Goal: Task Accomplishment & Management: Use online tool/utility

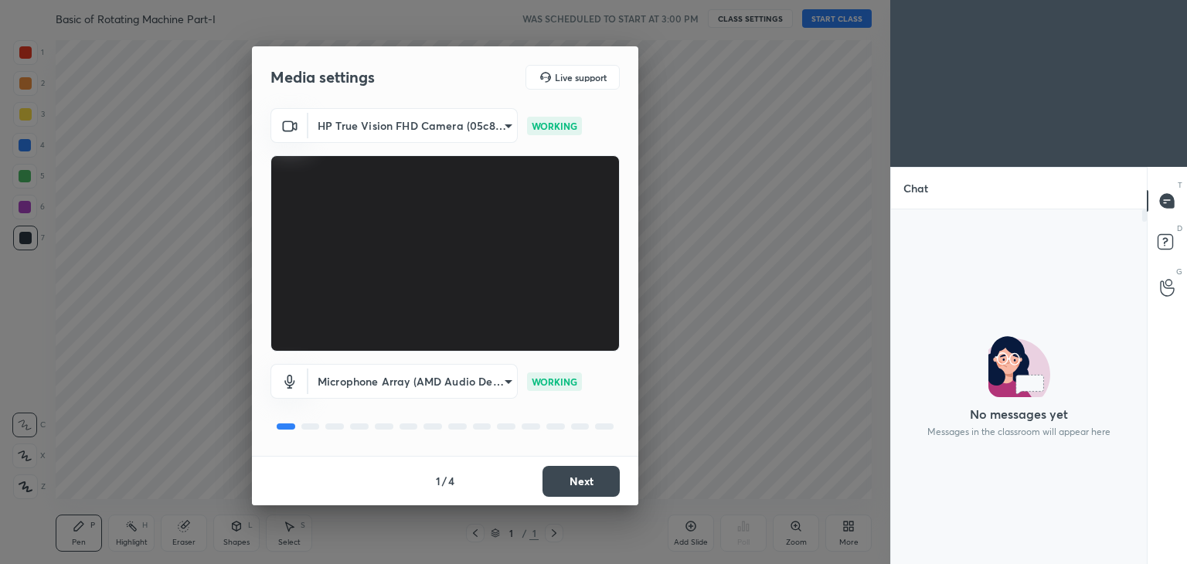
scroll to position [5, 5]
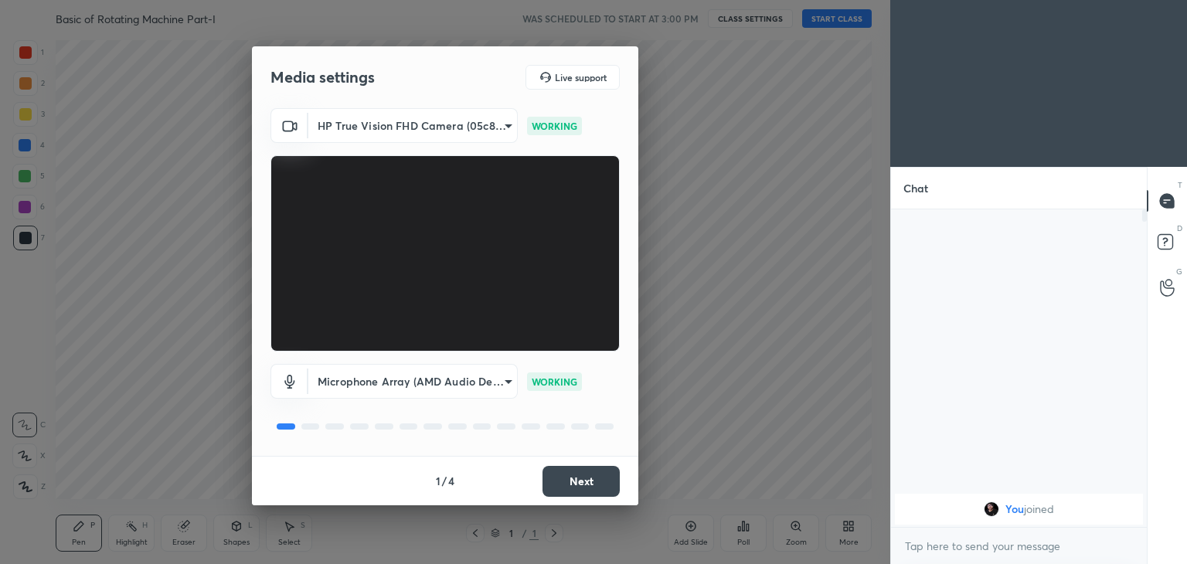
click at [575, 480] on button "Next" at bounding box center [580, 481] width 77 height 31
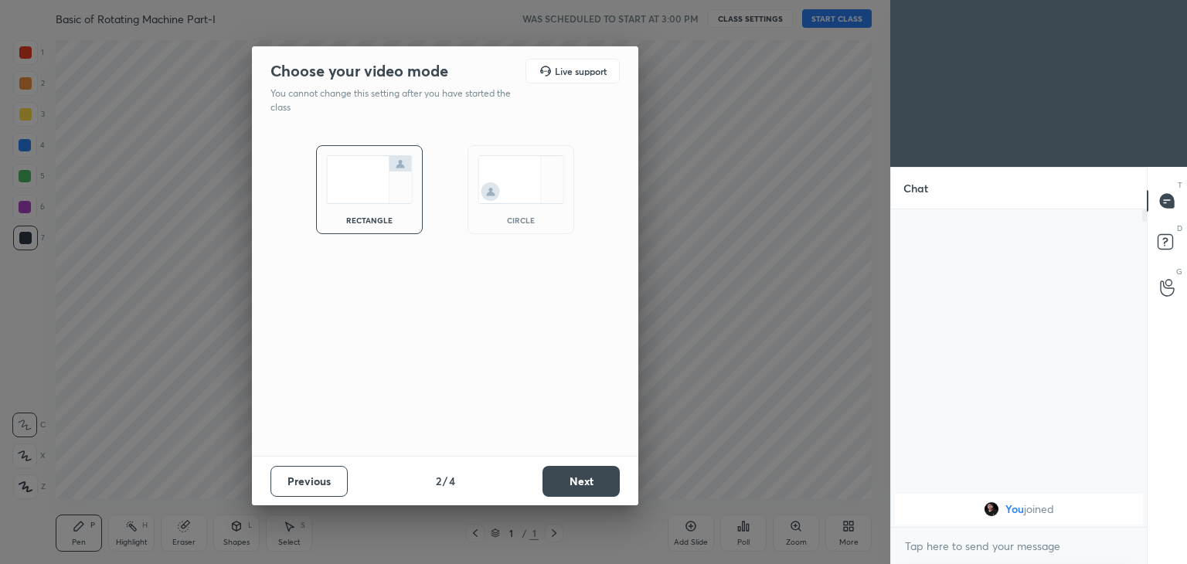
click at [576, 481] on button "Next" at bounding box center [580, 481] width 77 height 31
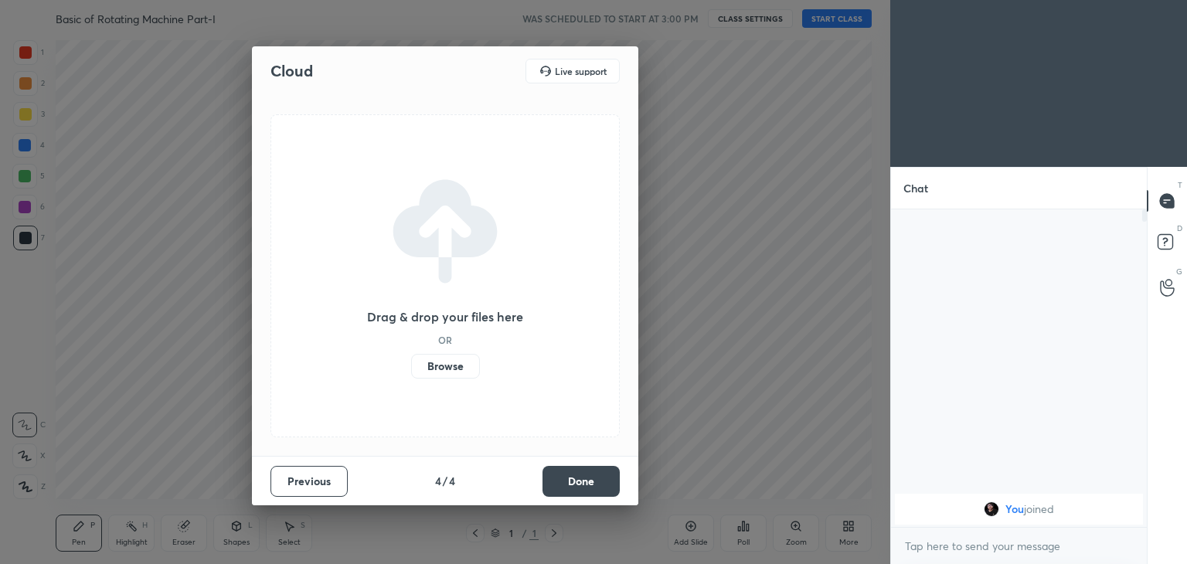
click at [578, 481] on button "Done" at bounding box center [580, 481] width 77 height 31
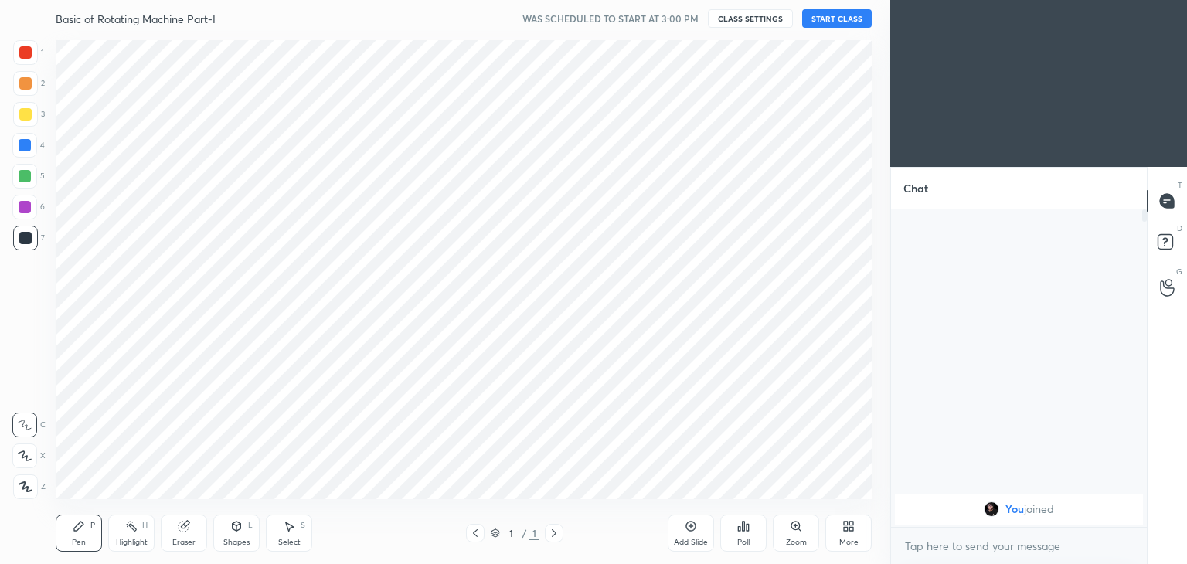
click at [840, 15] on button "START CLASS" at bounding box center [837, 18] width 70 height 19
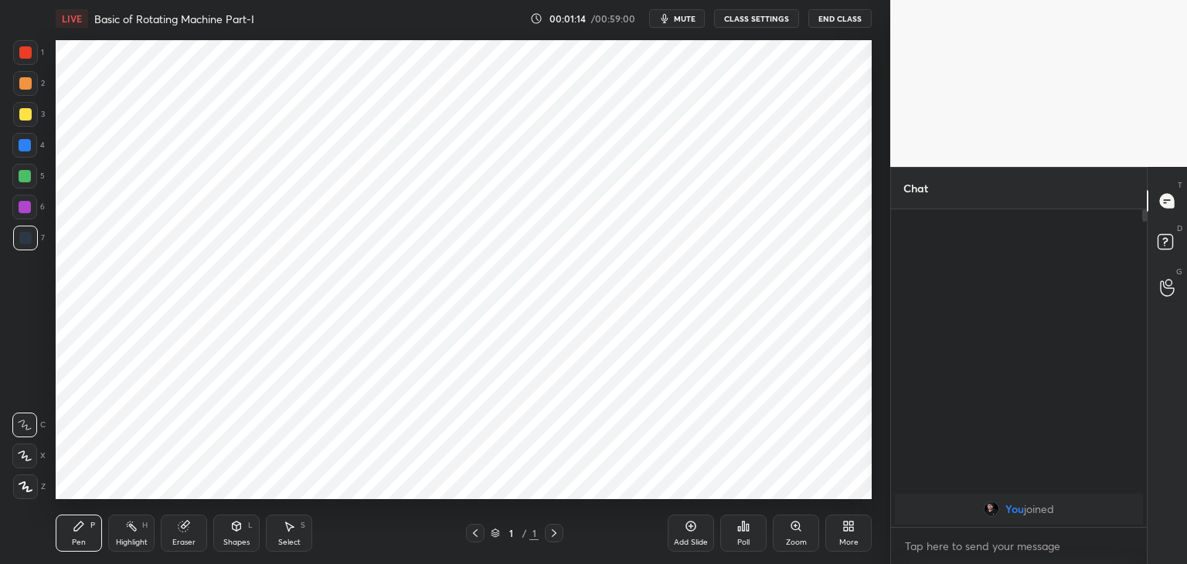
click at [185, 535] on div "Eraser" at bounding box center [184, 533] width 46 height 37
drag, startPoint x: 30, startPoint y: 489, endPoint x: 85, endPoint y: 526, distance: 66.2
click at [32, 491] on span "Erase all" at bounding box center [24, 486] width 23 height 11
click at [85, 526] on div "Pen P" at bounding box center [79, 533] width 46 height 37
click at [23, 52] on div at bounding box center [25, 52] width 12 height 12
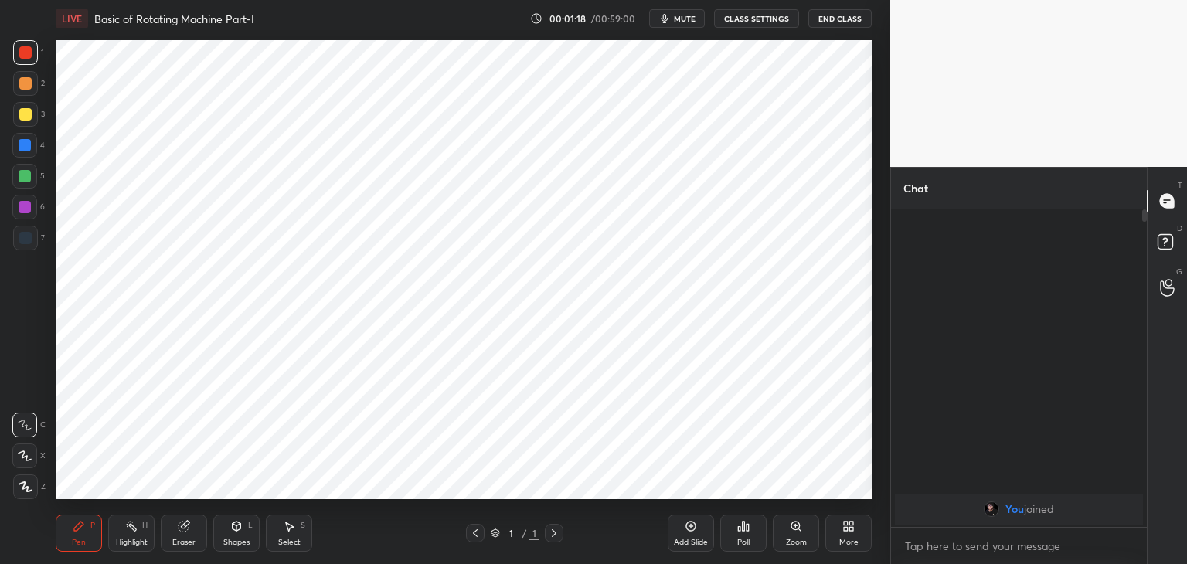
click at [28, 492] on div at bounding box center [25, 486] width 25 height 25
click at [192, 532] on div "Eraser" at bounding box center [184, 533] width 46 height 37
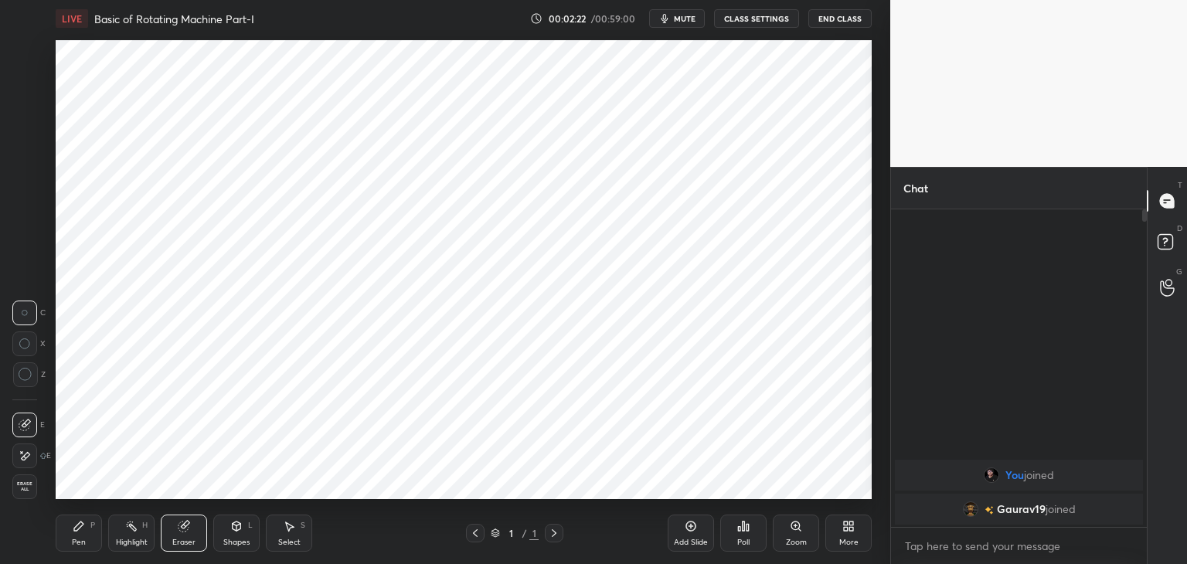
click at [30, 485] on span "Erase all" at bounding box center [24, 486] width 23 height 11
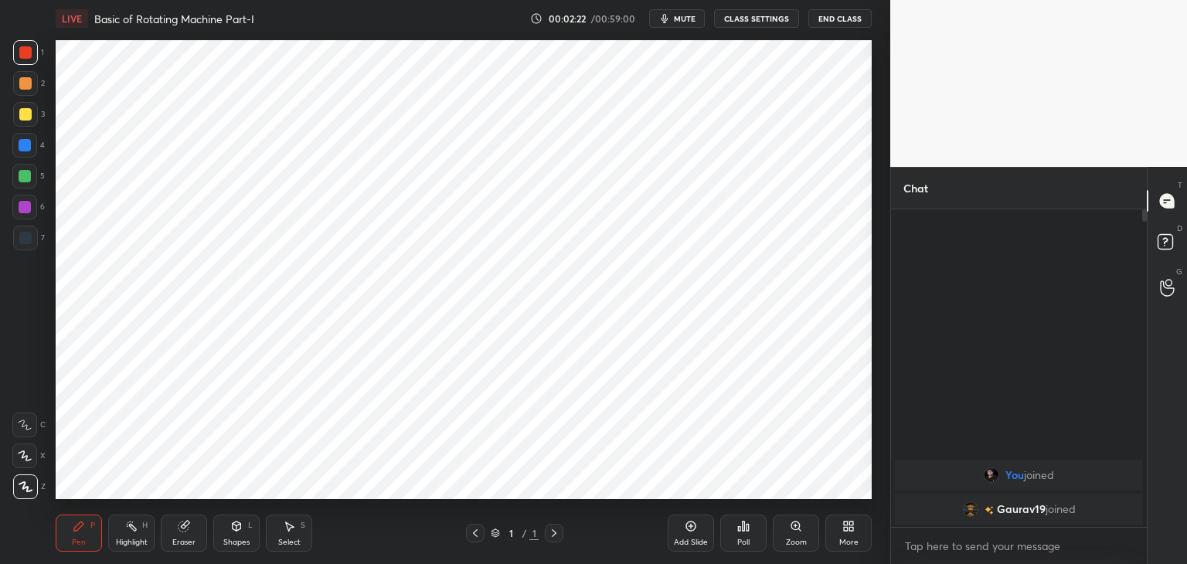
click at [93, 545] on div "Pen P" at bounding box center [79, 533] width 46 height 37
click at [25, 180] on div at bounding box center [25, 176] width 12 height 12
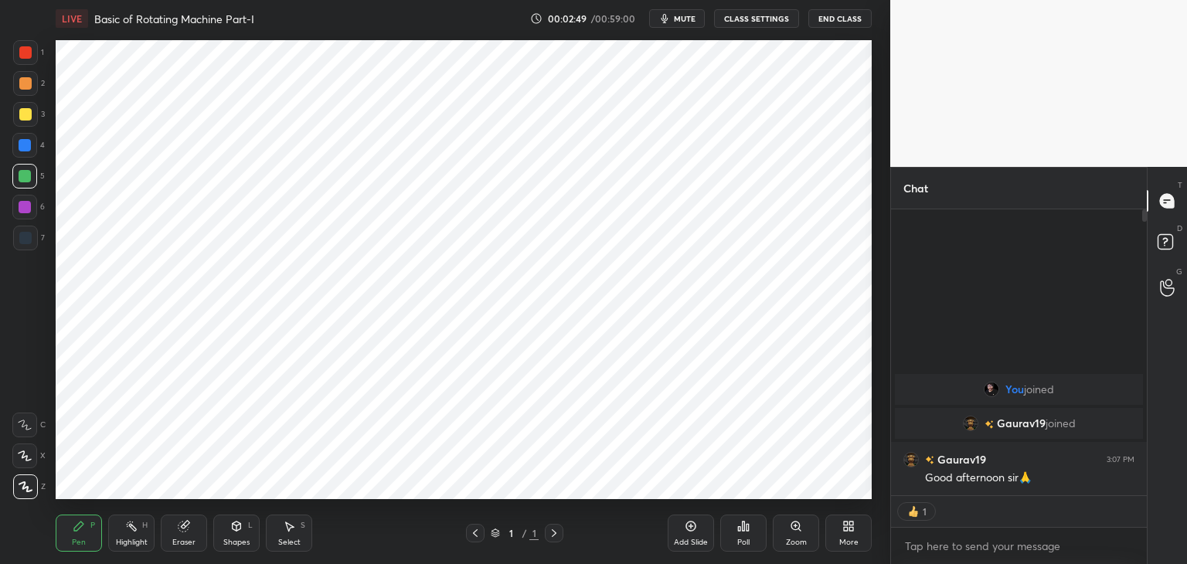
click at [858, 528] on div "More" at bounding box center [848, 533] width 46 height 37
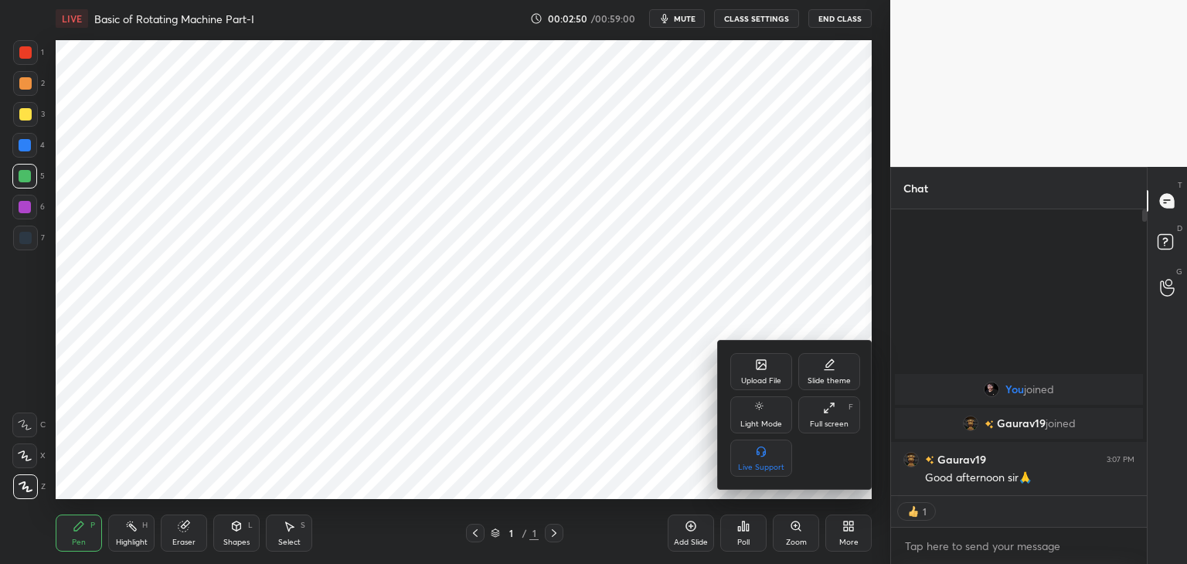
click at [755, 382] on div "Upload File" at bounding box center [761, 381] width 40 height 8
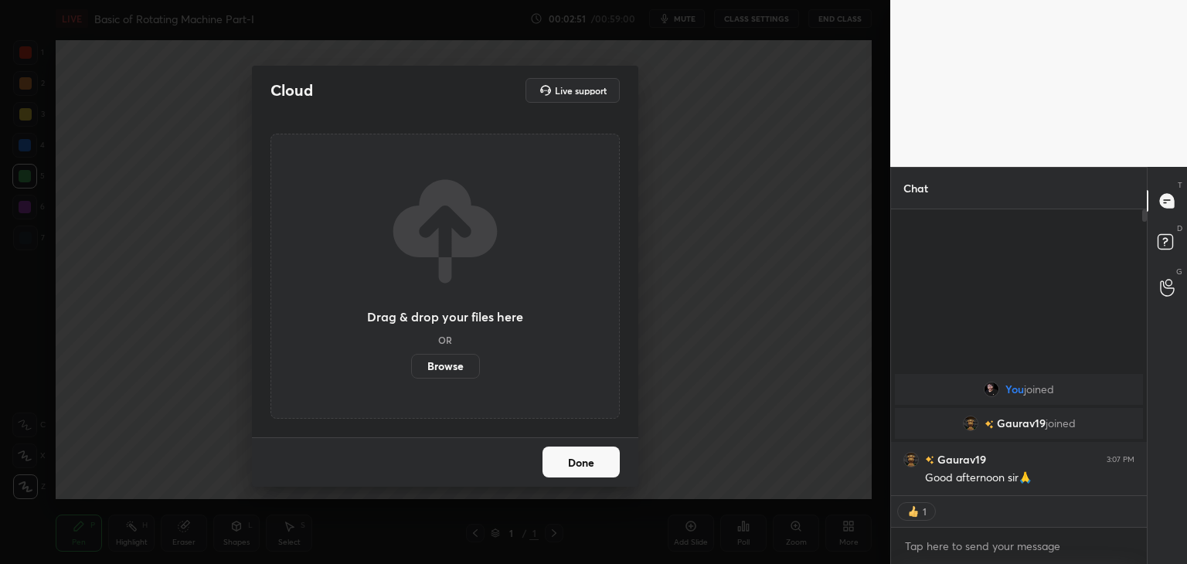
click at [444, 365] on label "Browse" at bounding box center [445, 366] width 69 height 25
click at [411, 365] on input "Browse" at bounding box center [411, 366] width 0 height 25
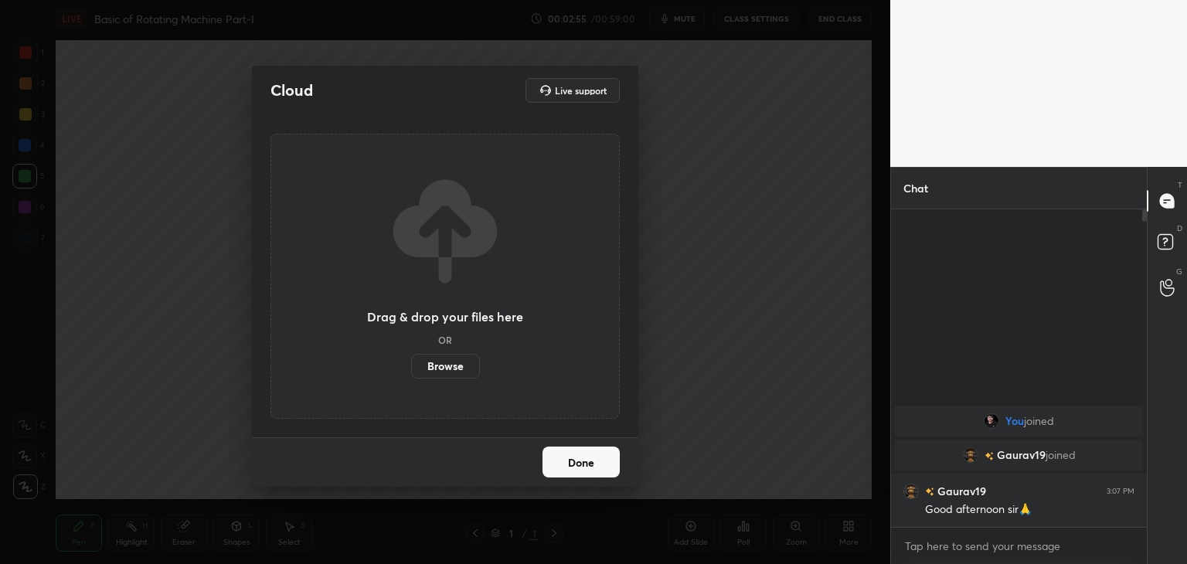
scroll to position [313, 251]
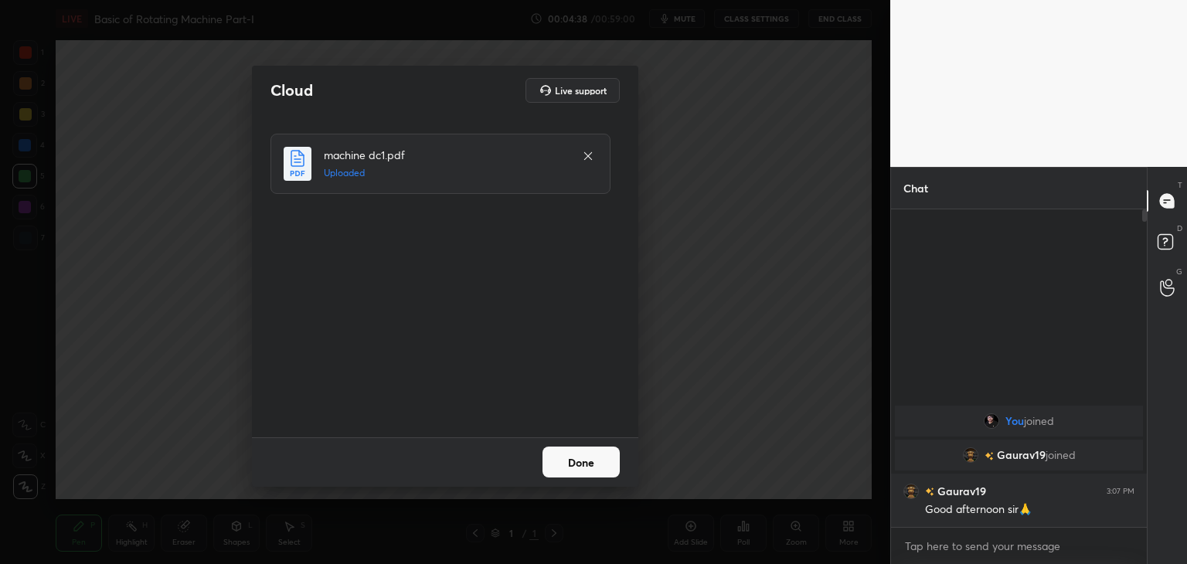
click at [591, 464] on button "Done" at bounding box center [580, 462] width 77 height 31
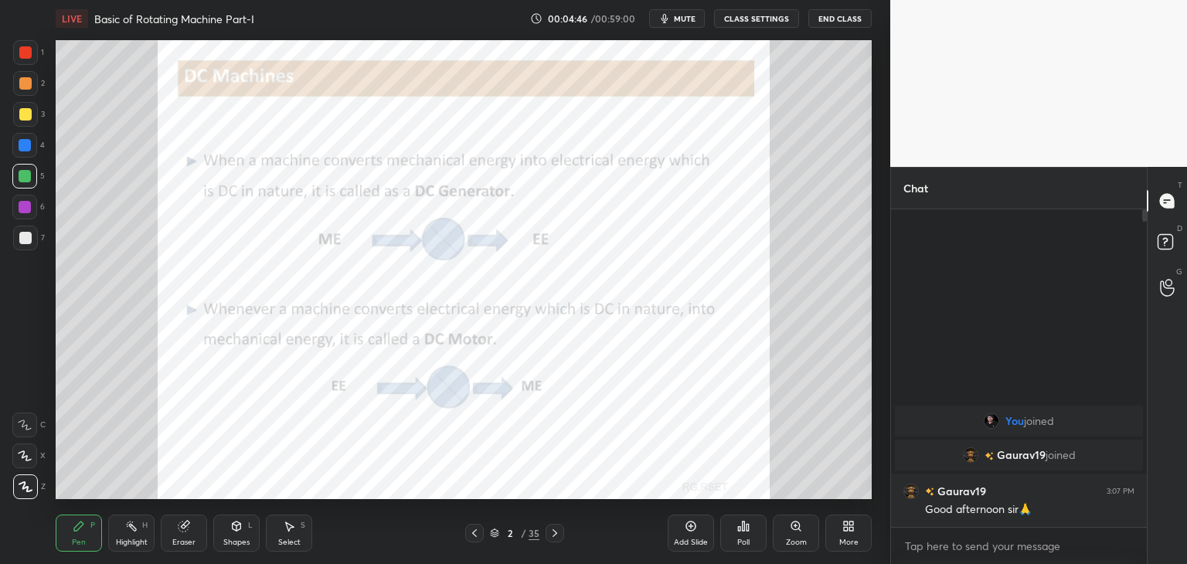
scroll to position [5, 5]
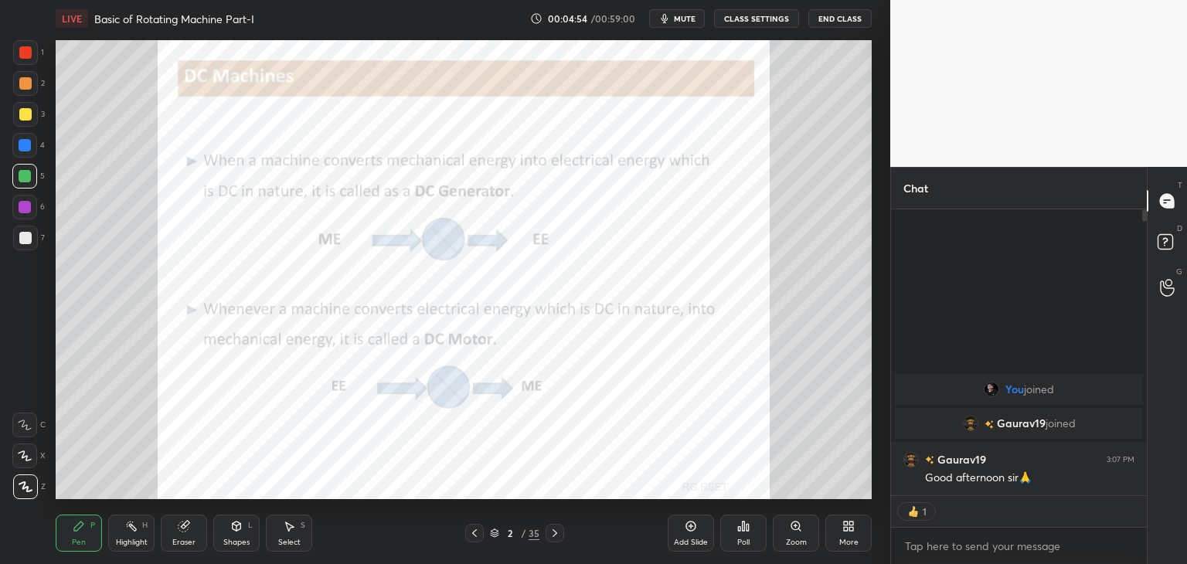
click at [21, 52] on div at bounding box center [25, 52] width 12 height 12
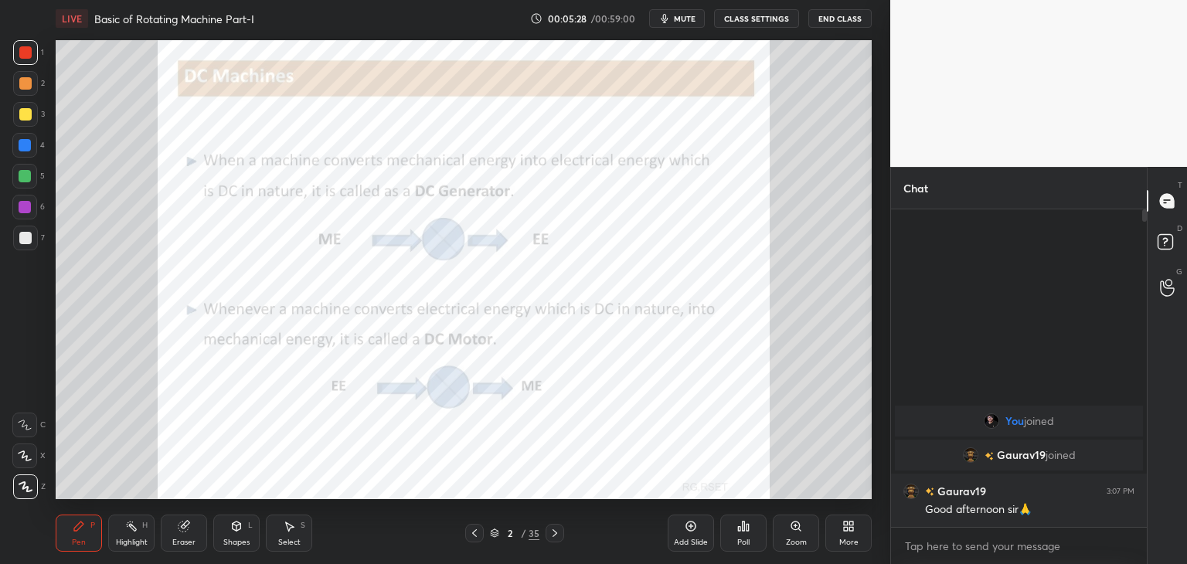
drag, startPoint x: 184, startPoint y: 538, endPoint x: 164, endPoint y: 542, distance: 20.5
click at [179, 538] on div "Eraser" at bounding box center [183, 542] width 23 height 8
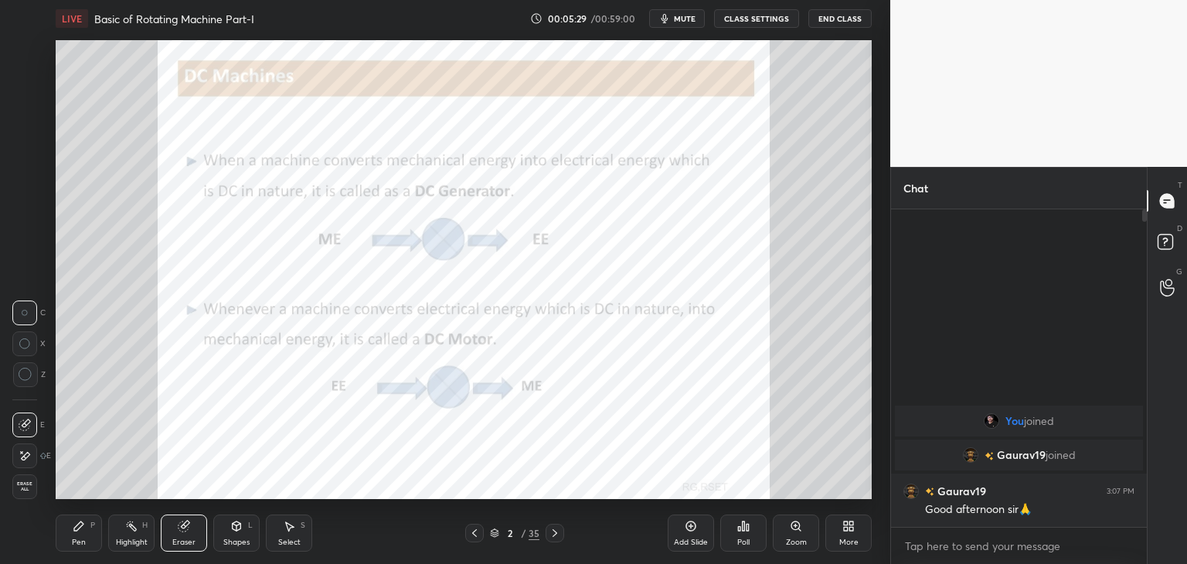
click at [32, 490] on div "Erase all" at bounding box center [24, 486] width 25 height 25
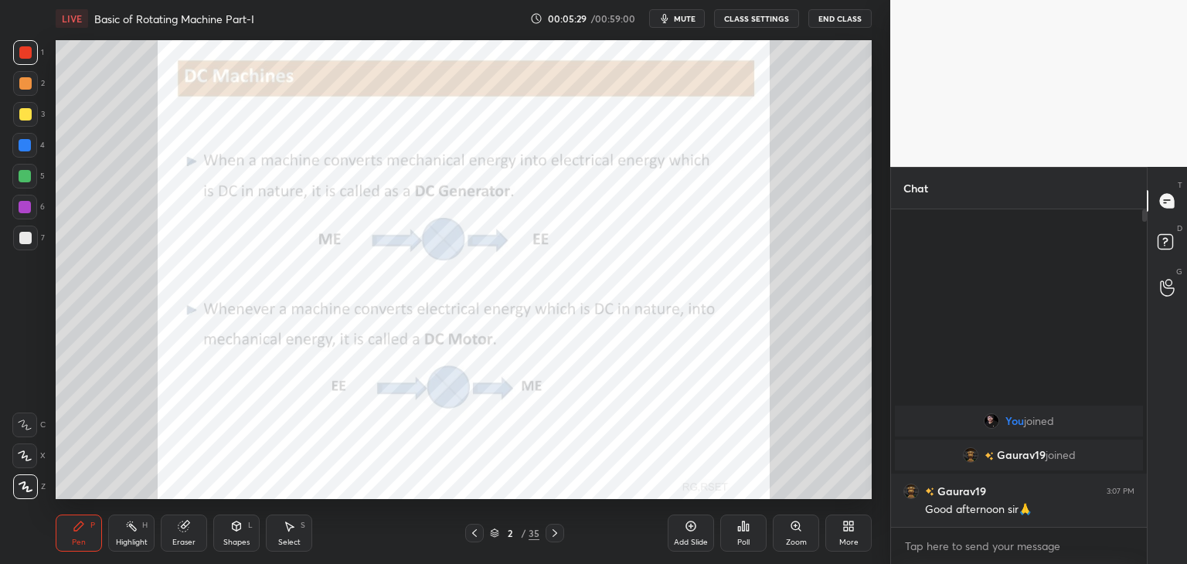
click at [77, 539] on div "Pen" at bounding box center [79, 542] width 14 height 8
click at [695, 538] on div "Add Slide" at bounding box center [691, 542] width 34 height 8
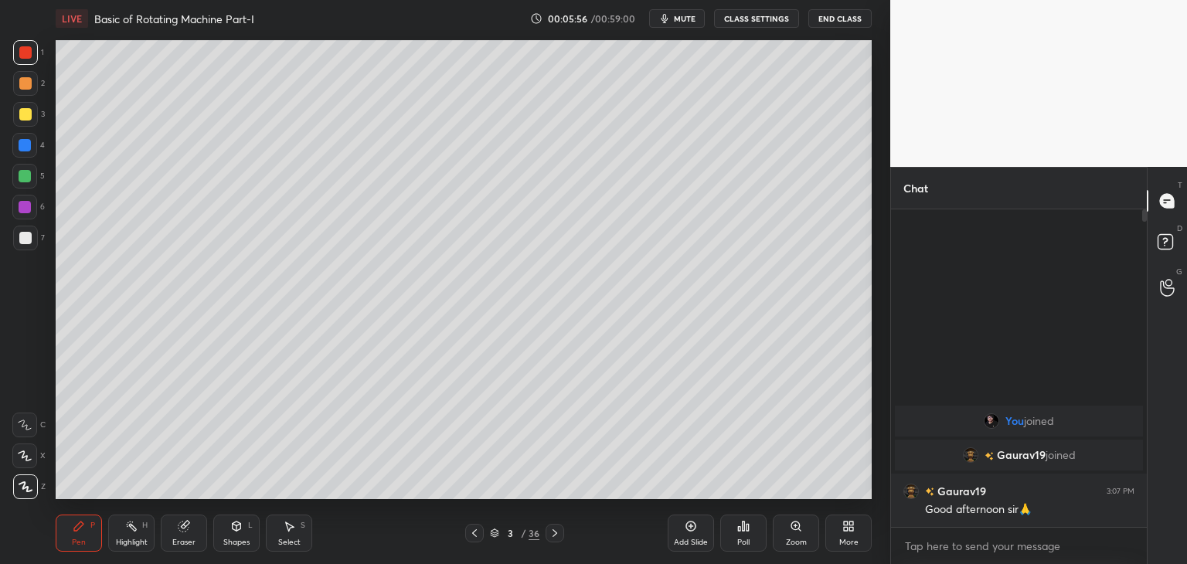
click at [22, 178] on div at bounding box center [25, 176] width 12 height 12
click at [27, 110] on div at bounding box center [25, 114] width 12 height 12
click at [689, 541] on div "Add Slide" at bounding box center [691, 542] width 34 height 8
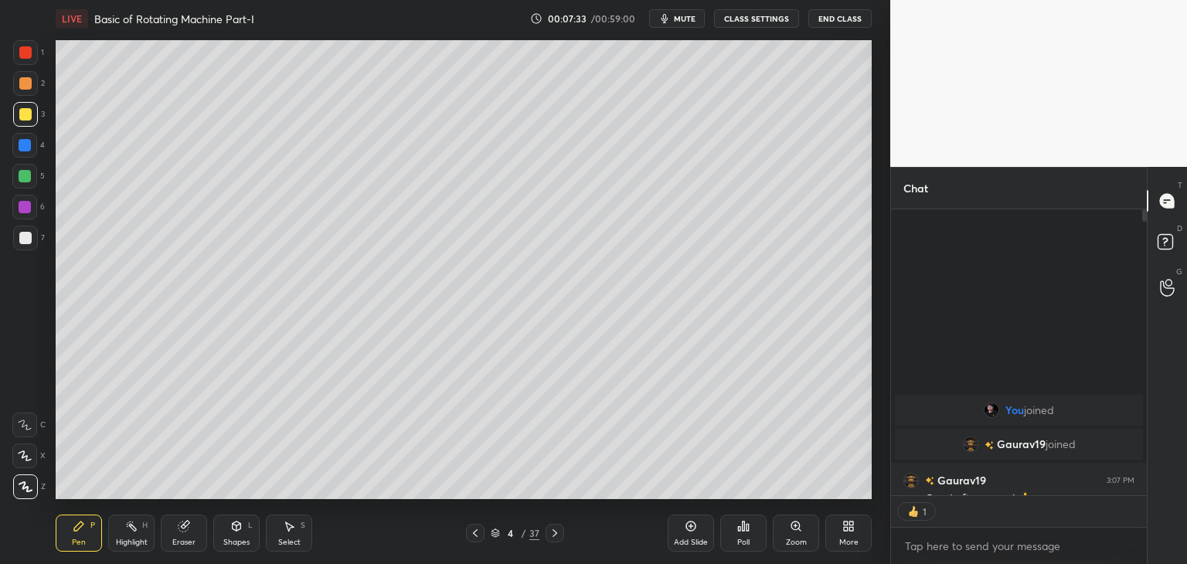
scroll to position [5, 5]
drag, startPoint x: 182, startPoint y: 542, endPoint x: 180, endPoint y: 507, distance: 34.8
click at [182, 545] on div "Eraser" at bounding box center [183, 542] width 23 height 8
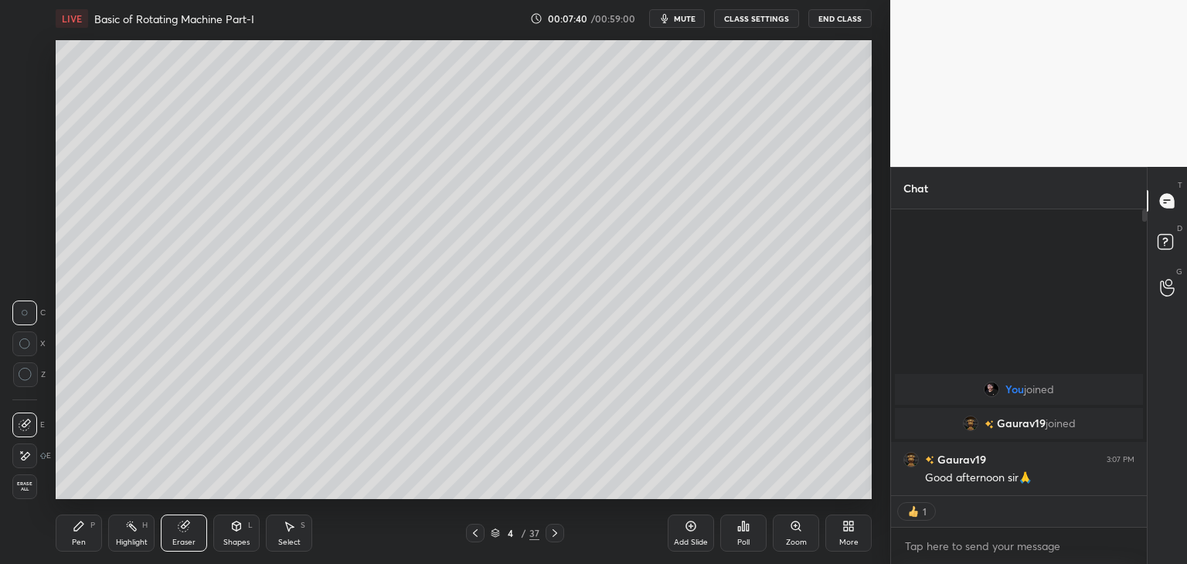
click at [77, 538] on div "Pen" at bounding box center [79, 542] width 14 height 8
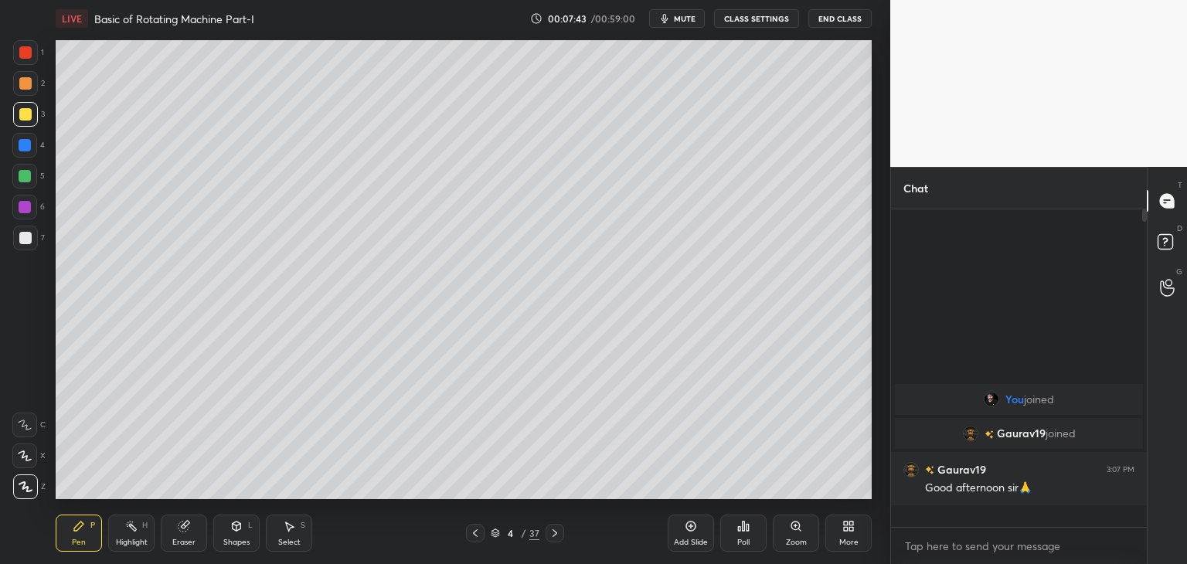
scroll to position [313, 251]
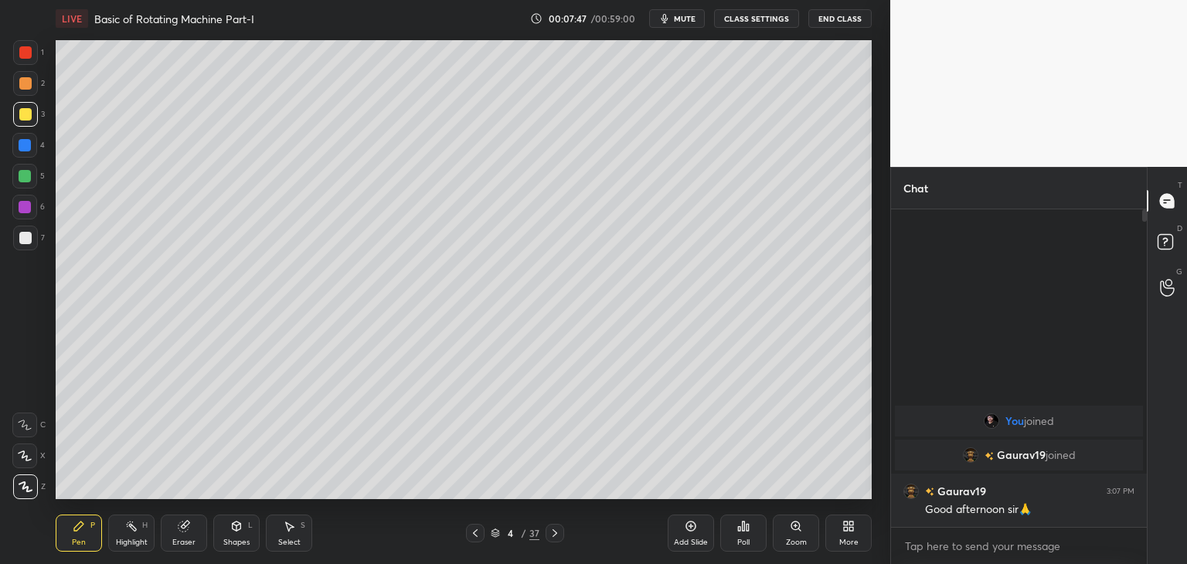
click at [181, 535] on div "Eraser" at bounding box center [184, 533] width 46 height 37
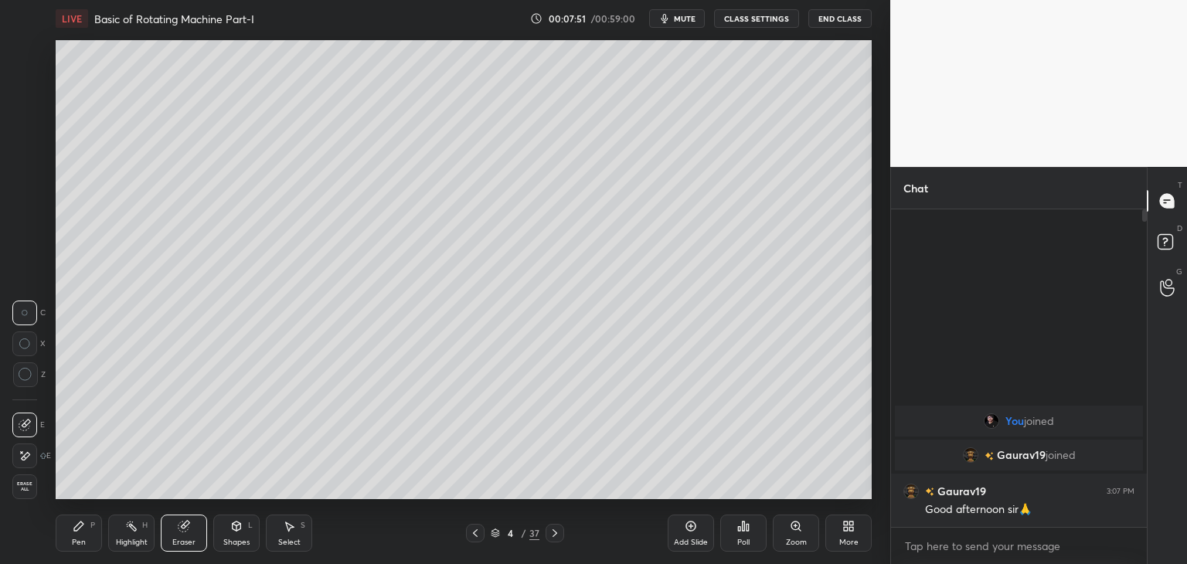
scroll to position [5, 5]
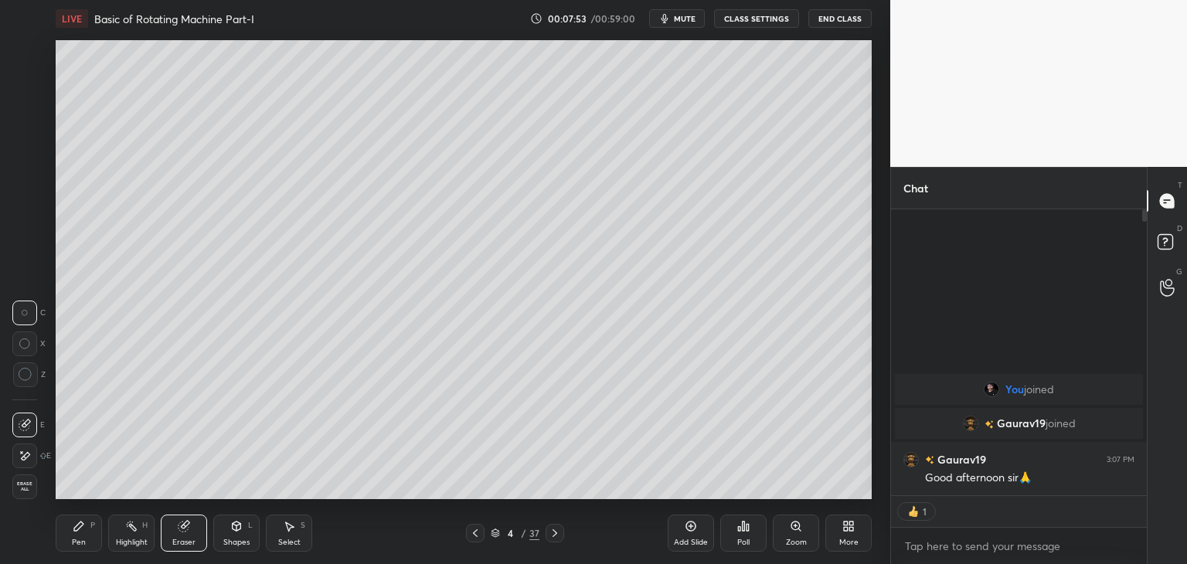
drag, startPoint x: 81, startPoint y: 545, endPoint x: 71, endPoint y: 548, distance: 10.8
click at [80, 545] on div "Pen" at bounding box center [79, 542] width 14 height 8
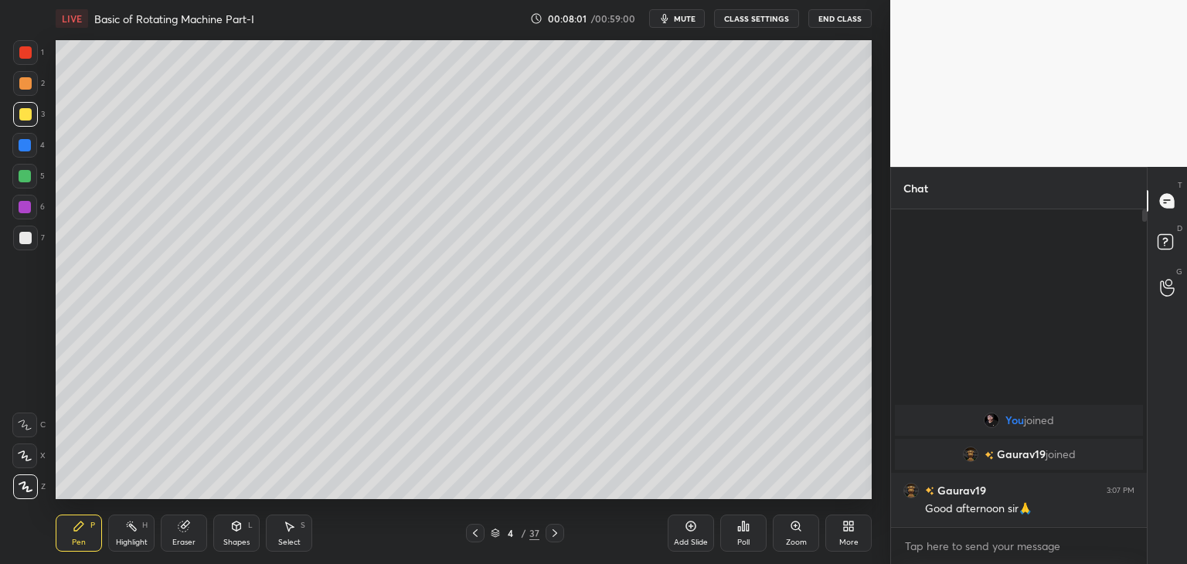
scroll to position [313, 251]
click at [496, 539] on div "4 / 37" at bounding box center [515, 533] width 49 height 14
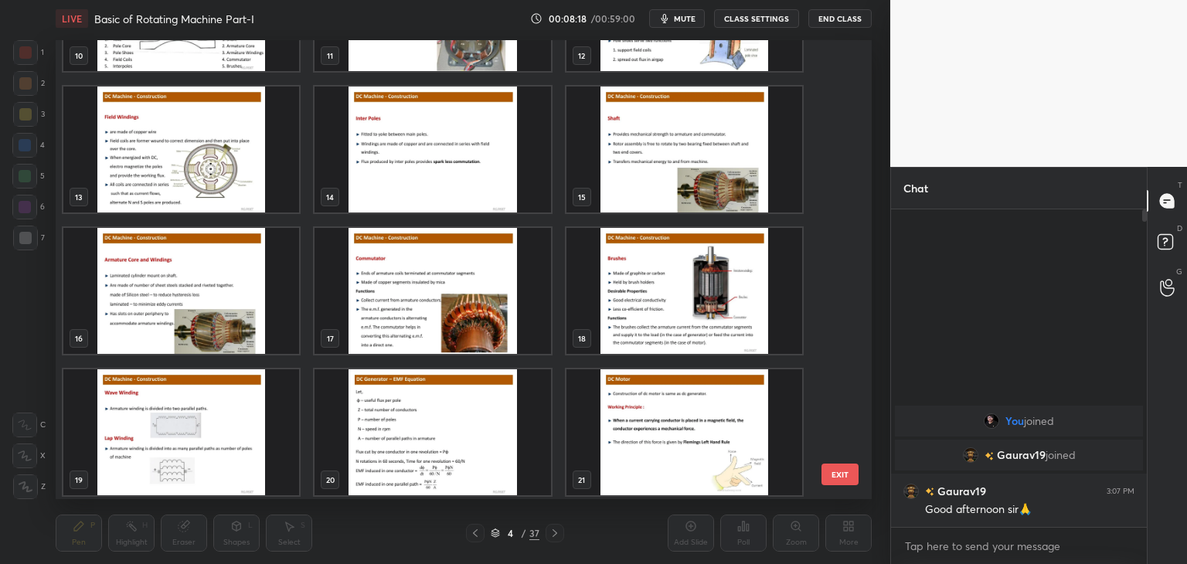
scroll to position [563, 0]
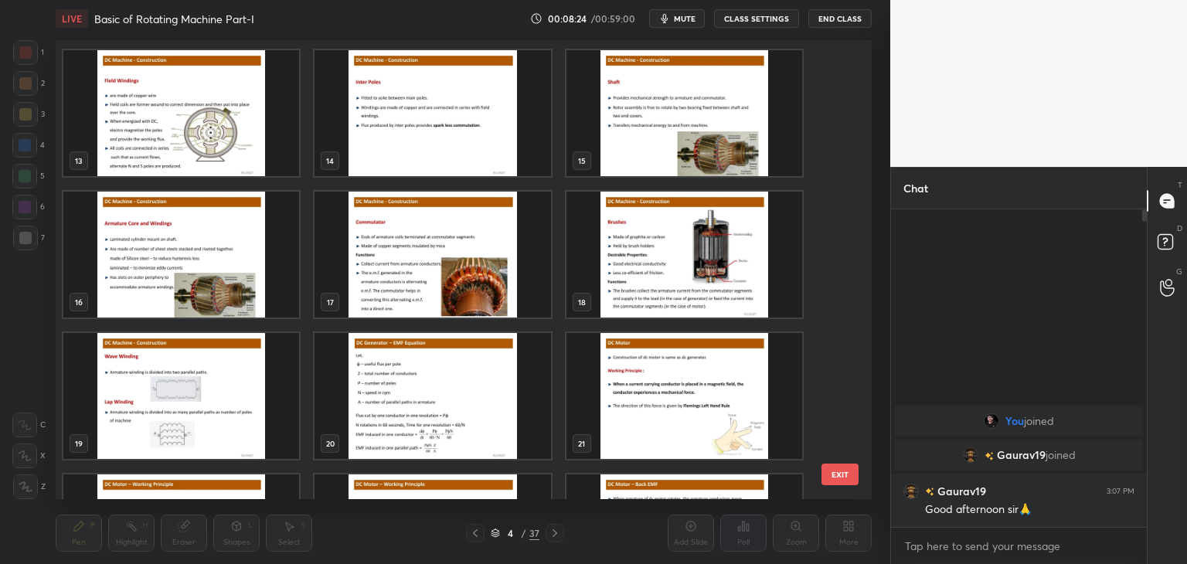
click at [701, 127] on img "grid" at bounding box center [684, 113] width 236 height 126
click at [701, 131] on img "grid" at bounding box center [684, 113] width 236 height 126
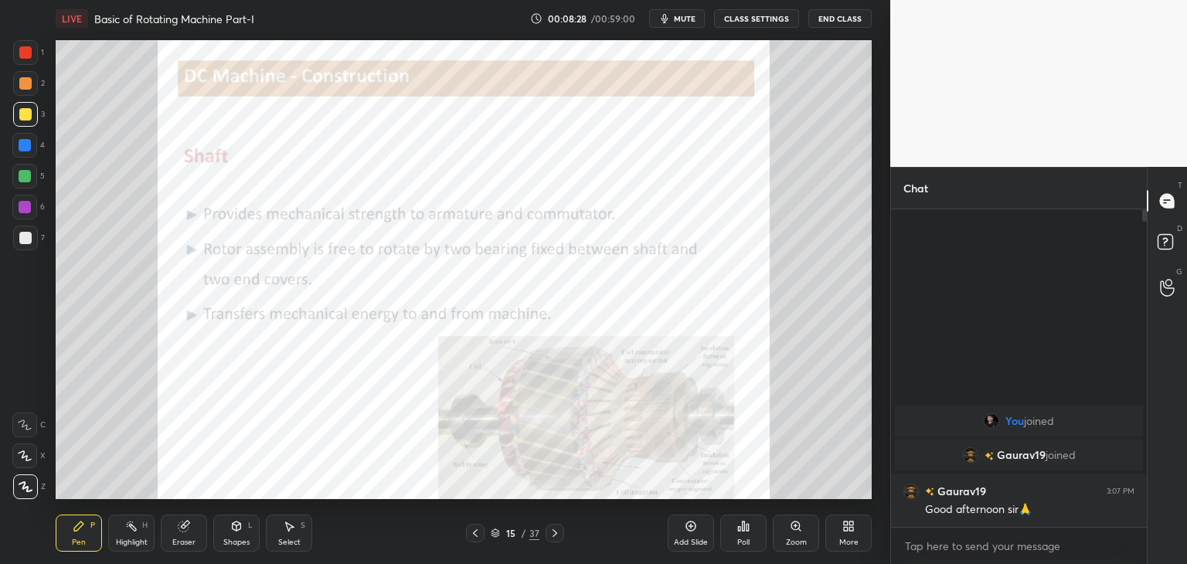
scroll to position [5, 5]
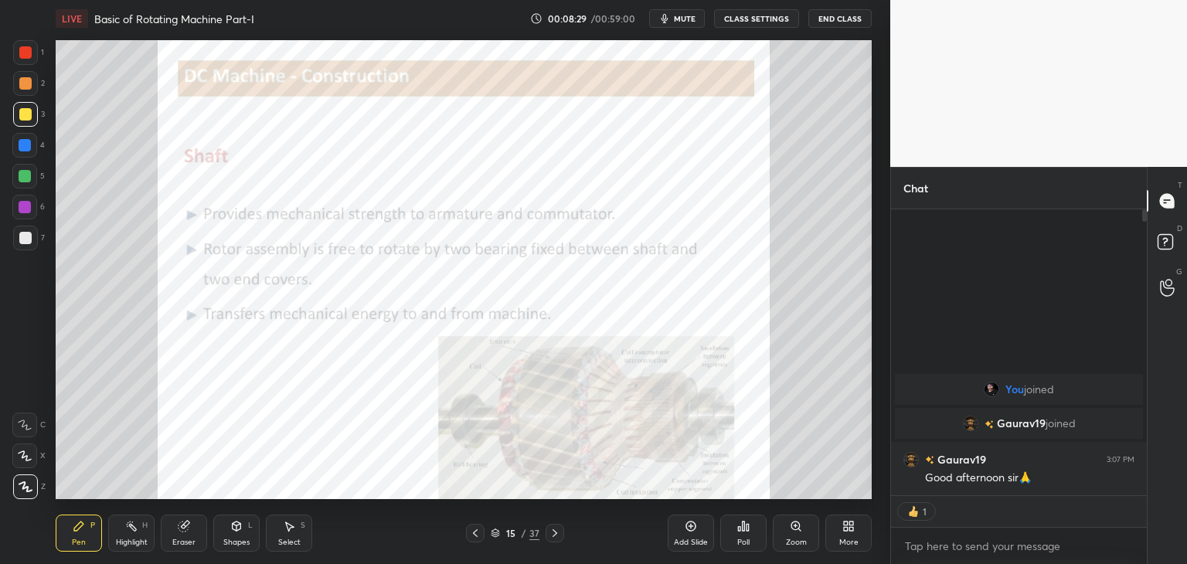
click at [797, 542] on div "Zoom" at bounding box center [796, 542] width 21 height 8
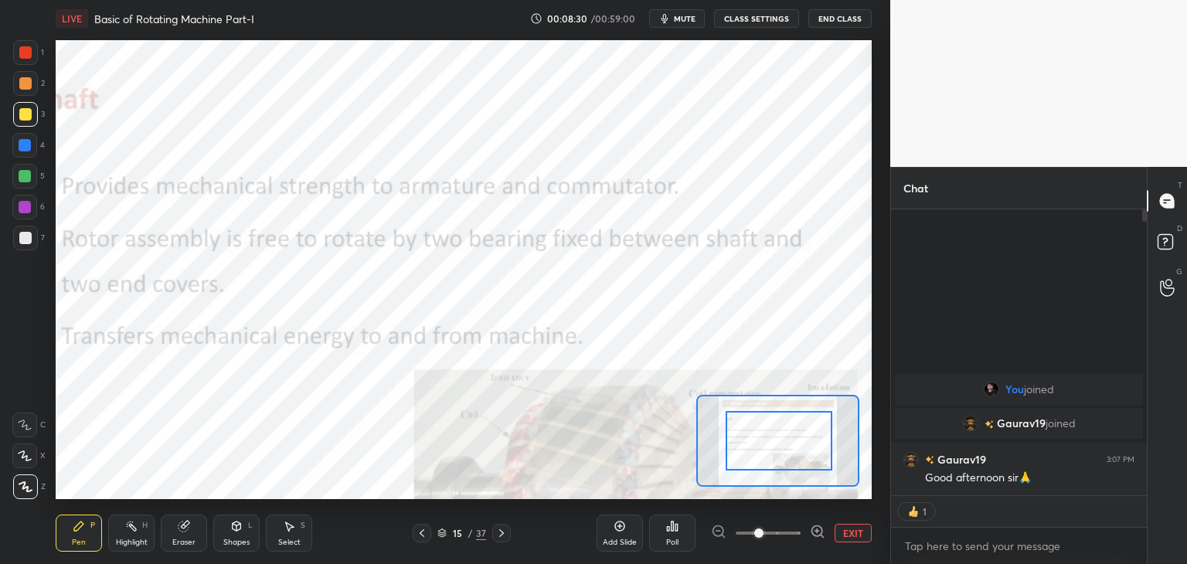
drag, startPoint x: 793, startPoint y: 427, endPoint x: 802, endPoint y: 486, distance: 59.4
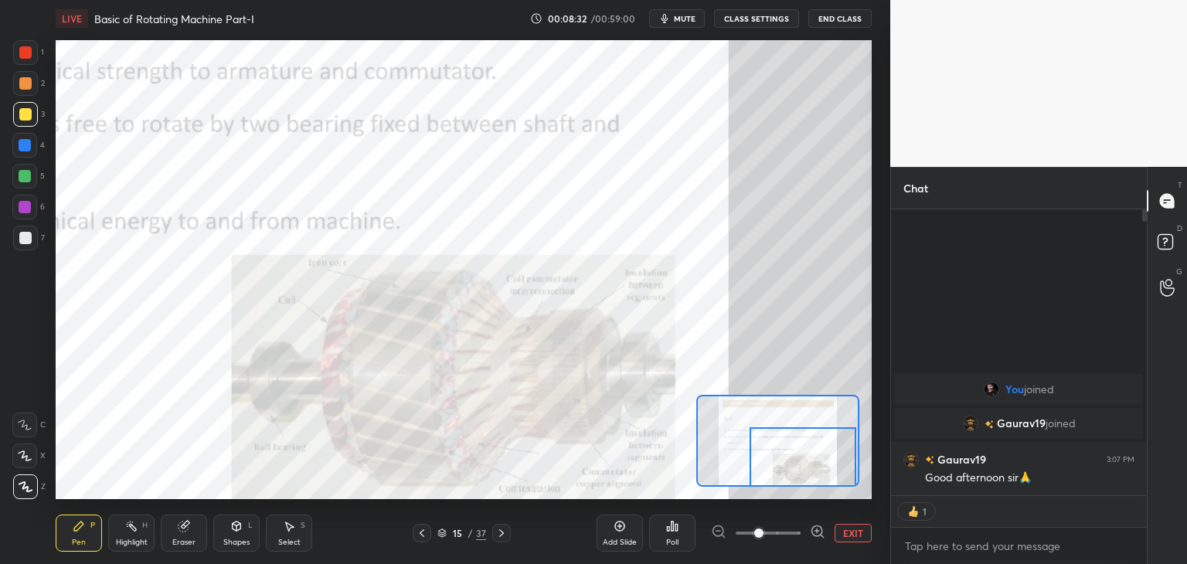
drag, startPoint x: 800, startPoint y: 474, endPoint x: 818, endPoint y: 492, distance: 26.2
click at [818, 492] on div "LIVE Basic of Rotating Machine Part-I 00:08:32 / 00:59:00 mute CLASS SETTINGS E…" at bounding box center [463, 282] width 828 height 564
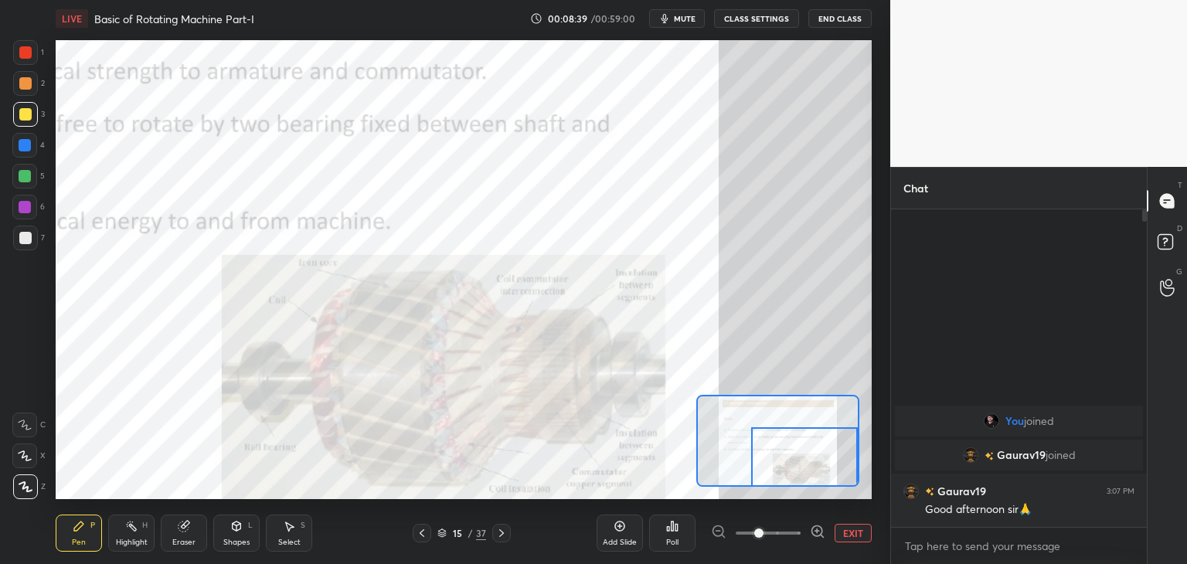
scroll to position [5, 5]
click at [22, 59] on div at bounding box center [25, 52] width 25 height 25
click at [504, 535] on icon at bounding box center [501, 533] width 12 height 12
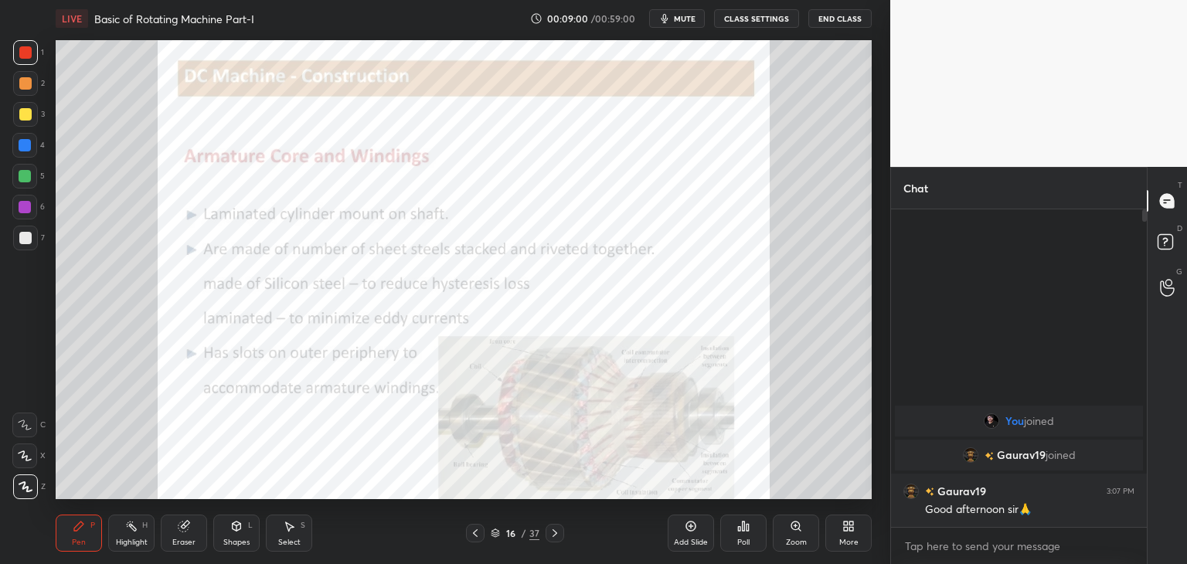
click at [553, 538] on icon at bounding box center [554, 533] width 12 height 12
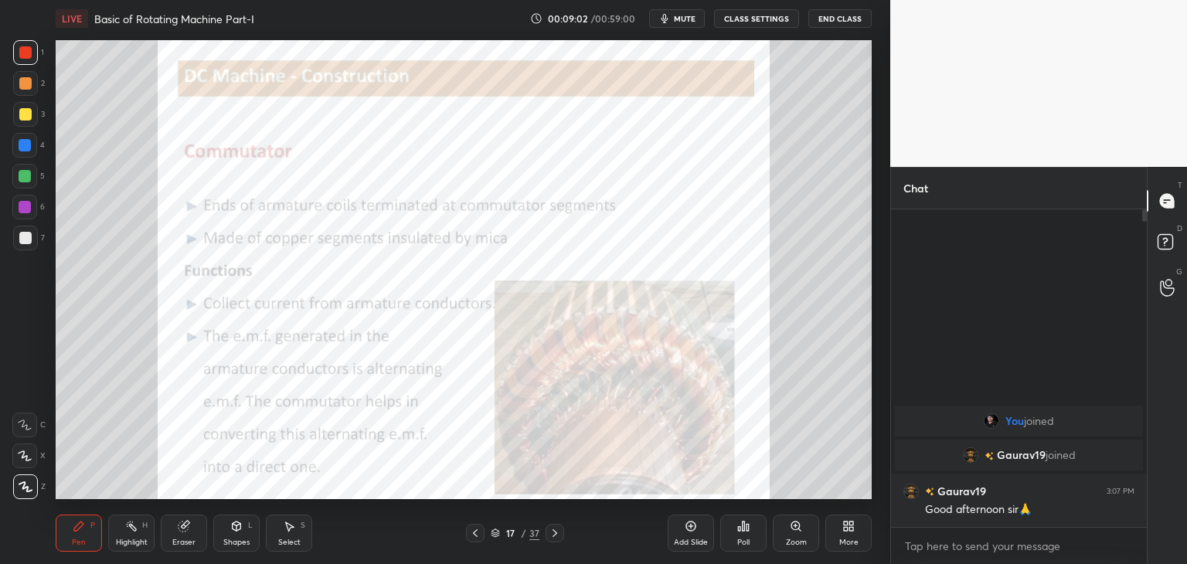
click at [805, 534] on div "Zoom" at bounding box center [796, 533] width 46 height 37
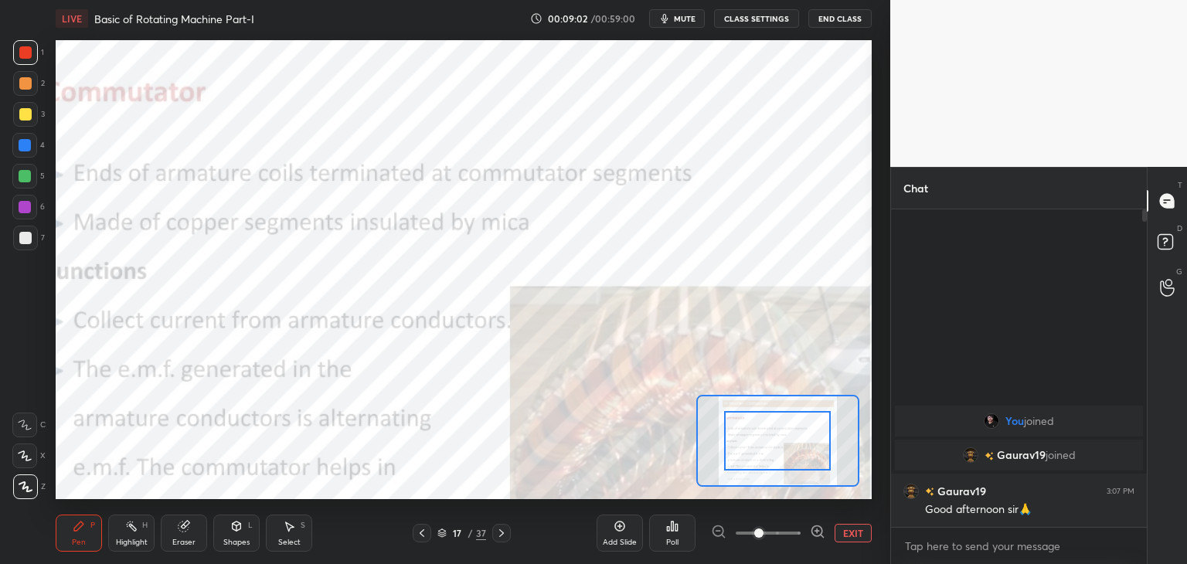
click at [804, 535] on div at bounding box center [768, 533] width 114 height 19
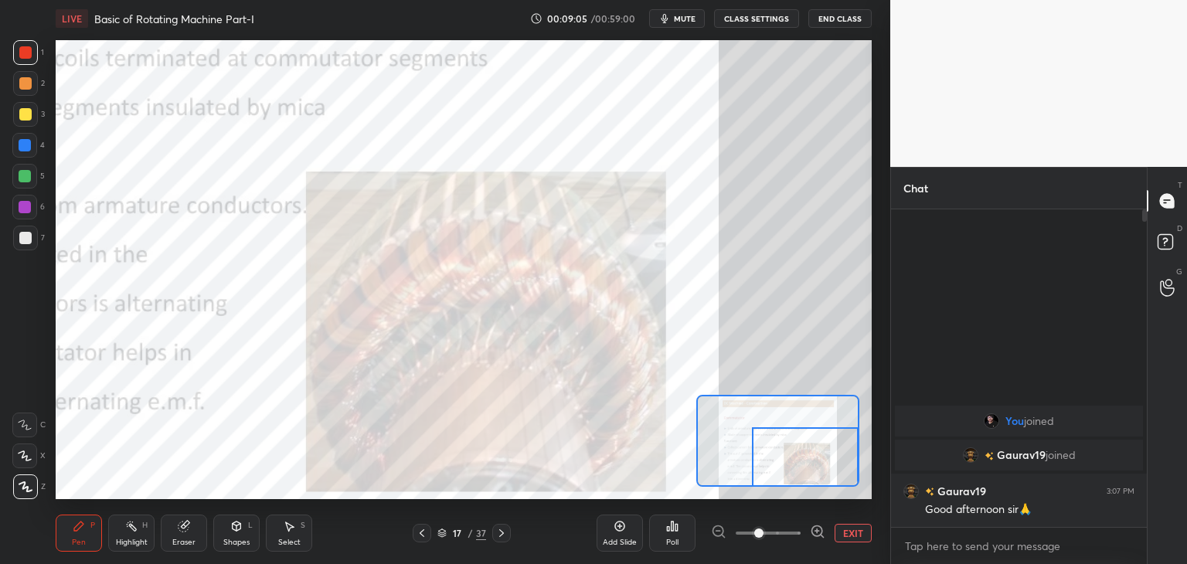
drag, startPoint x: 782, startPoint y: 458, endPoint x: 831, endPoint y: 483, distance: 55.3
click at [831, 483] on div at bounding box center [805, 456] width 107 height 59
drag, startPoint x: 34, startPoint y: 148, endPoint x: 34, endPoint y: 137, distance: 11.6
click at [34, 148] on div at bounding box center [24, 145] width 25 height 25
click at [501, 541] on div at bounding box center [501, 533] width 19 height 19
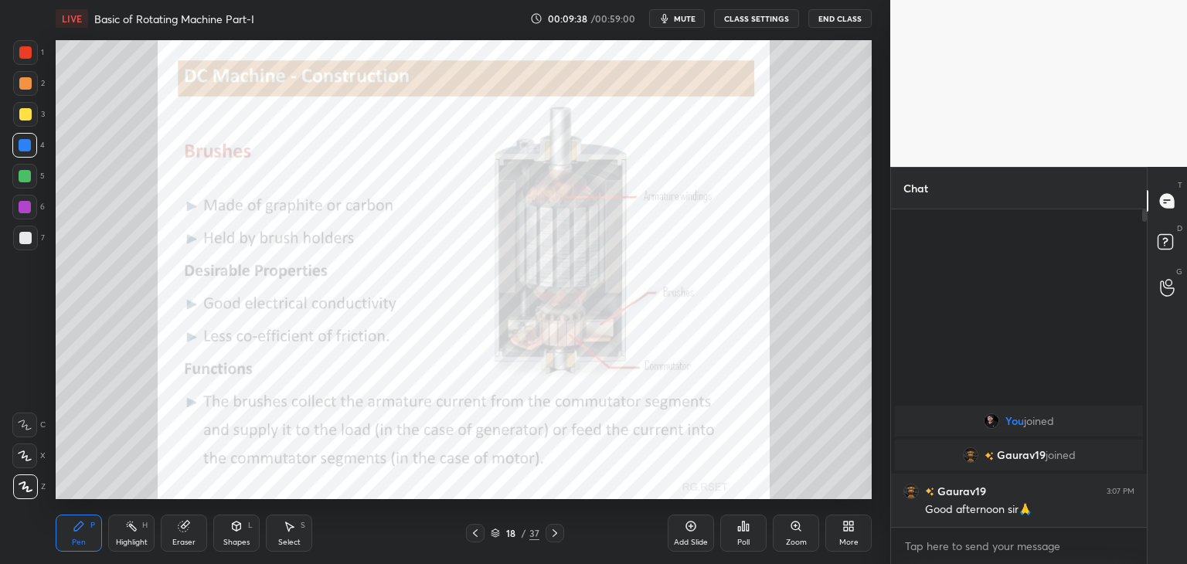
click at [556, 535] on icon at bounding box center [554, 533] width 12 height 12
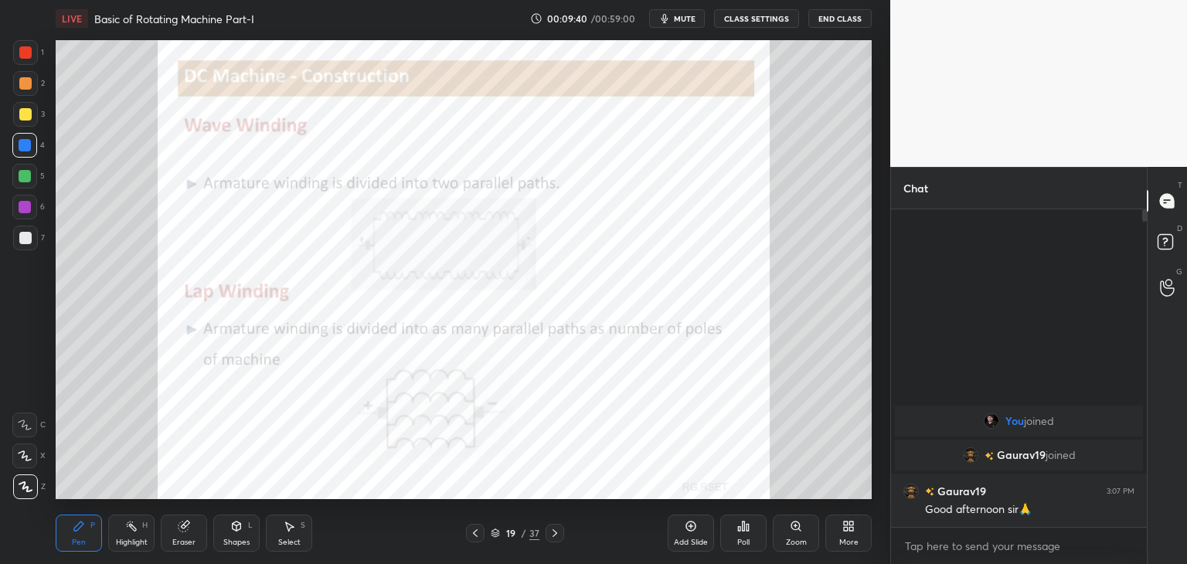
click at [476, 537] on icon at bounding box center [475, 533] width 12 height 12
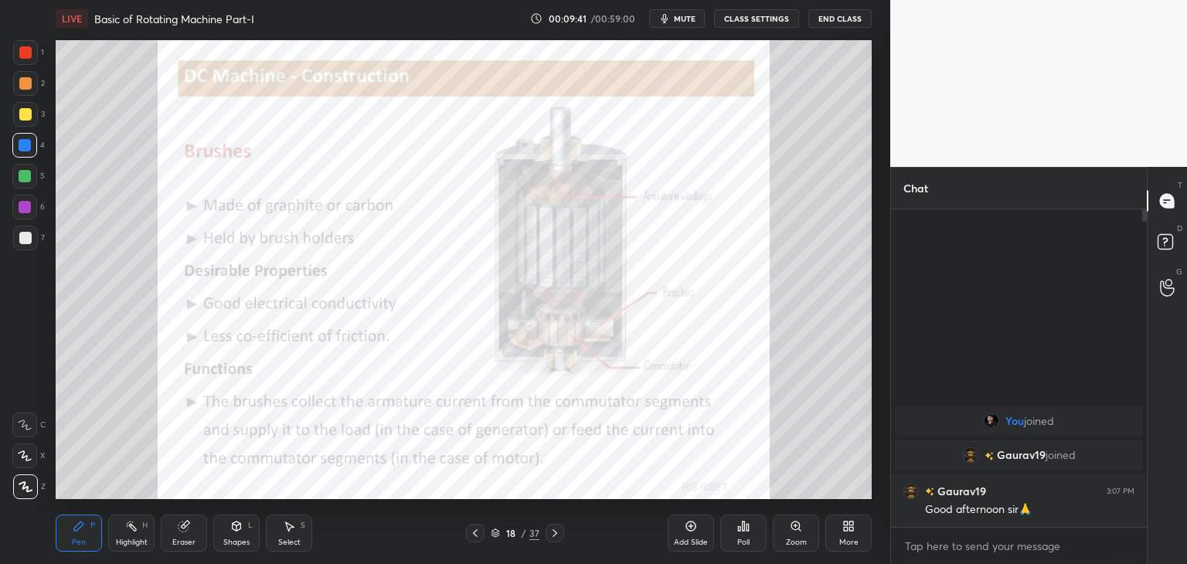
click at [689, 538] on div "Add Slide" at bounding box center [690, 533] width 46 height 37
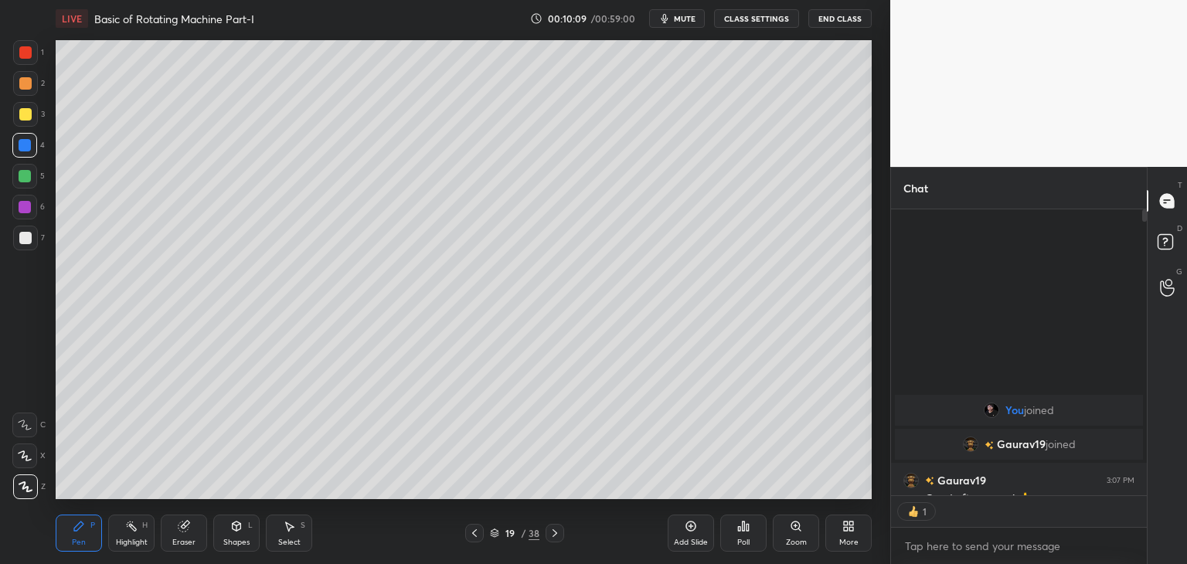
scroll to position [5, 5]
click at [29, 117] on div at bounding box center [25, 114] width 12 height 12
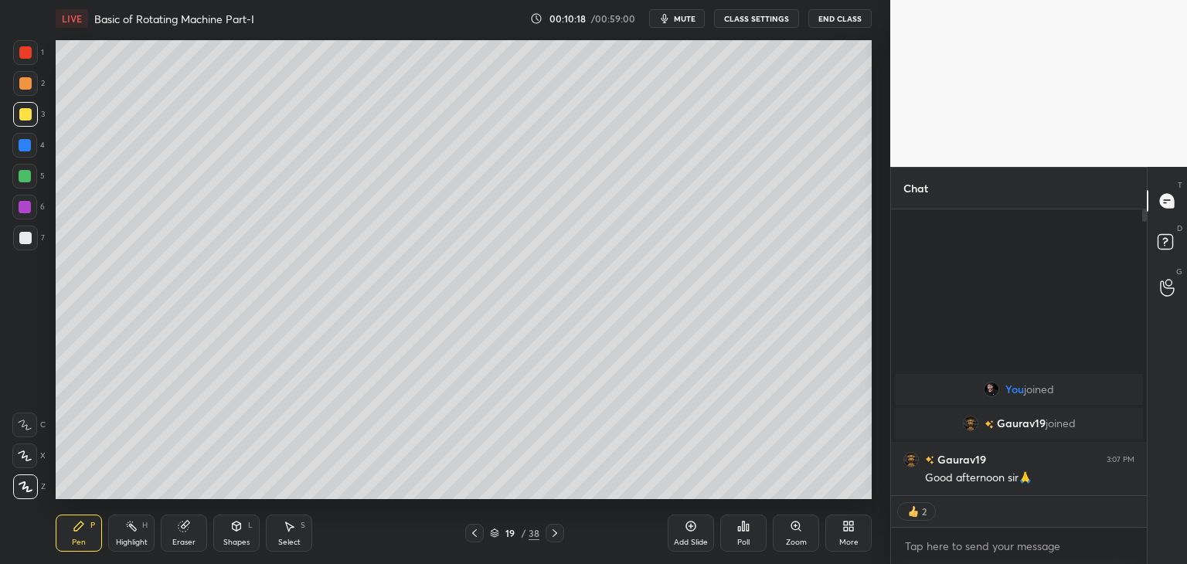
click at [877, 274] on div "Setting up your live class Poll for secs No correct answer Start poll" at bounding box center [463, 269] width 828 height 465
click at [187, 535] on div "Eraser" at bounding box center [184, 533] width 46 height 37
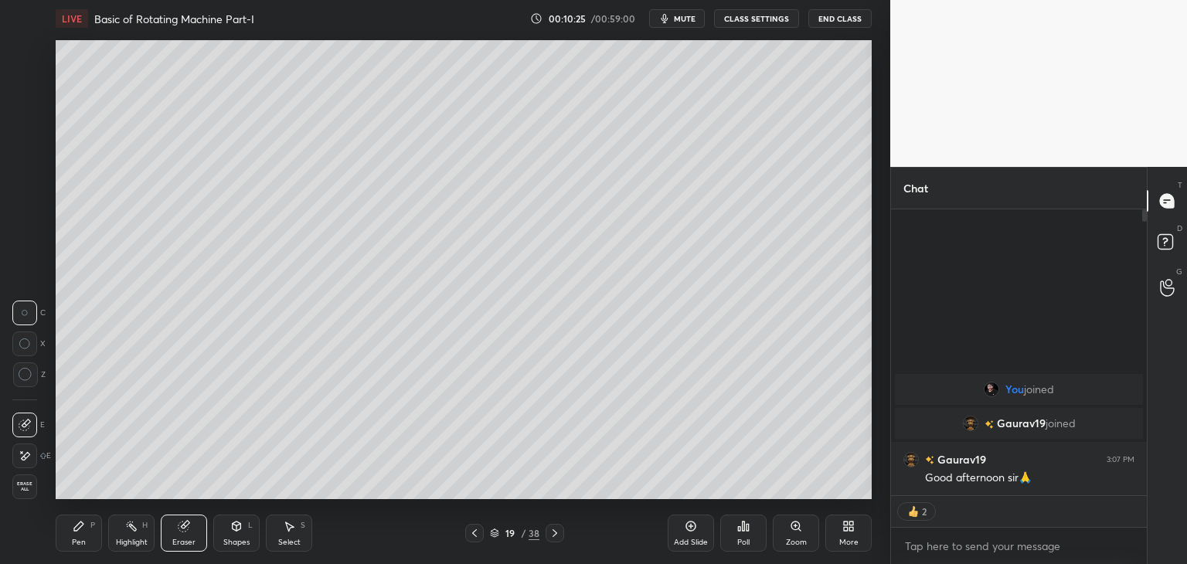
click at [74, 535] on div "Pen P" at bounding box center [79, 533] width 46 height 37
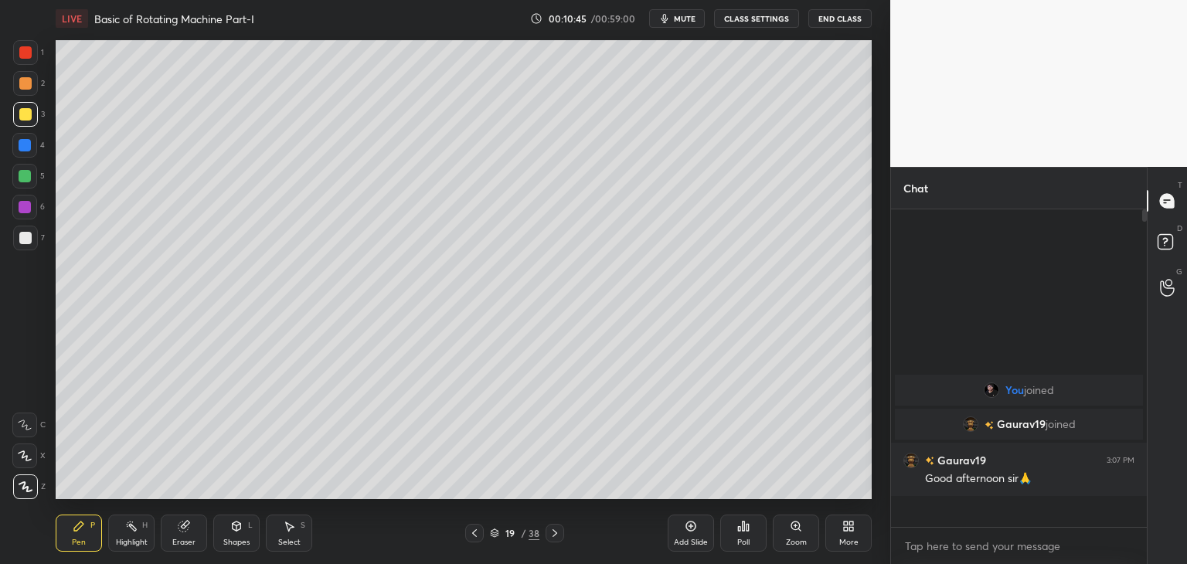
scroll to position [313, 251]
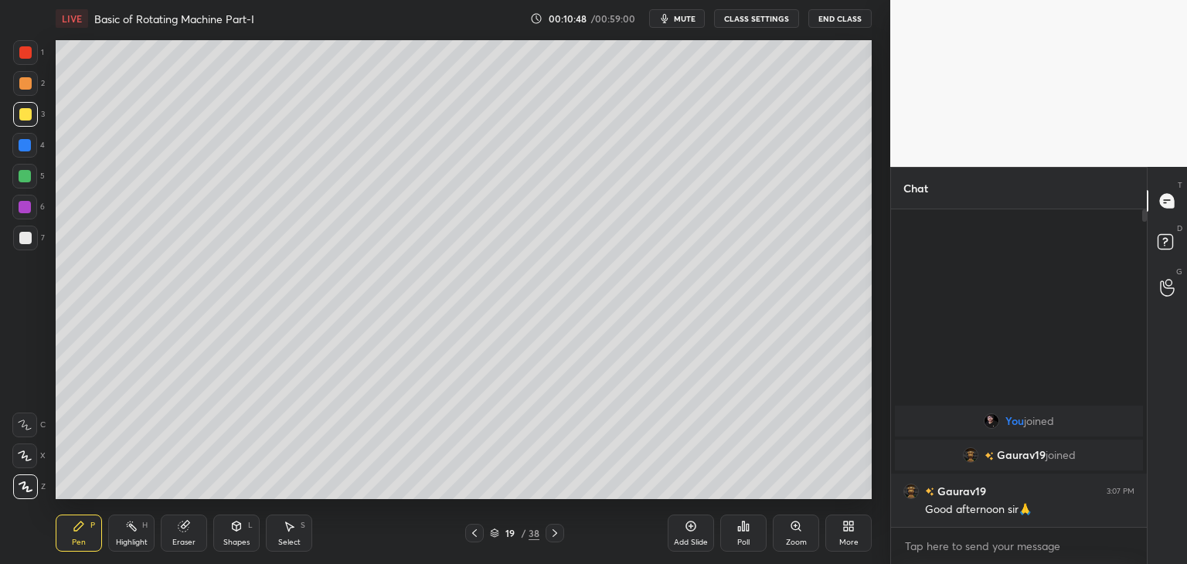
click at [31, 208] on div at bounding box center [24, 207] width 25 height 25
click at [28, 242] on div at bounding box center [25, 238] width 12 height 12
click at [188, 542] on div "Eraser" at bounding box center [183, 542] width 23 height 8
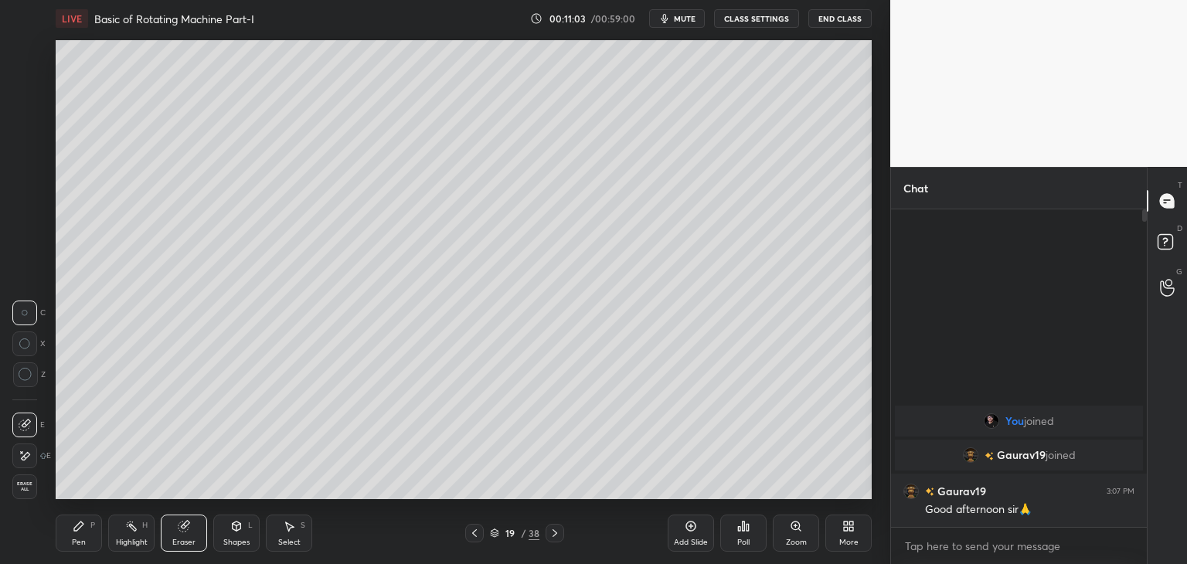
click at [83, 538] on div "Pen" at bounding box center [79, 542] width 14 height 8
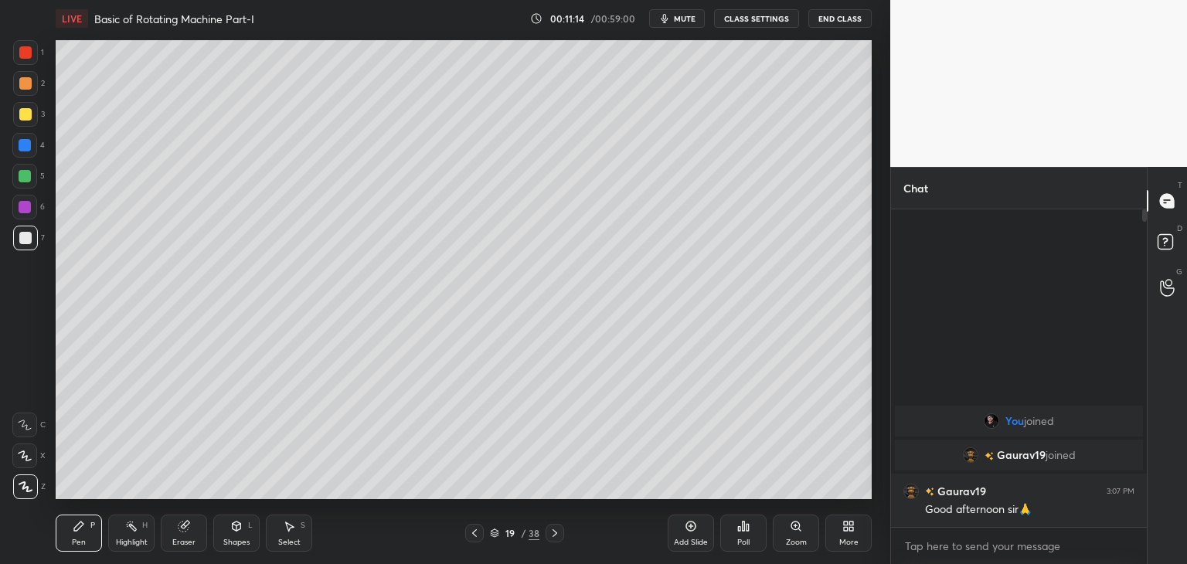
click at [27, 112] on div at bounding box center [25, 114] width 12 height 12
click at [25, 143] on div at bounding box center [25, 145] width 12 height 12
click at [189, 535] on div "Eraser" at bounding box center [184, 533] width 46 height 37
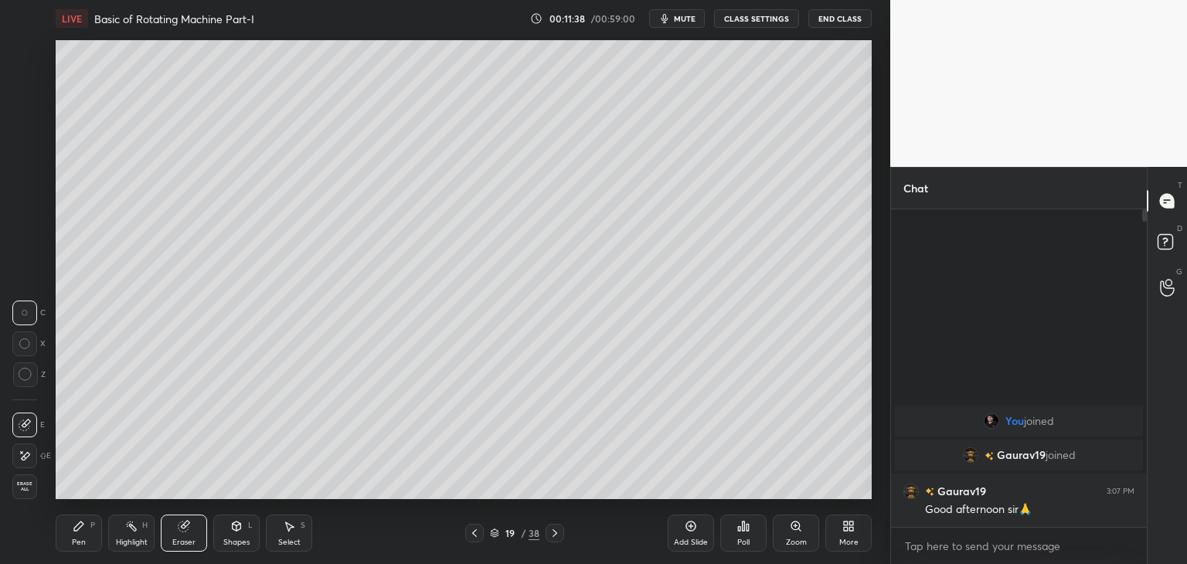
click at [73, 545] on div "Pen" at bounding box center [79, 542] width 14 height 8
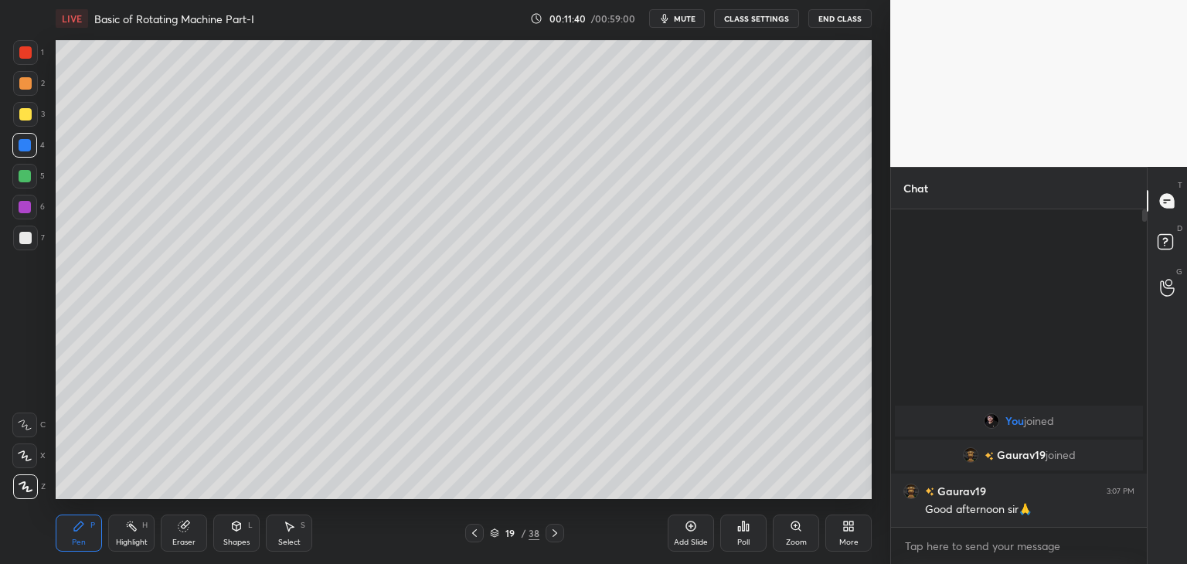
click at [30, 148] on div at bounding box center [24, 145] width 25 height 25
click at [180, 531] on icon at bounding box center [184, 526] width 12 height 12
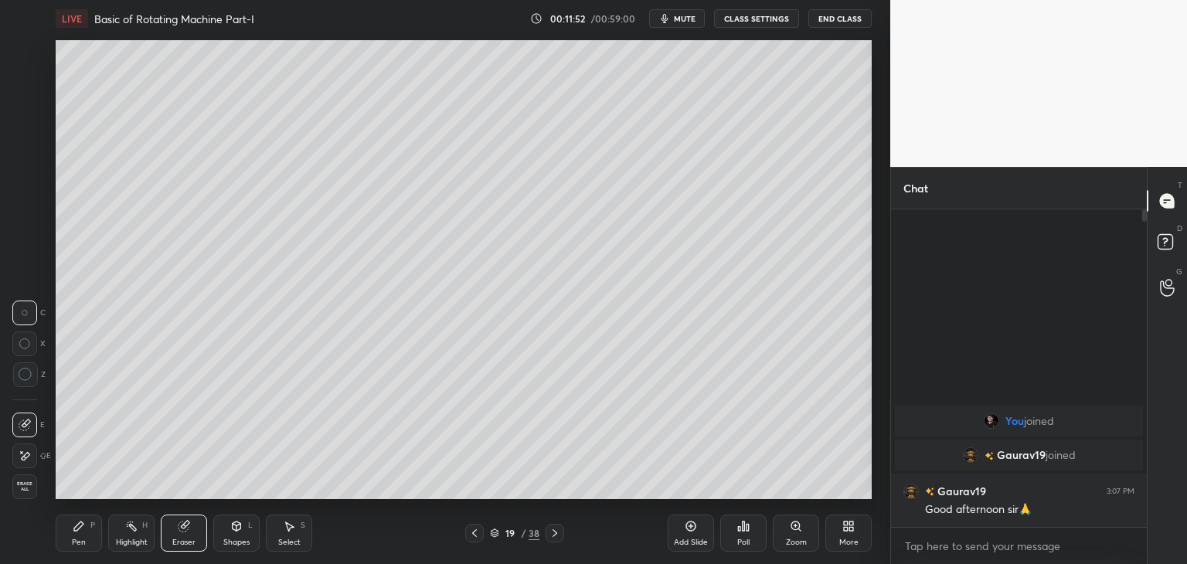
click at [68, 545] on div "Pen P" at bounding box center [79, 533] width 46 height 37
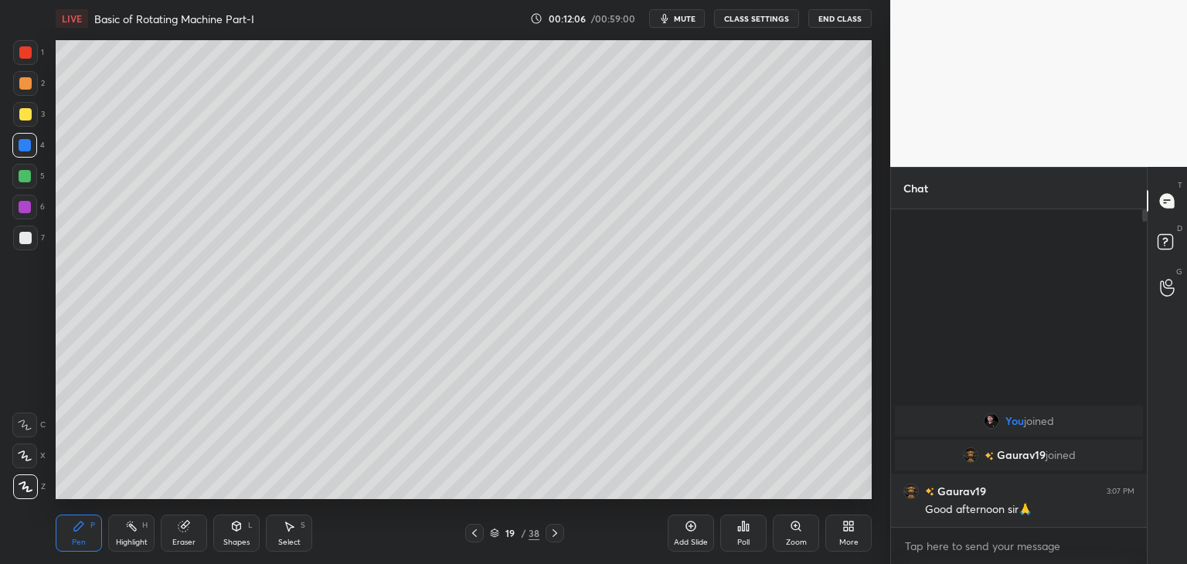
click at [695, 531] on icon at bounding box center [690, 526] width 12 height 12
click at [22, 178] on div at bounding box center [25, 176] width 12 height 12
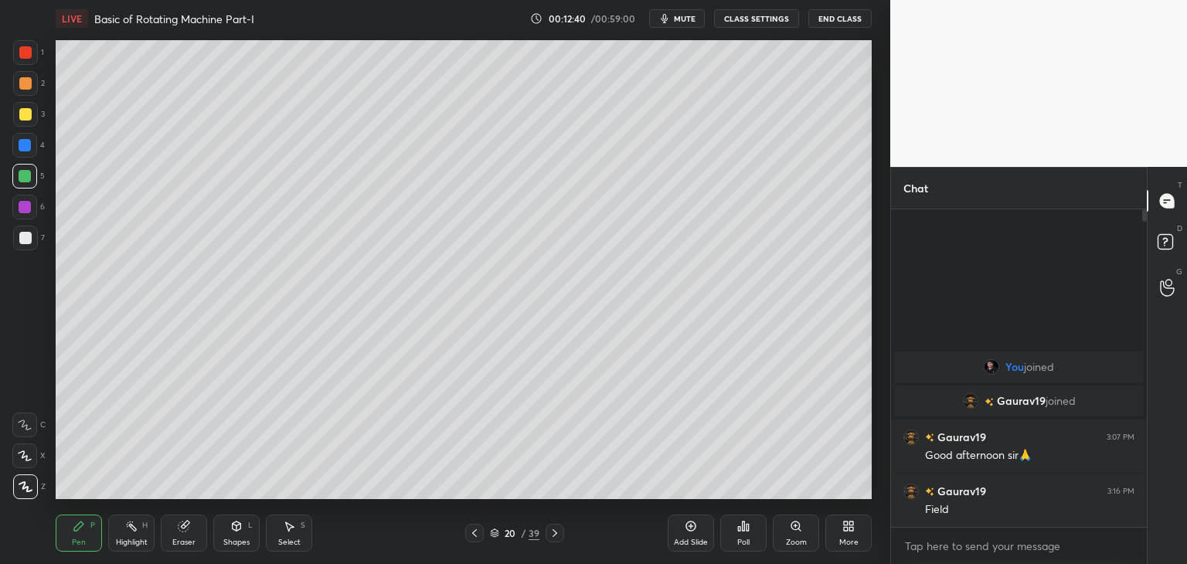
click at [476, 531] on icon at bounding box center [474, 533] width 5 height 8
click at [477, 535] on icon at bounding box center [474, 533] width 12 height 12
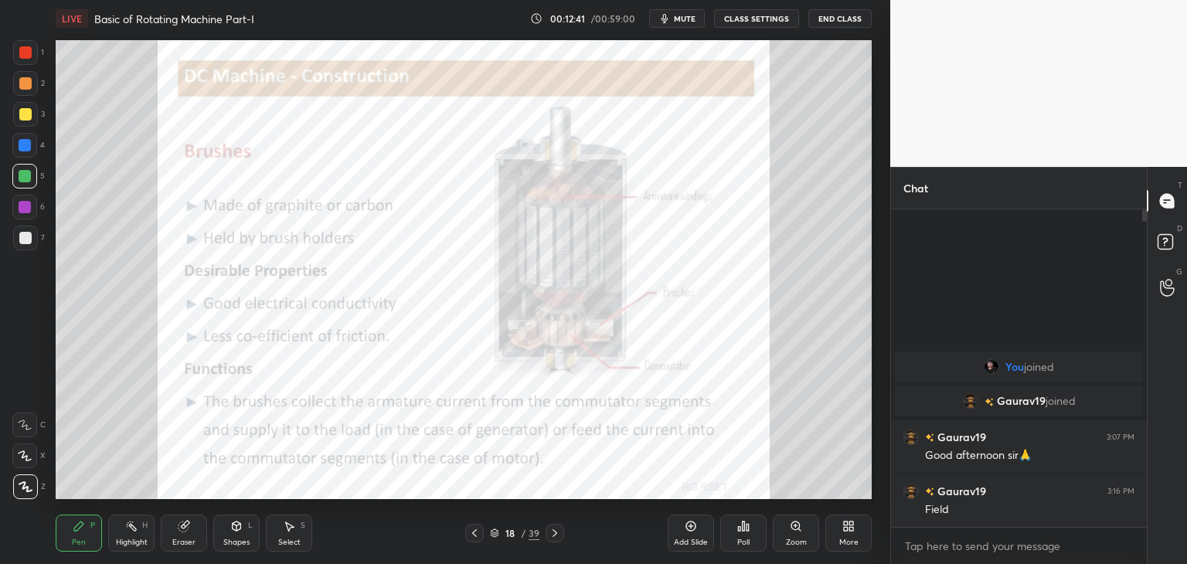
click at [480, 534] on icon at bounding box center [474, 533] width 12 height 12
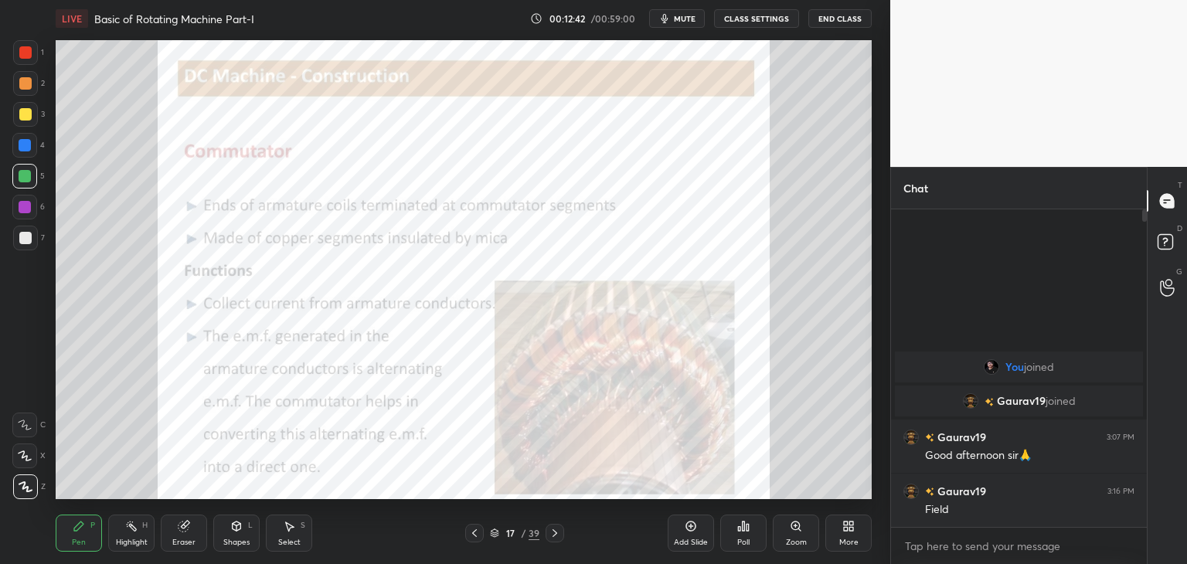
drag, startPoint x: 495, startPoint y: 535, endPoint x: 488, endPoint y: 544, distance: 11.0
click at [495, 535] on icon at bounding box center [494, 532] width 9 height 9
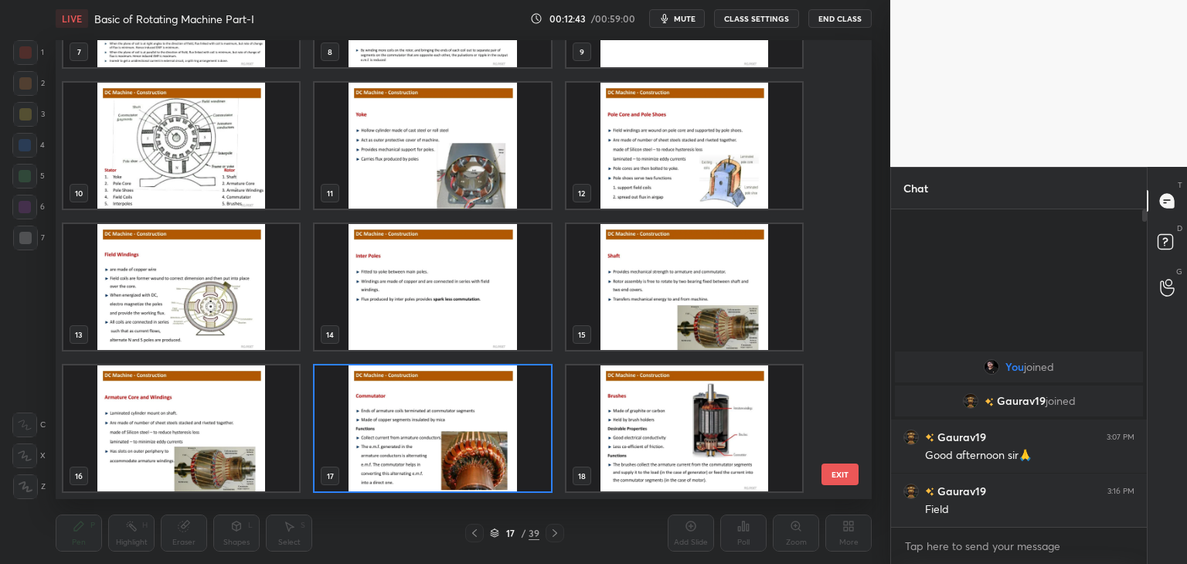
scroll to position [454, 808]
drag, startPoint x: 844, startPoint y: 191, endPoint x: 837, endPoint y: 137, distance: 54.6
click at [837, 127] on div "7 8 9 10 11 12 13 14 15 16 17 18 19 20 21 EXIT" at bounding box center [464, 269] width 816 height 459
drag, startPoint x: 846, startPoint y: 204, endPoint x: 843, endPoint y: 187, distance: 17.3
click at [842, 160] on div "7 8 9 10 11 12 13 14 15 16 17 18 19 20 21 EXIT" at bounding box center [464, 269] width 816 height 459
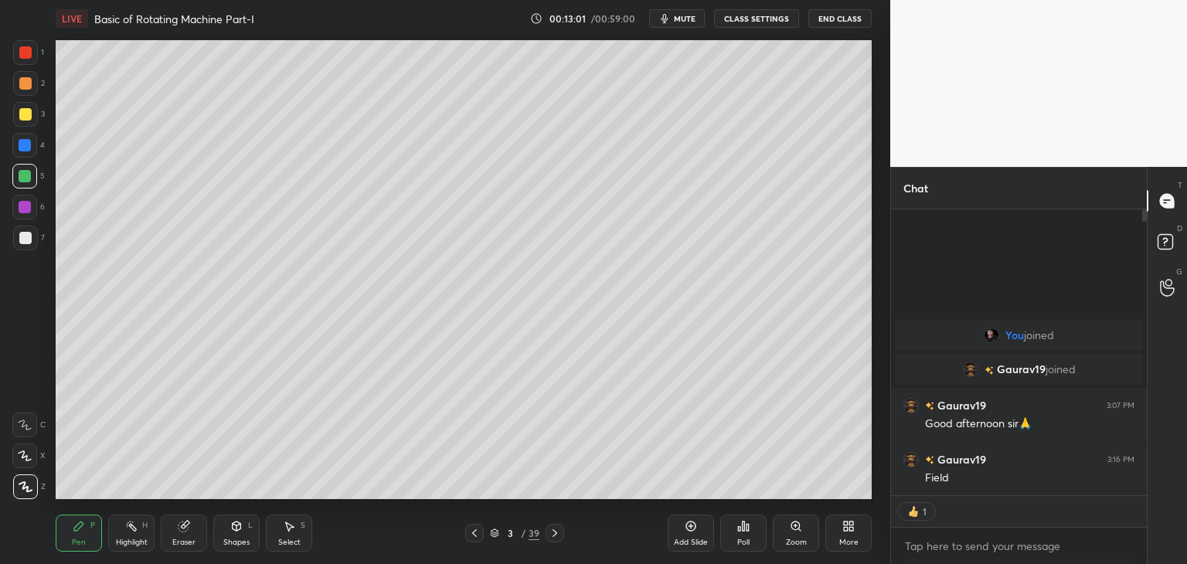
scroll to position [5, 5]
click at [494, 532] on icon at bounding box center [494, 532] width 9 height 9
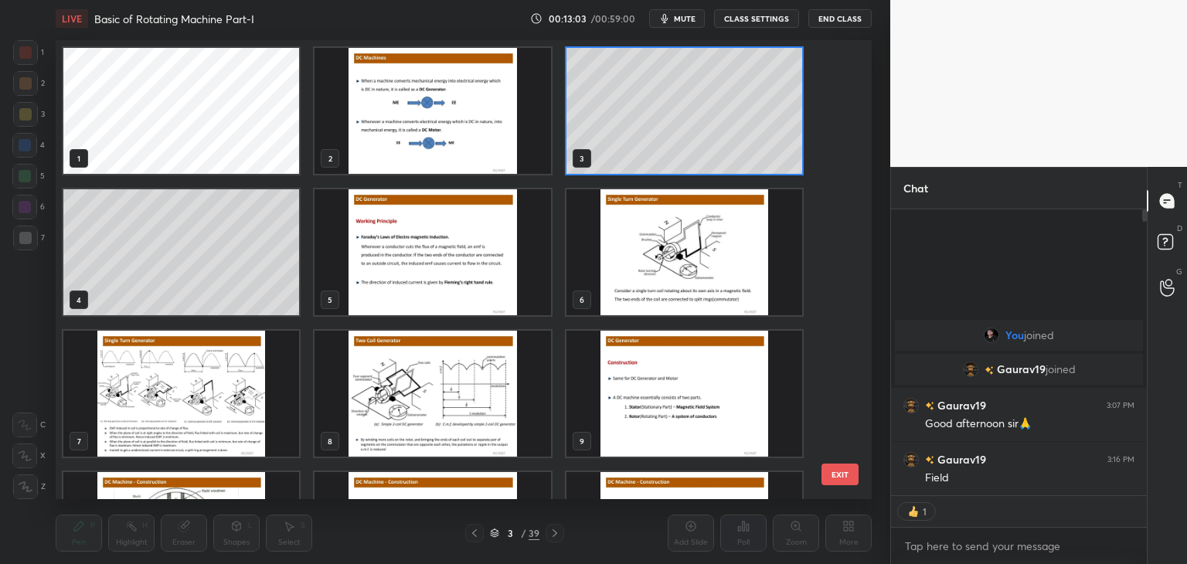
scroll to position [454, 808]
drag, startPoint x: 836, startPoint y: 131, endPoint x: 829, endPoint y: 208, distance: 77.6
click at [830, 246] on div "1 2 3 4 5 6 7 8 9 10 11 12 13 14 15" at bounding box center [450, 269] width 789 height 459
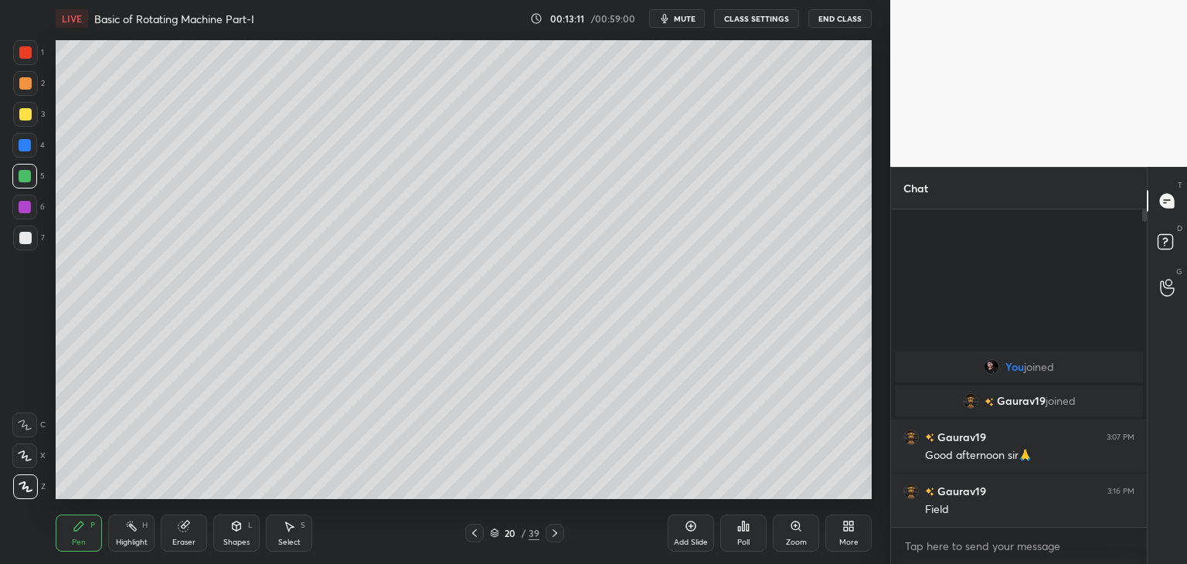
scroll to position [313, 251]
click at [474, 535] on icon at bounding box center [474, 533] width 12 height 12
click at [559, 536] on icon at bounding box center [554, 533] width 12 height 12
click at [493, 536] on icon at bounding box center [495, 536] width 8 height 2
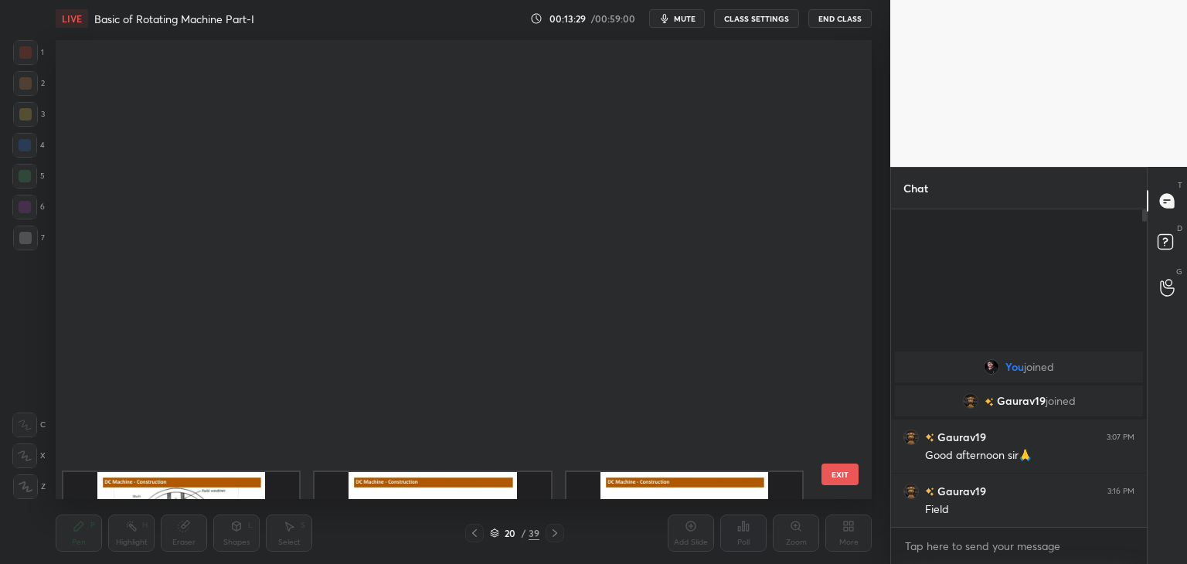
scroll to position [454, 808]
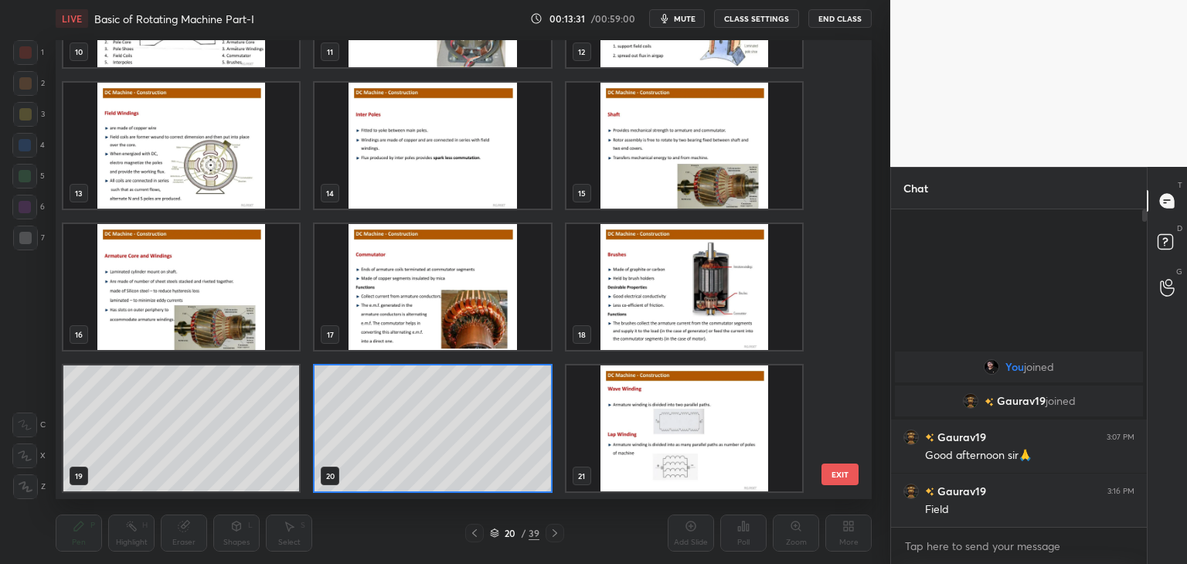
click at [688, 283] on img "grid" at bounding box center [684, 287] width 236 height 126
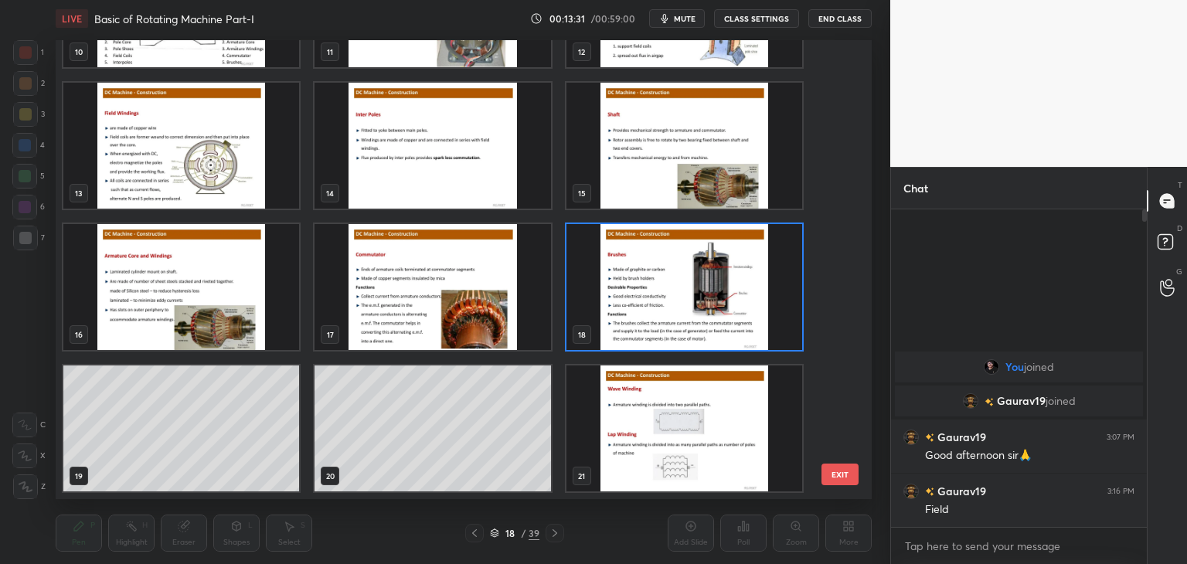
click at [688, 285] on img "grid" at bounding box center [684, 287] width 236 height 126
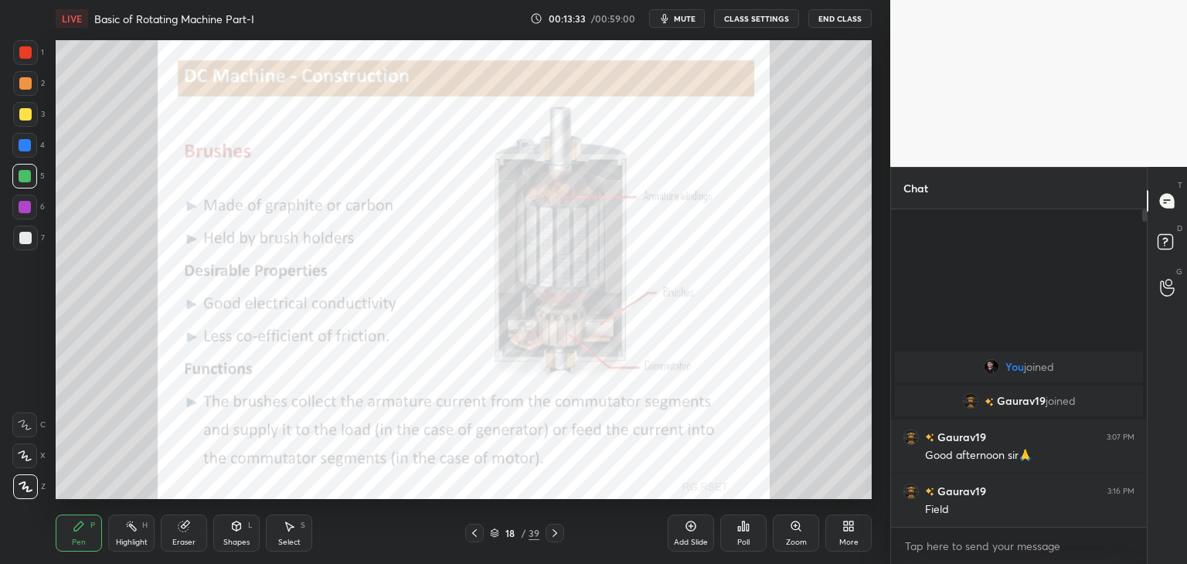
click at [474, 538] on icon at bounding box center [474, 533] width 12 height 12
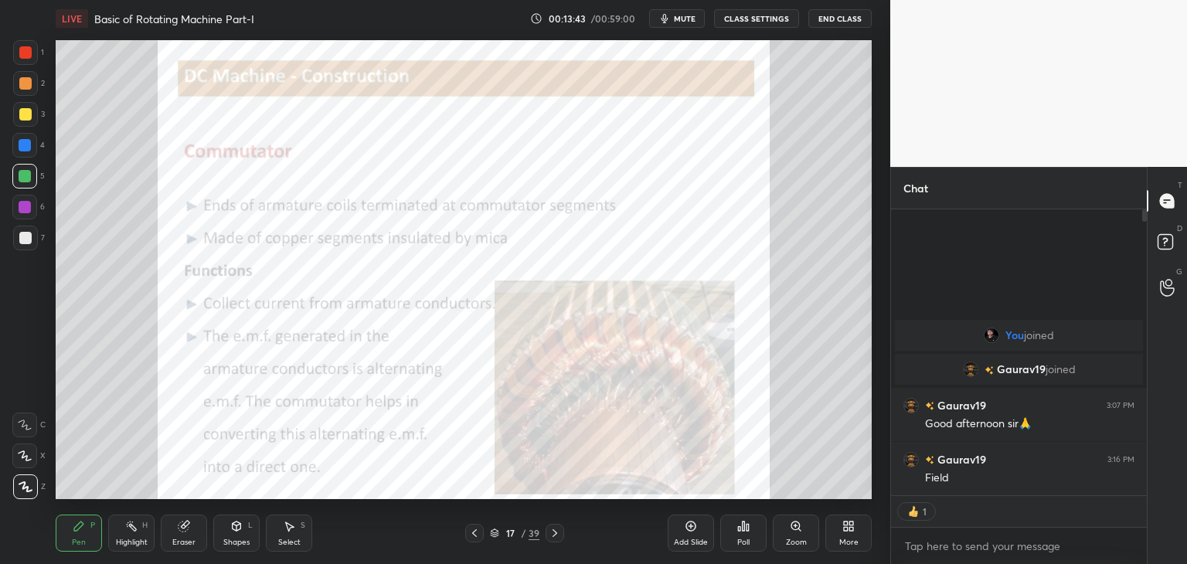
scroll to position [313, 251]
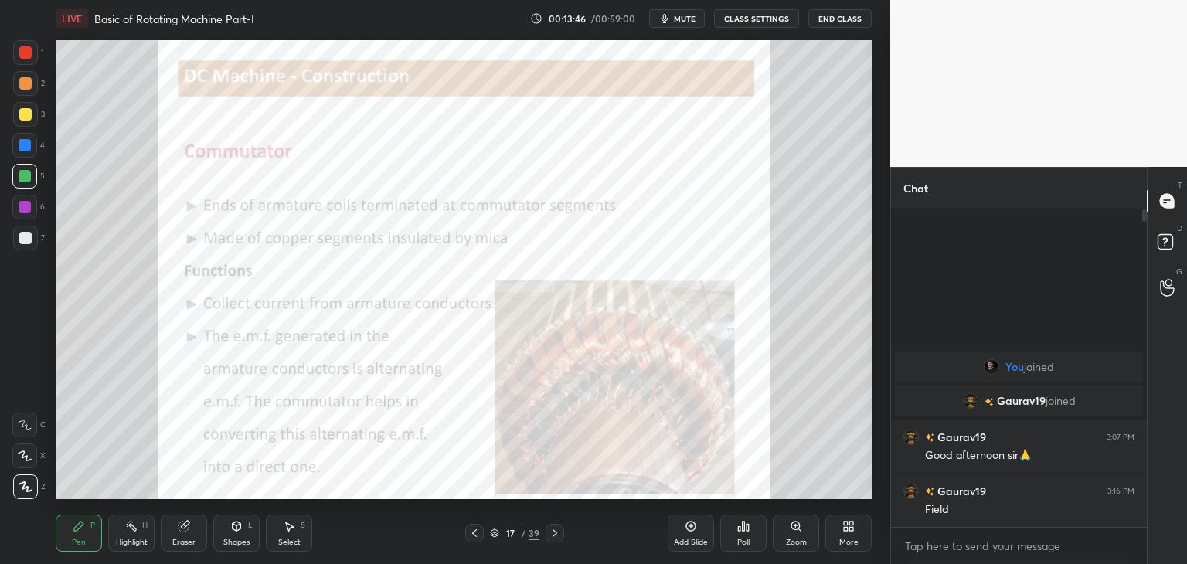
click at [188, 530] on icon at bounding box center [184, 526] width 12 height 12
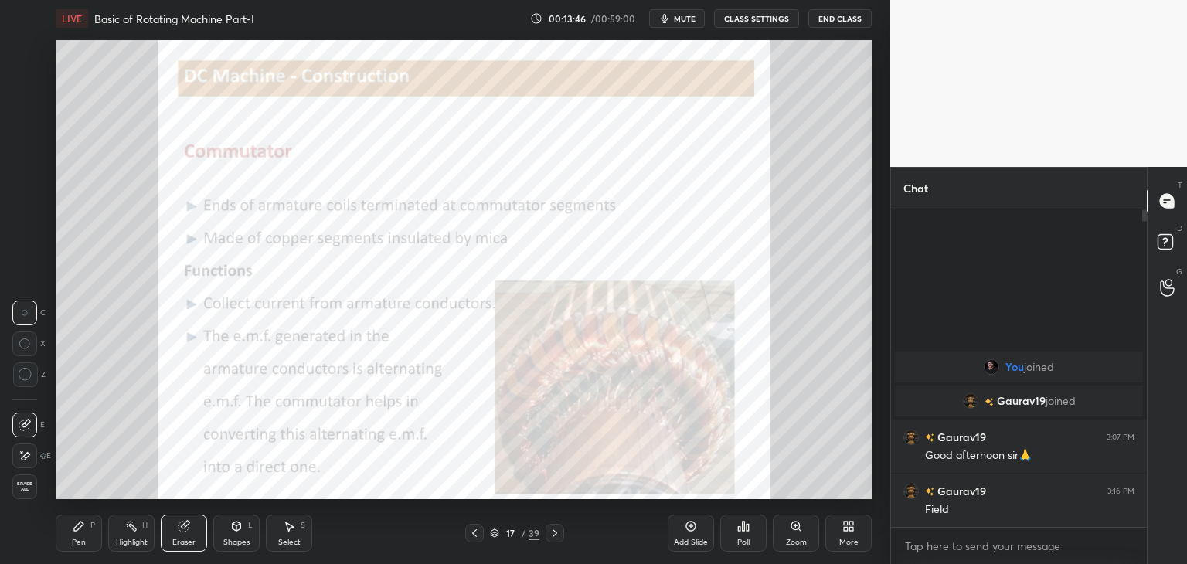
click at [19, 490] on span "Erase all" at bounding box center [24, 486] width 23 height 11
click at [73, 555] on div "Pen P Highlight H Eraser Shapes L Select S 17 / 39 Add Slide Poll Zoom More" at bounding box center [464, 533] width 816 height 62
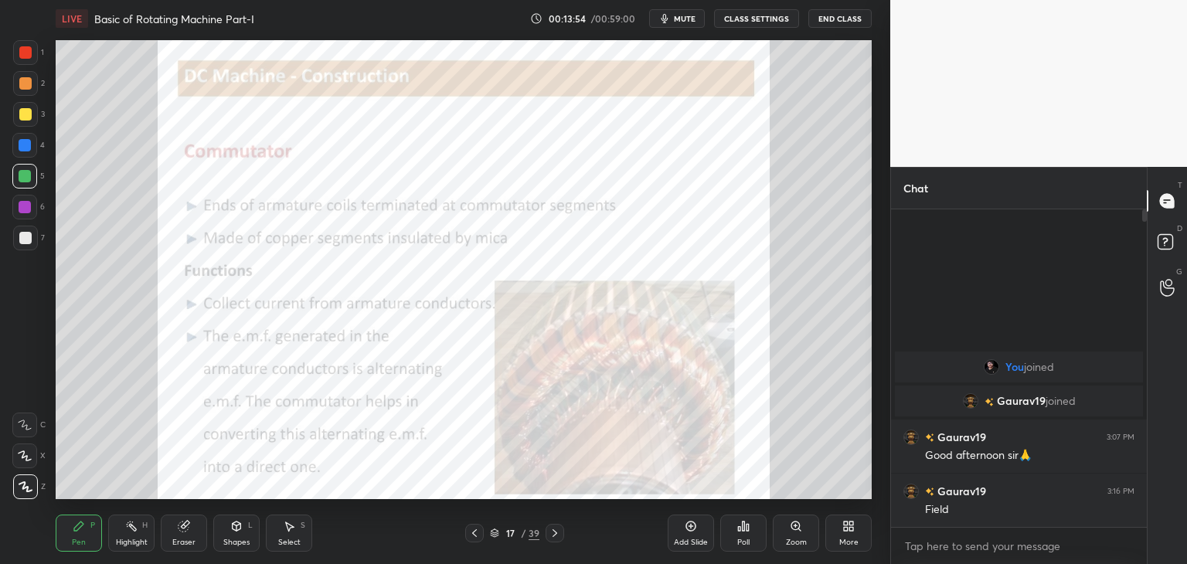
click at [873, 316] on div "Setting up your live class Poll for secs No correct answer Start poll" at bounding box center [463, 269] width 828 height 465
click at [546, 538] on div at bounding box center [554, 533] width 19 height 19
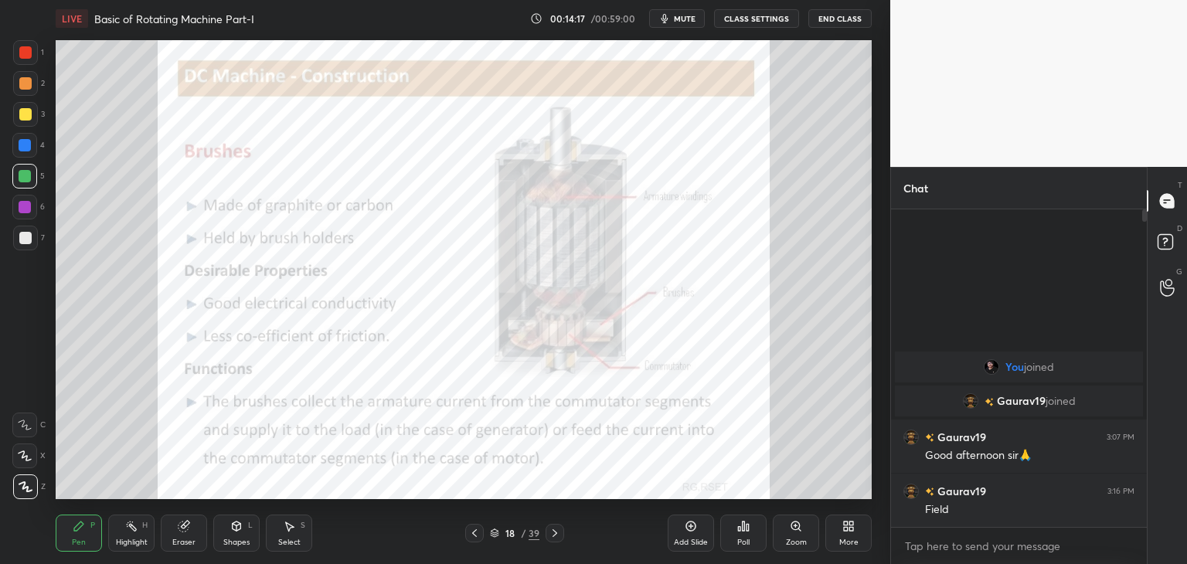
click at [556, 536] on icon at bounding box center [554, 533] width 12 height 12
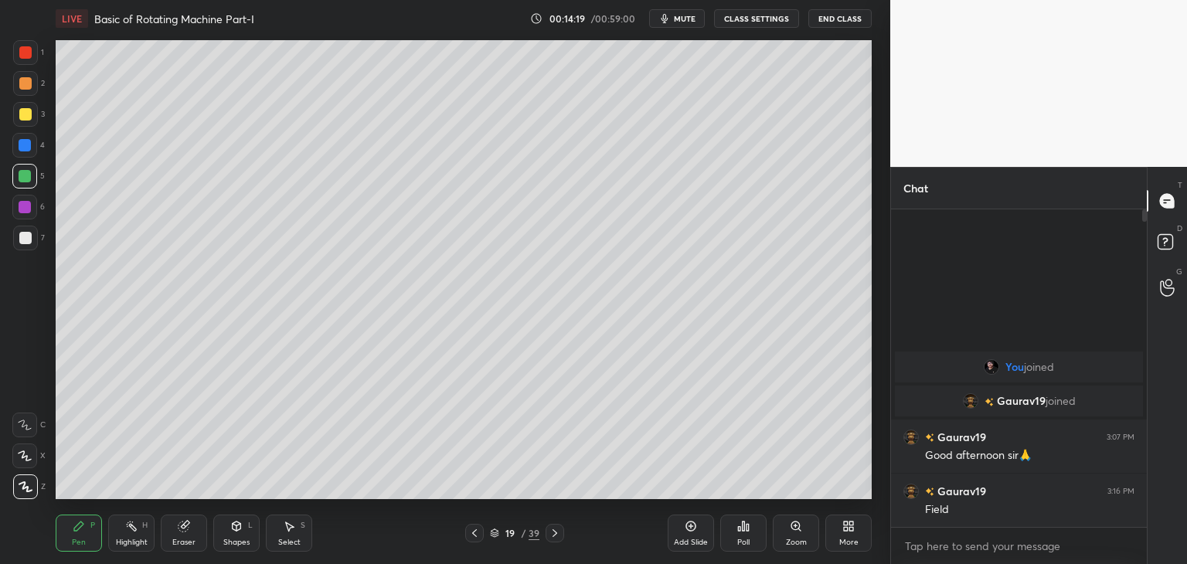
click at [683, 533] on div "Add Slide" at bounding box center [690, 533] width 46 height 37
click at [25, 117] on div at bounding box center [25, 114] width 12 height 12
click at [24, 179] on div at bounding box center [25, 176] width 12 height 12
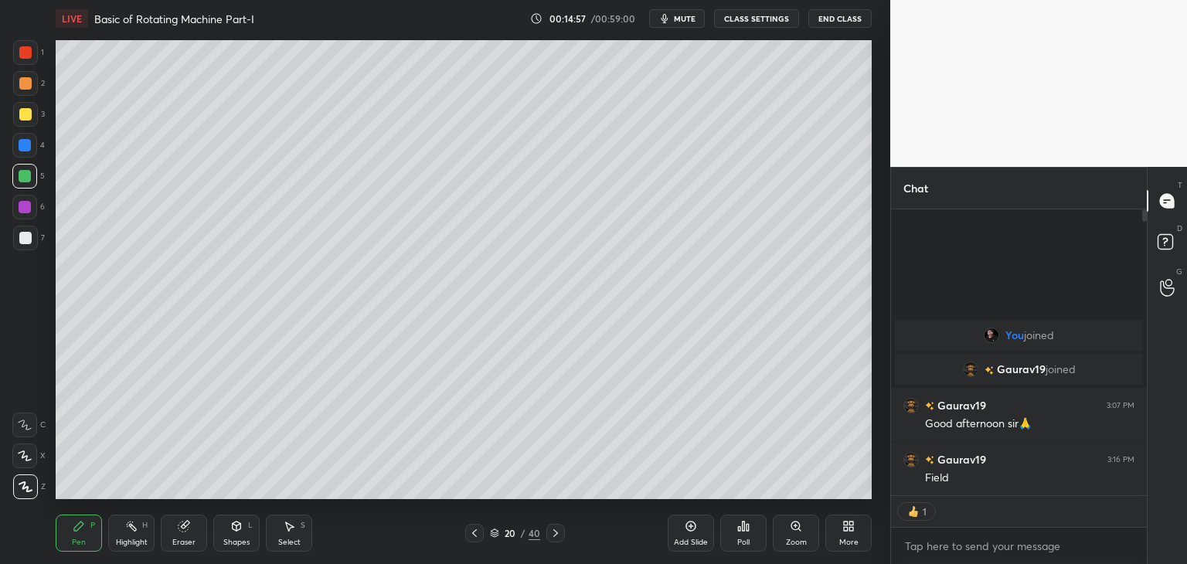
click at [28, 207] on div at bounding box center [25, 207] width 12 height 12
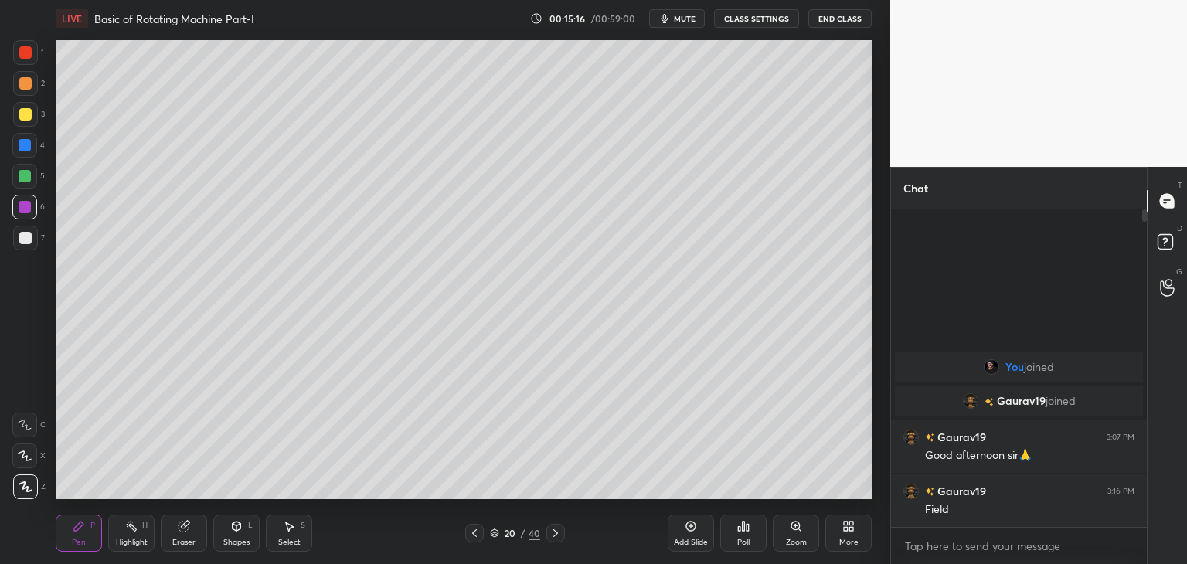
click at [19, 175] on div at bounding box center [25, 176] width 12 height 12
click at [24, 238] on div at bounding box center [25, 238] width 12 height 12
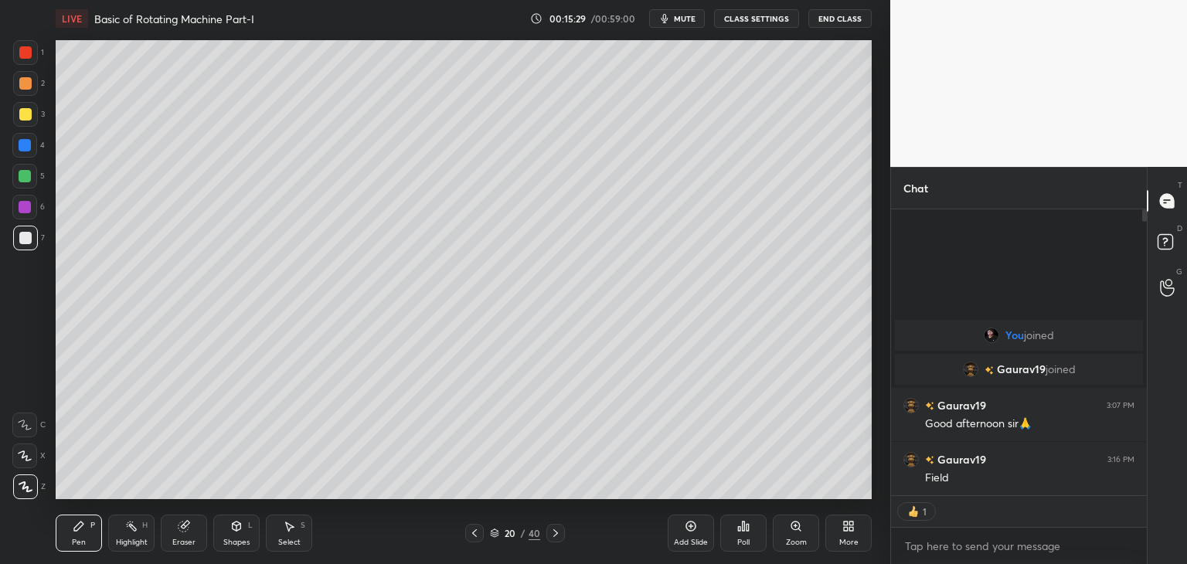
click at [27, 112] on div at bounding box center [25, 114] width 12 height 12
click at [693, 531] on icon at bounding box center [690, 526] width 12 height 12
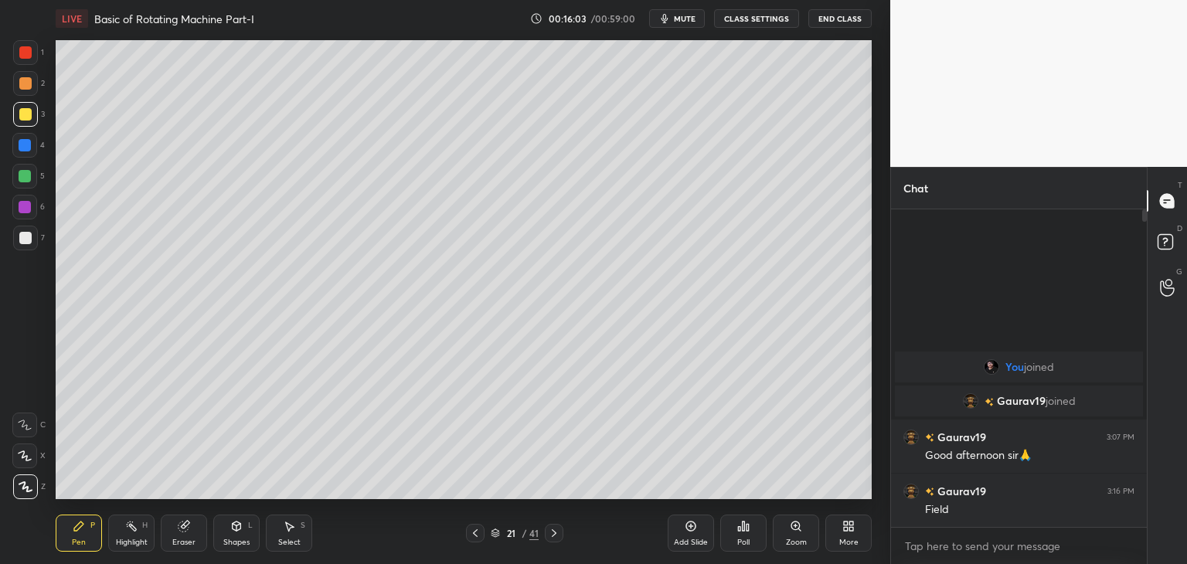
scroll to position [313, 251]
drag, startPoint x: 17, startPoint y: 167, endPoint x: 36, endPoint y: 161, distance: 20.1
click at [17, 168] on div at bounding box center [24, 176] width 25 height 25
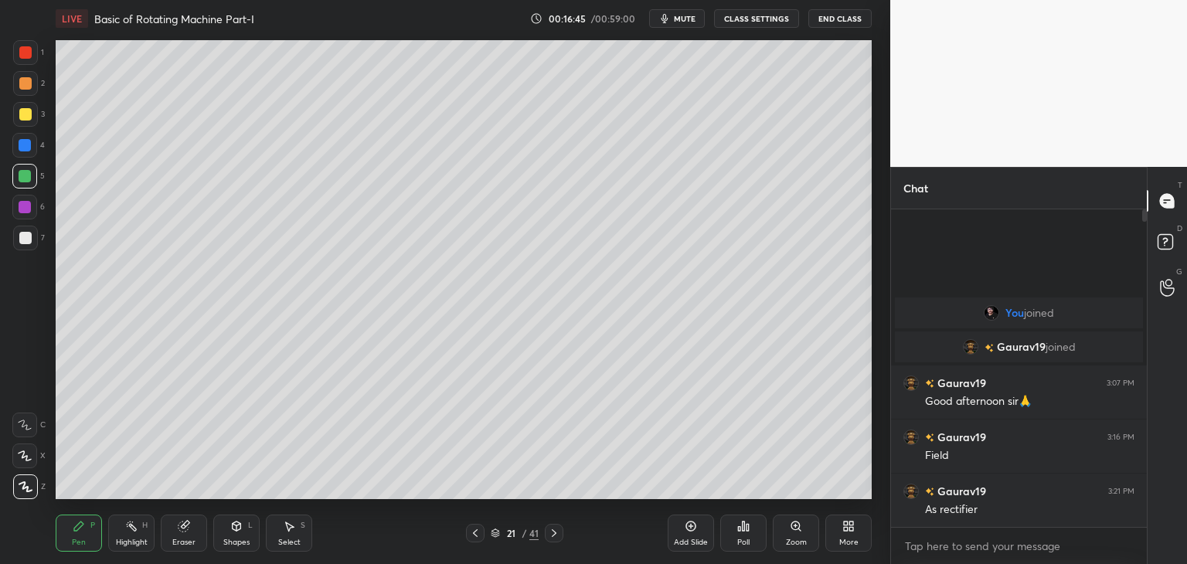
click at [25, 242] on div at bounding box center [25, 238] width 12 height 12
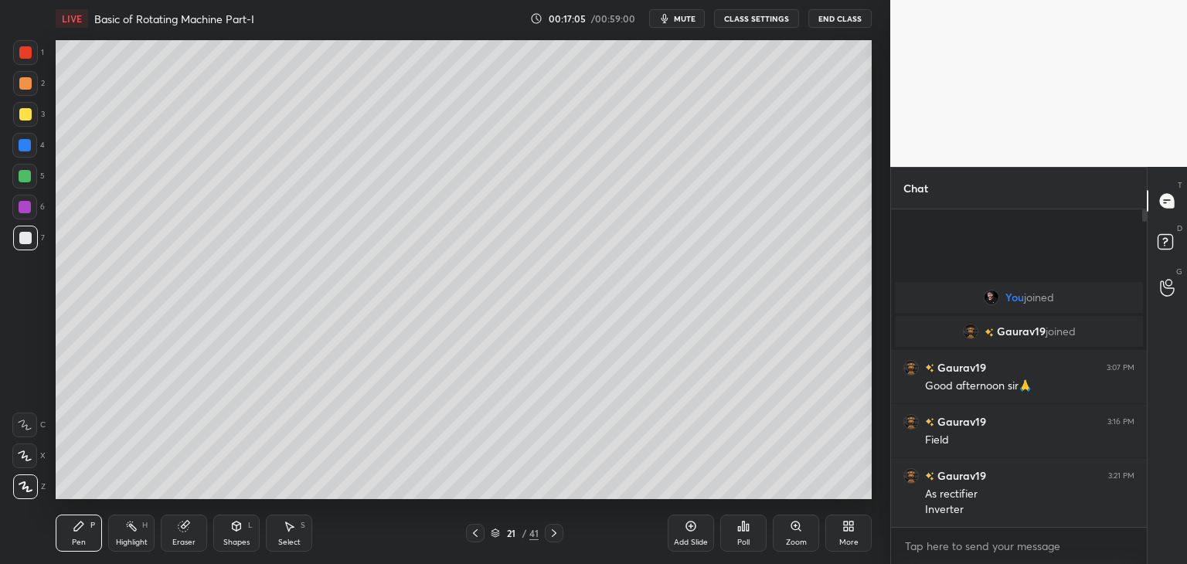
click at [498, 532] on icon at bounding box center [495, 532] width 9 height 9
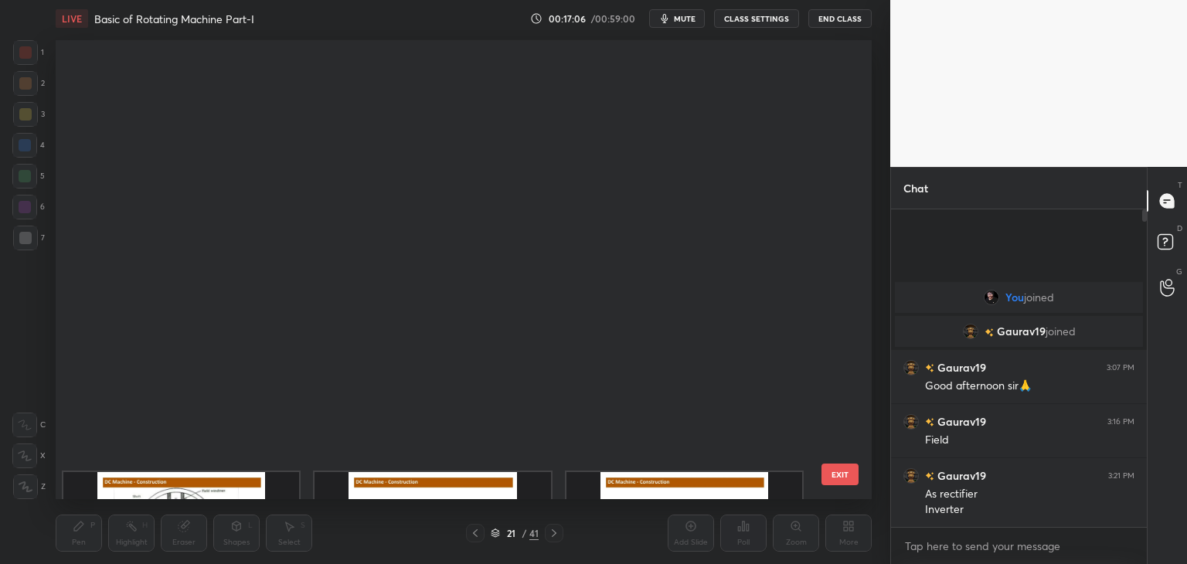
scroll to position [454, 808]
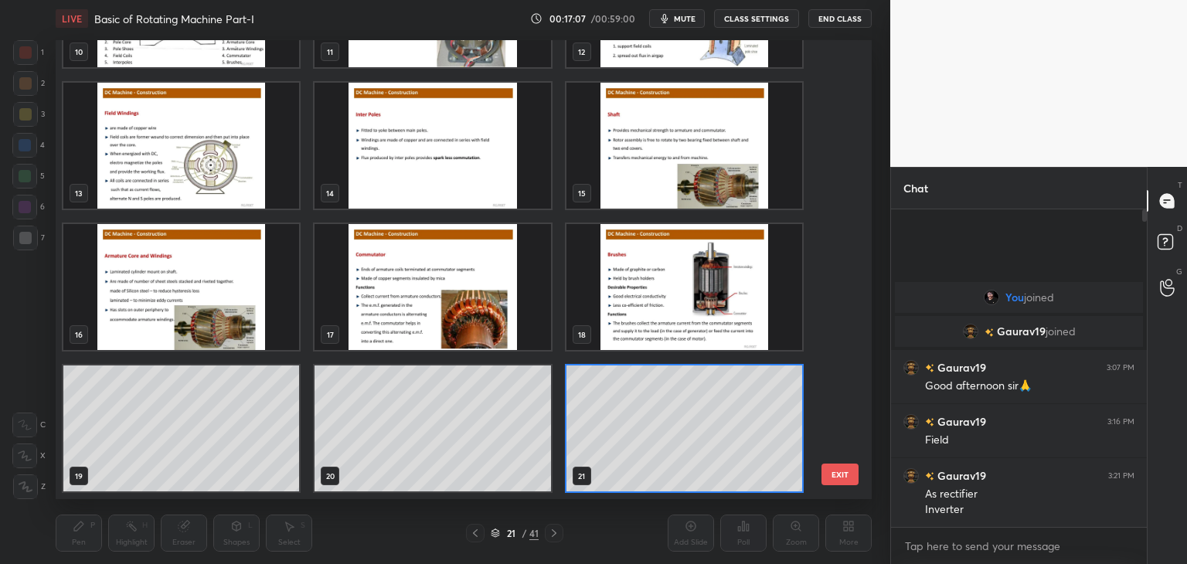
click at [711, 285] on img "grid" at bounding box center [684, 287] width 236 height 126
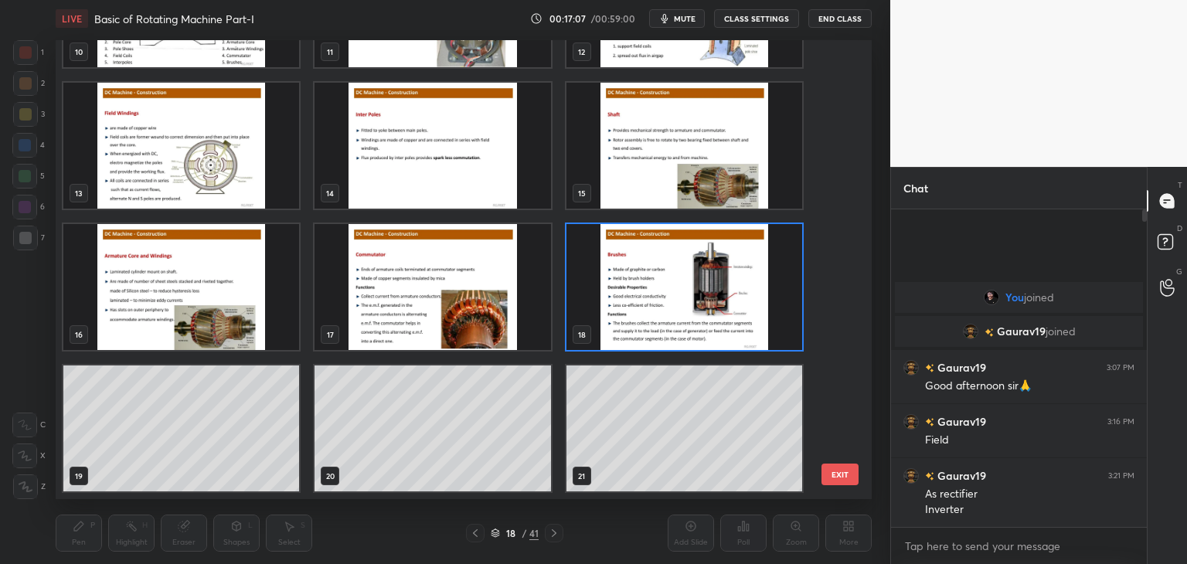
click at [710, 283] on img "grid" at bounding box center [684, 287] width 236 height 126
click at [708, 284] on img "grid" at bounding box center [684, 287] width 236 height 126
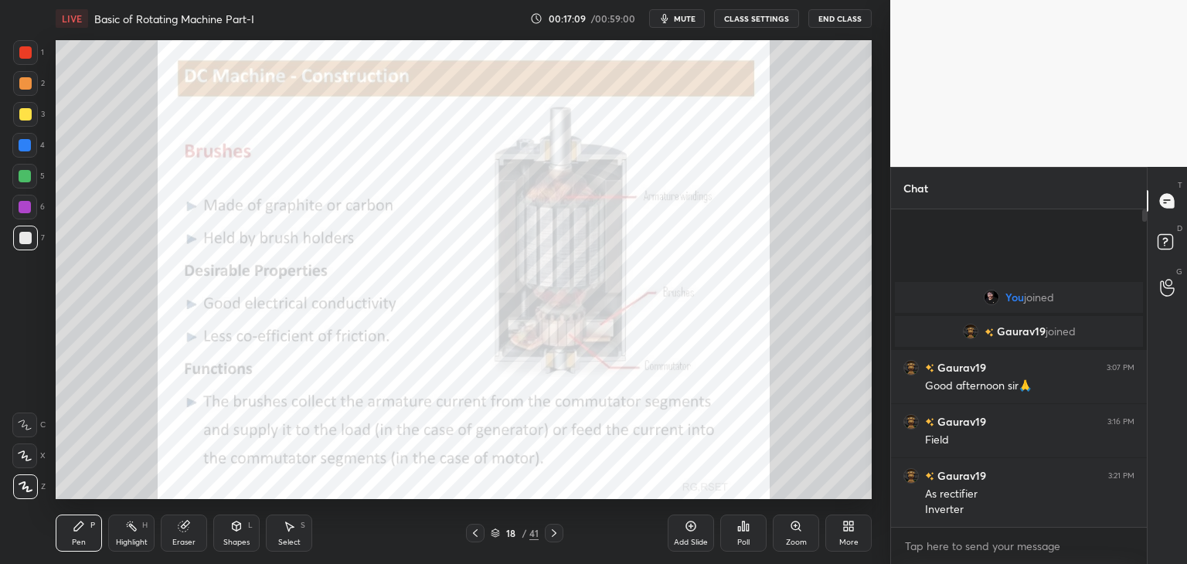
drag, startPoint x: 182, startPoint y: 531, endPoint x: 102, endPoint y: 527, distance: 79.7
click at [179, 532] on icon at bounding box center [184, 526] width 12 height 12
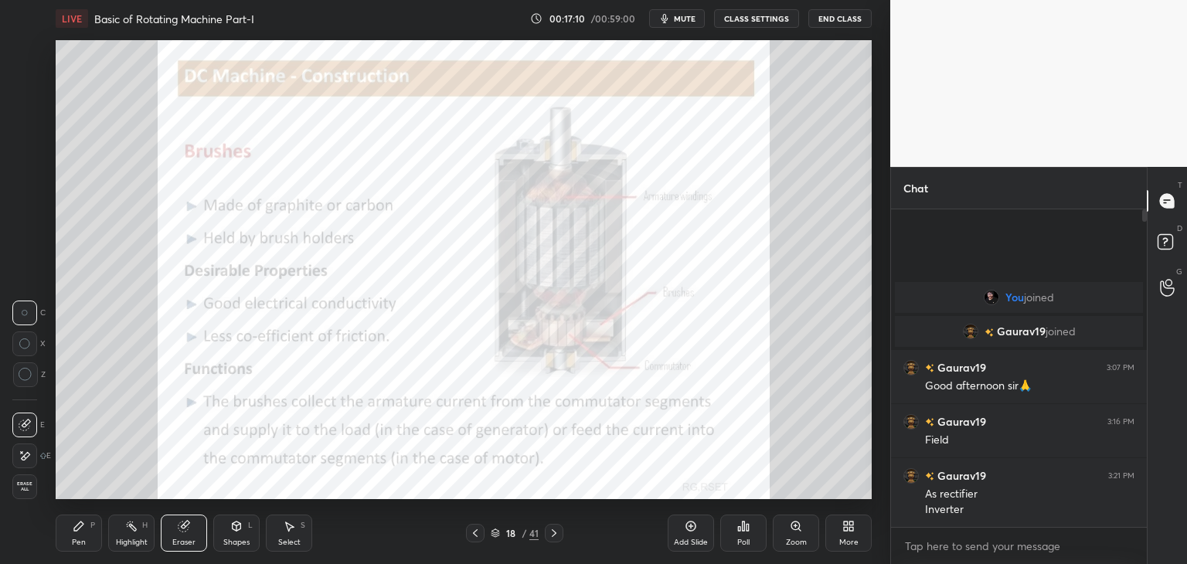
drag, startPoint x: 29, startPoint y: 487, endPoint x: 61, endPoint y: 536, distance: 59.1
click at [37, 492] on div "Erase all" at bounding box center [26, 486] width 28 height 25
click at [62, 541] on div "Pen P" at bounding box center [79, 533] width 46 height 37
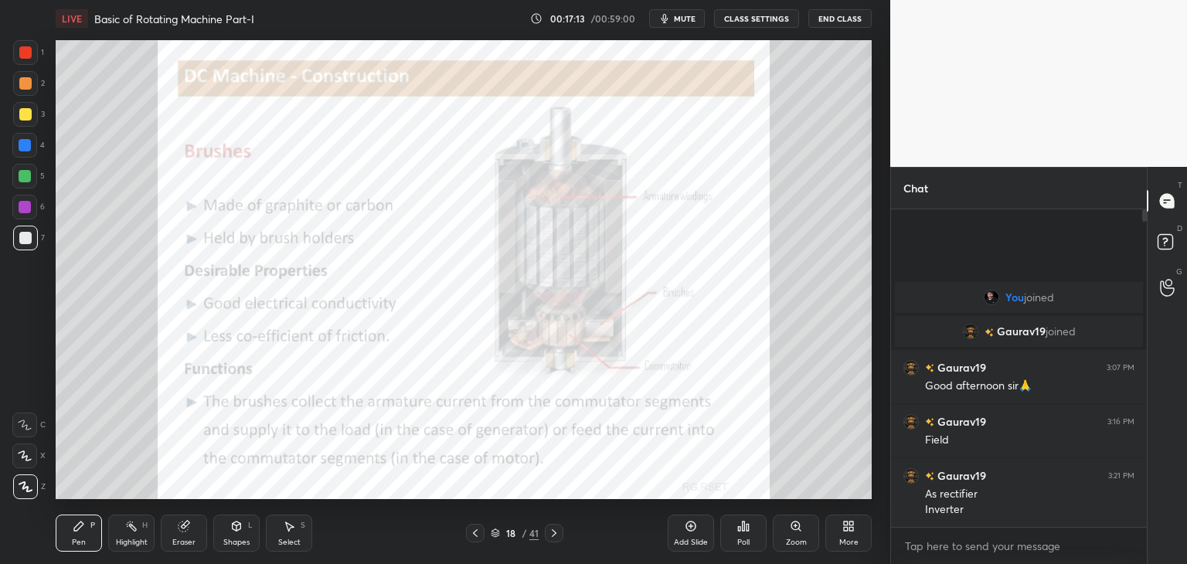
drag, startPoint x: 26, startPoint y: 53, endPoint x: 25, endPoint y: 60, distance: 7.9
click at [26, 53] on div at bounding box center [25, 52] width 12 height 12
click at [848, 528] on icon at bounding box center [848, 526] width 12 height 12
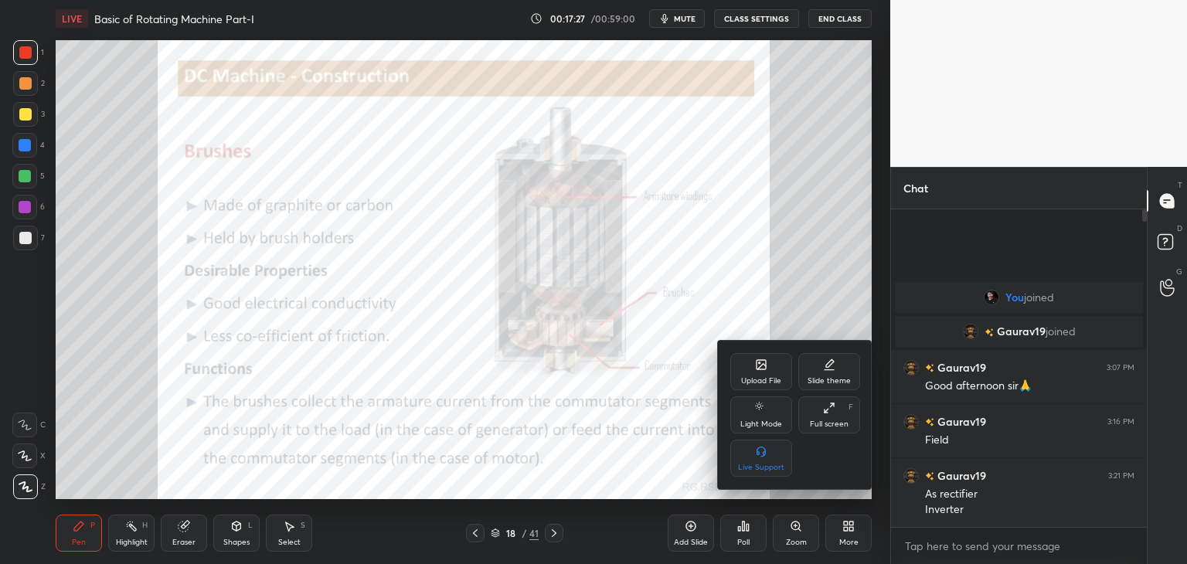
click at [766, 366] on div "Upload File" at bounding box center [761, 371] width 62 height 37
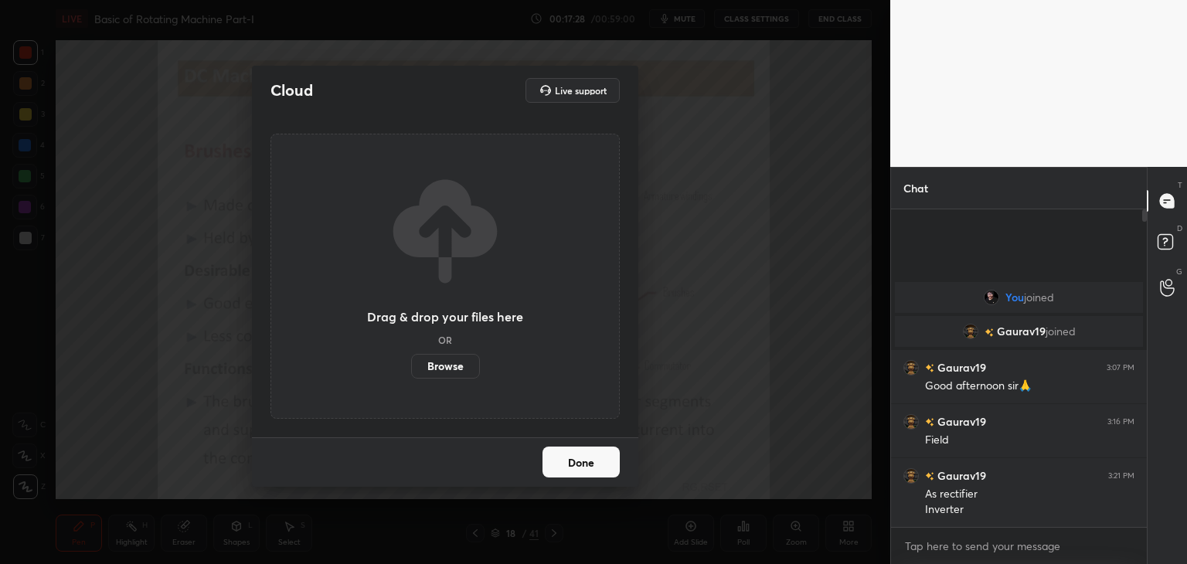
click at [453, 365] on label "Browse" at bounding box center [445, 366] width 69 height 25
click at [411, 365] on input "Browse" at bounding box center [411, 366] width 0 height 25
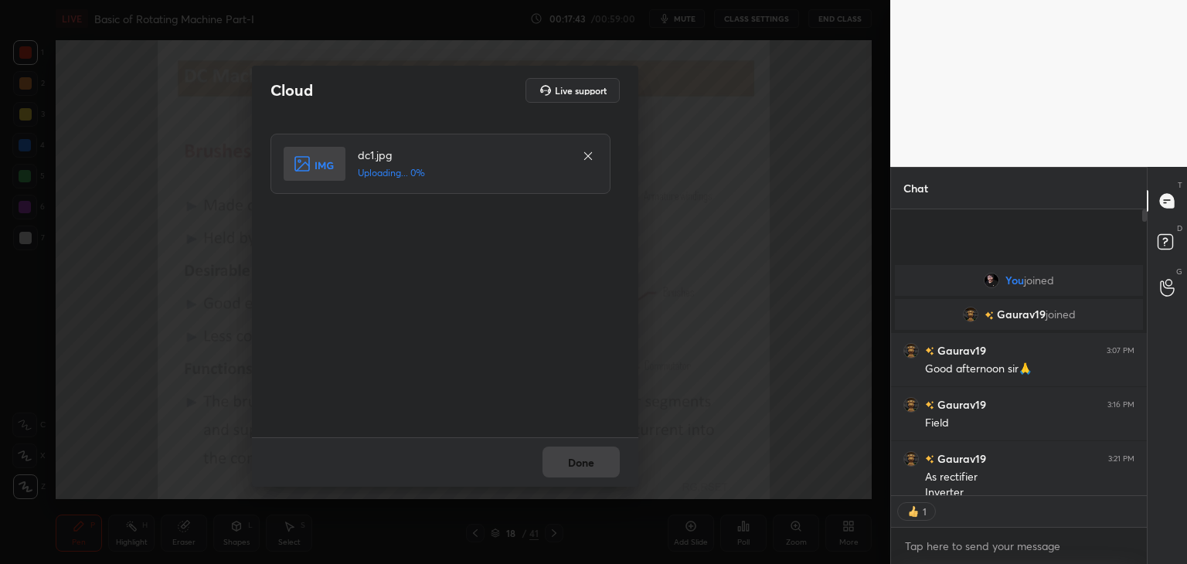
scroll to position [282, 251]
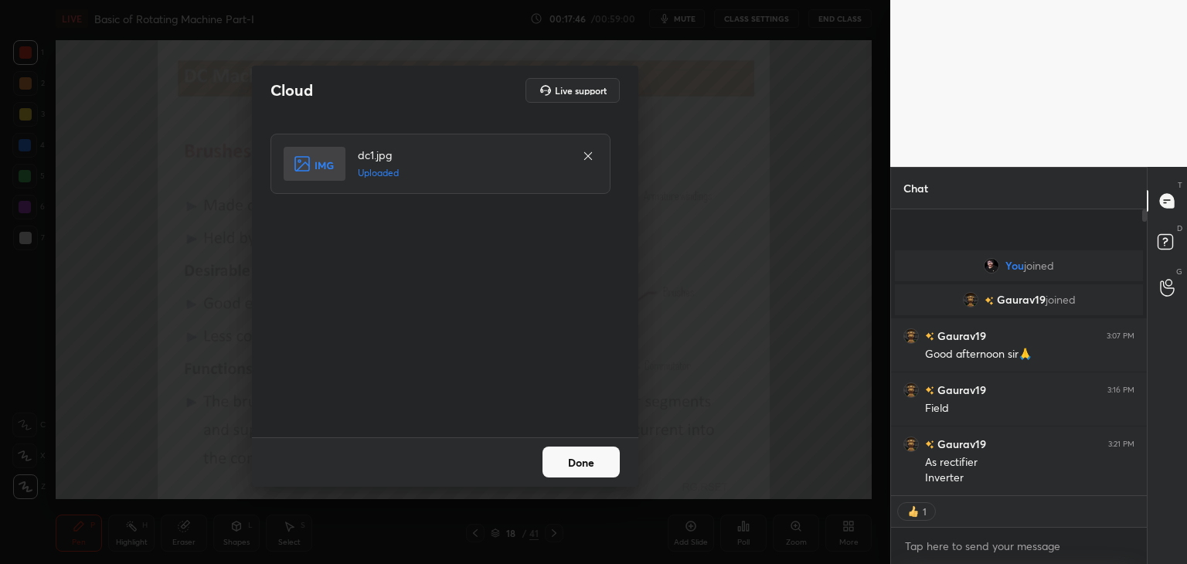
click at [584, 471] on button "Done" at bounding box center [580, 462] width 77 height 31
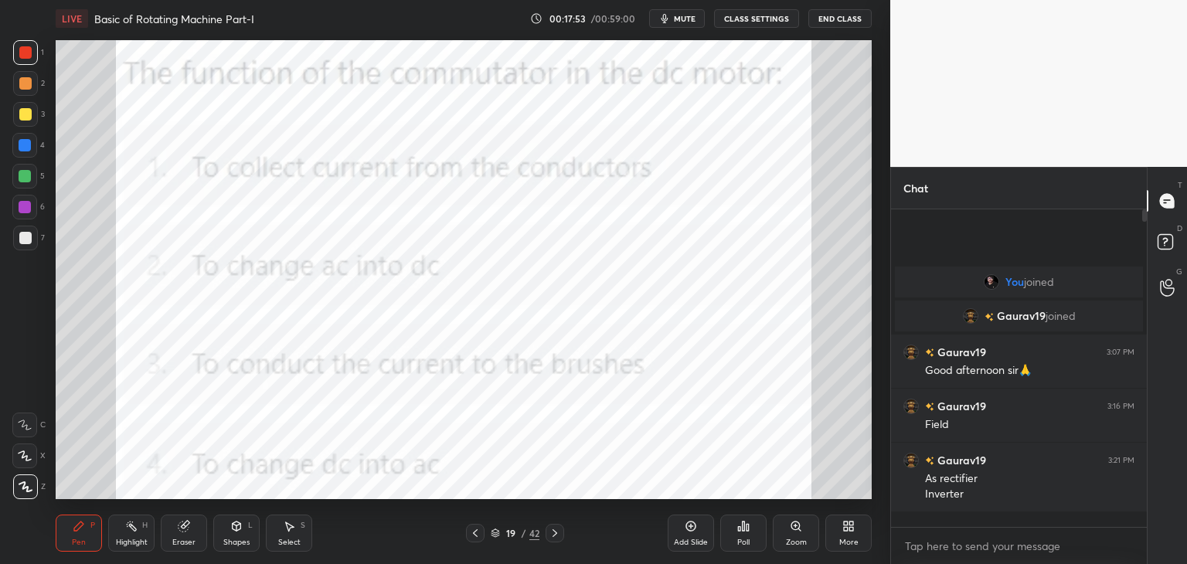
scroll to position [313, 251]
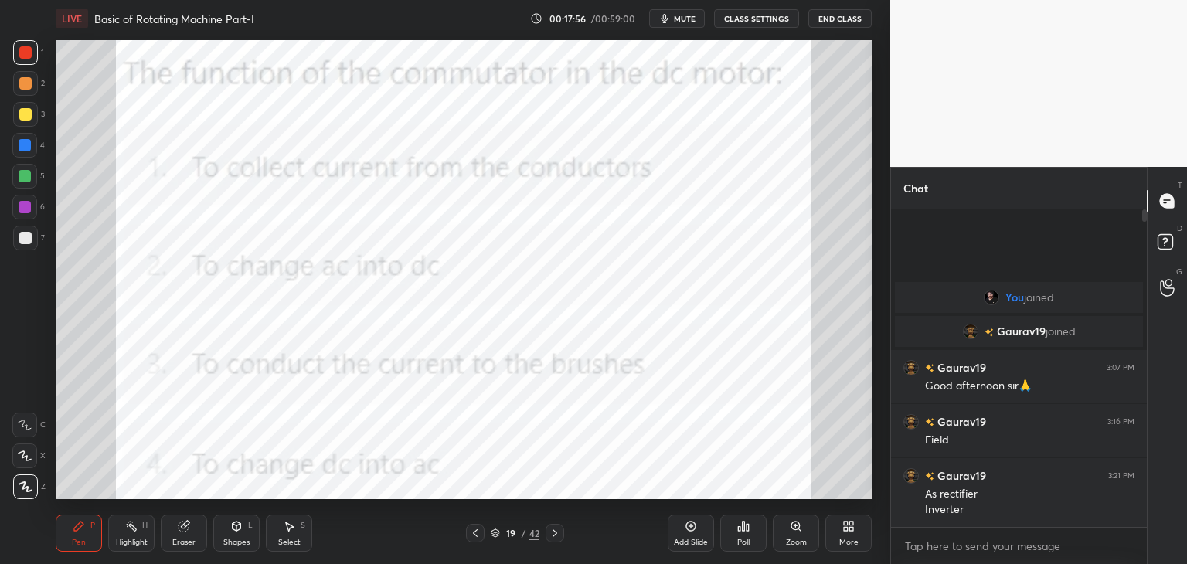
click at [477, 537] on icon at bounding box center [475, 533] width 12 height 12
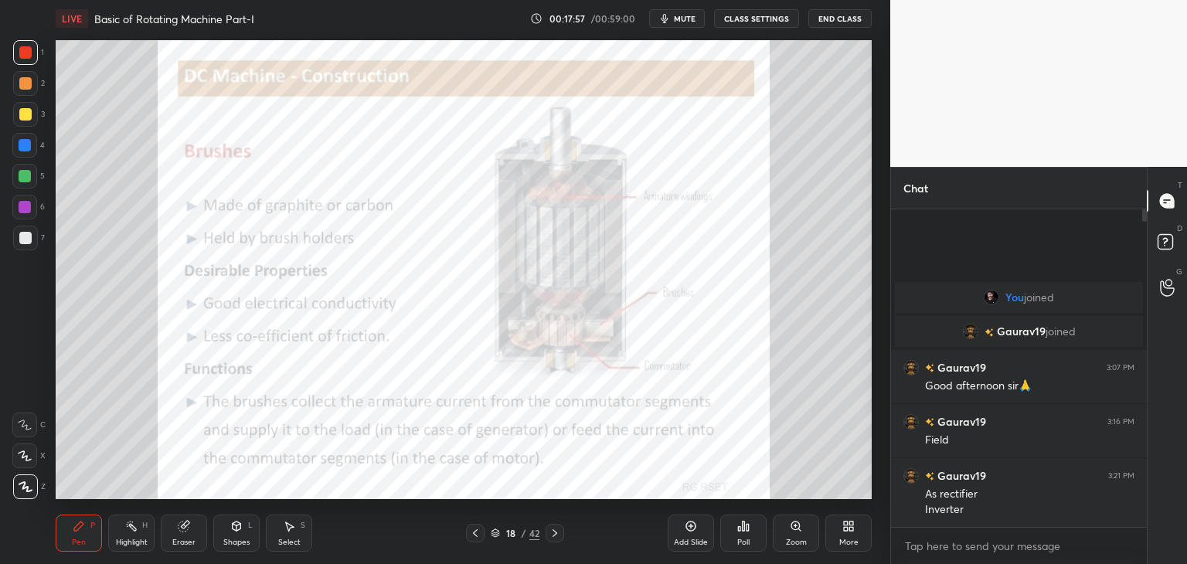
click at [476, 535] on icon at bounding box center [475, 533] width 12 height 12
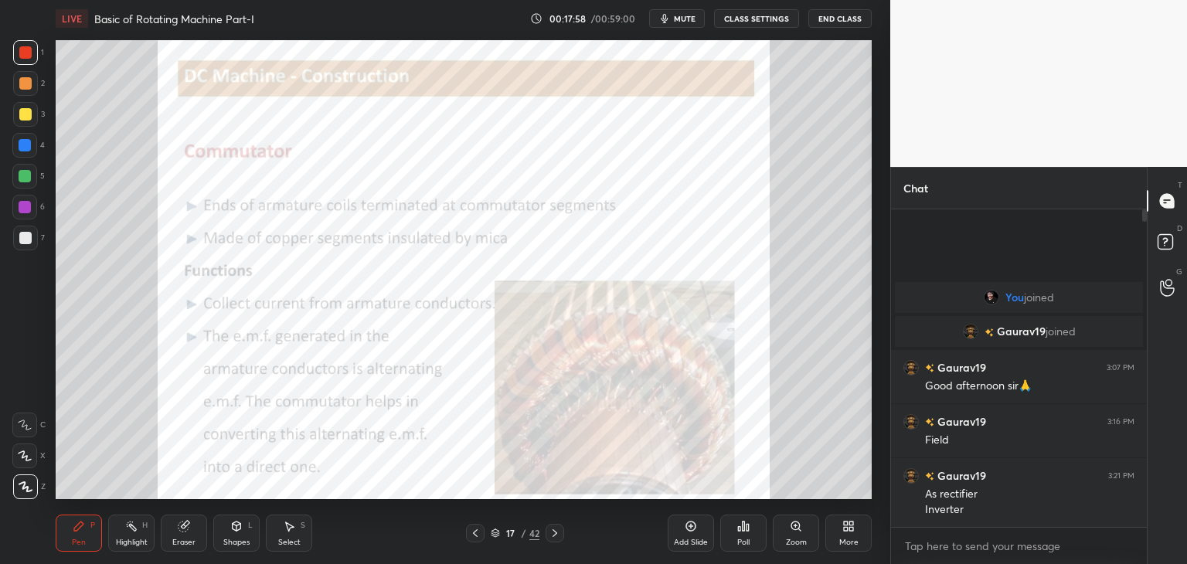
click at [552, 531] on icon at bounding box center [554, 533] width 12 height 12
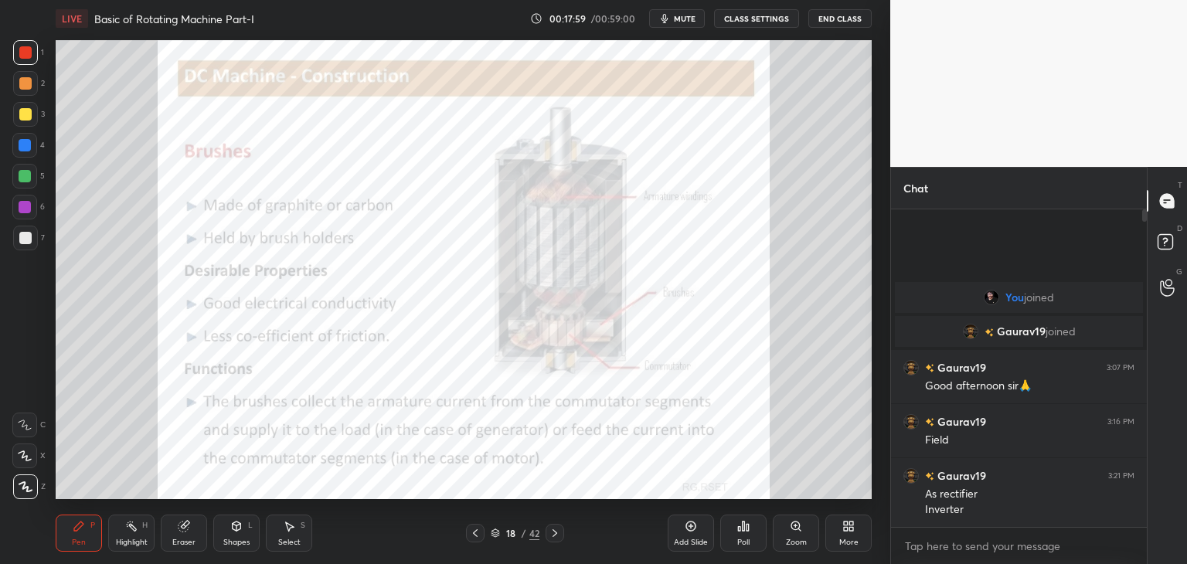
click at [553, 531] on icon at bounding box center [554, 533] width 12 height 12
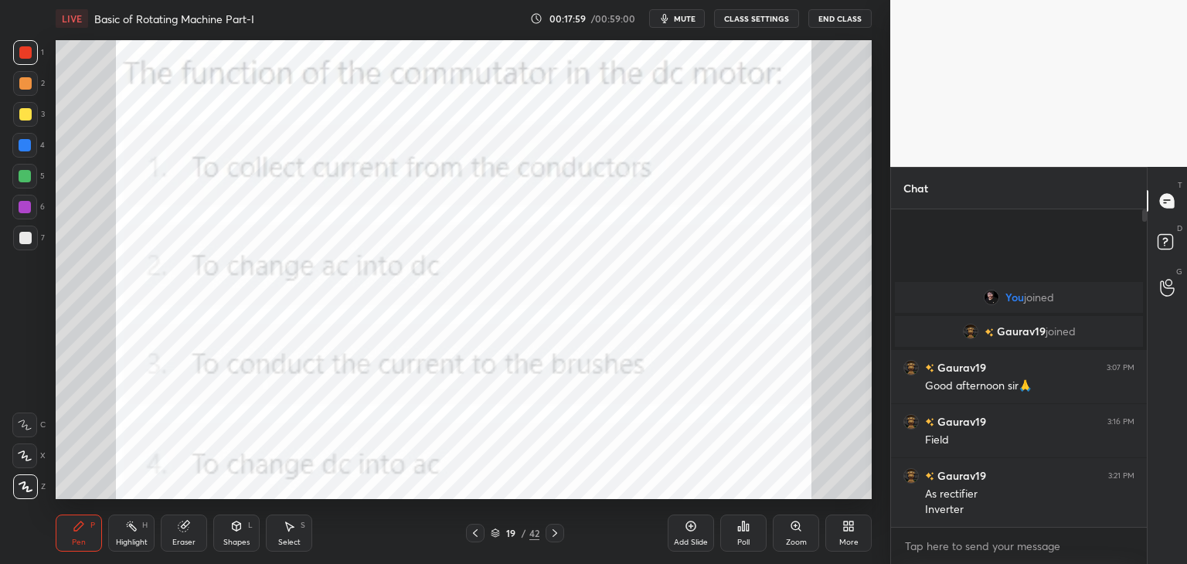
click at [555, 531] on icon at bounding box center [554, 533] width 12 height 12
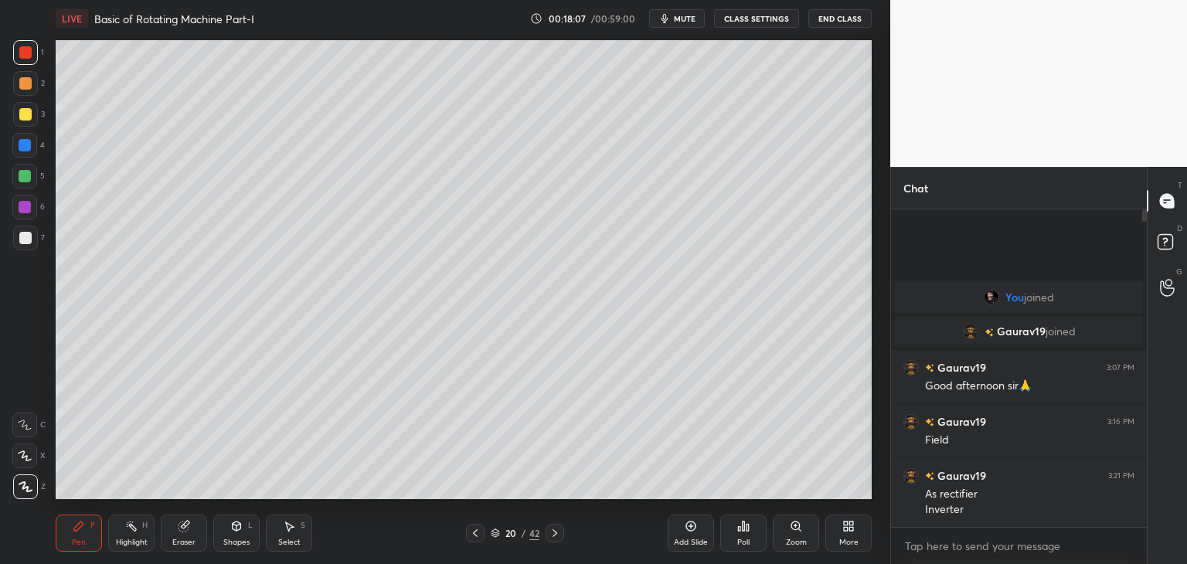
click at [479, 533] on icon at bounding box center [475, 533] width 12 height 12
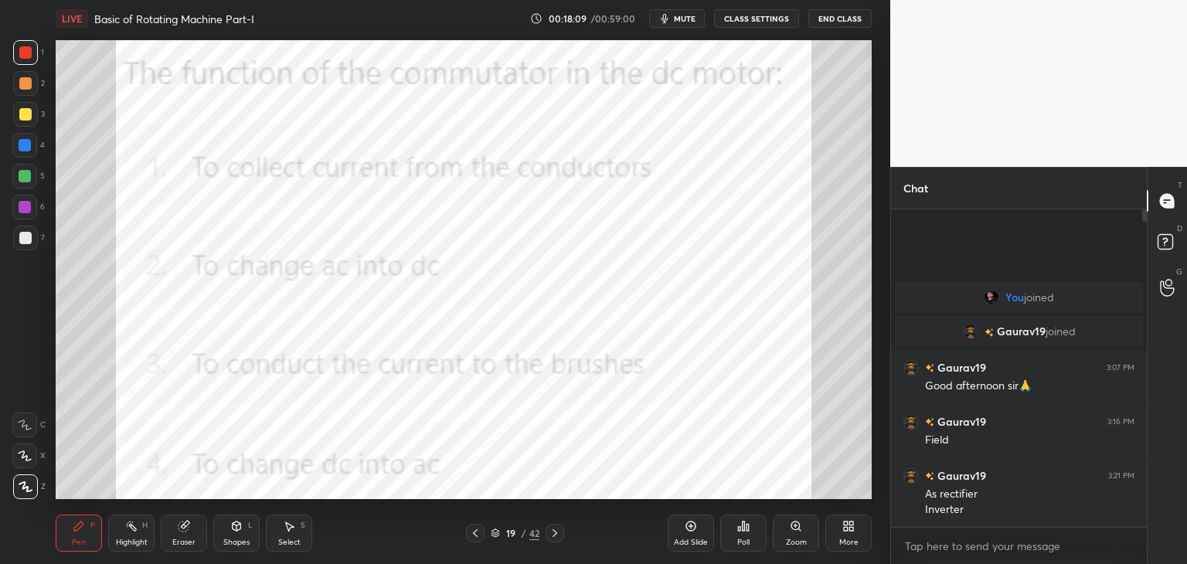
click at [752, 535] on div "Poll" at bounding box center [743, 533] width 46 height 37
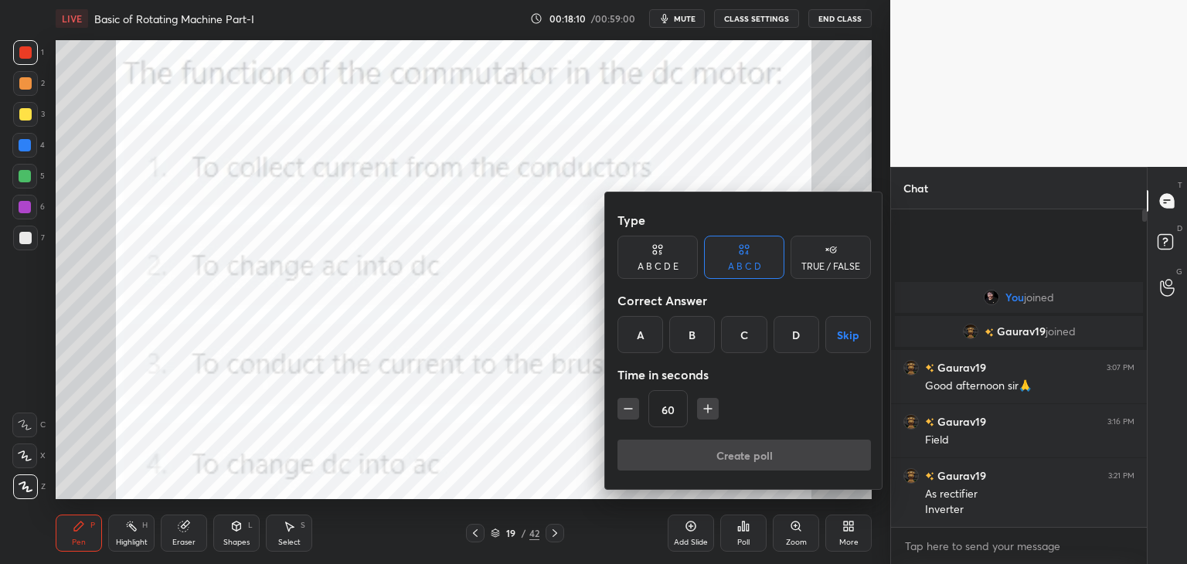
drag, startPoint x: 810, startPoint y: 335, endPoint x: 800, endPoint y: 342, distance: 12.7
click at [808, 335] on div "D" at bounding box center [796, 334] width 46 height 37
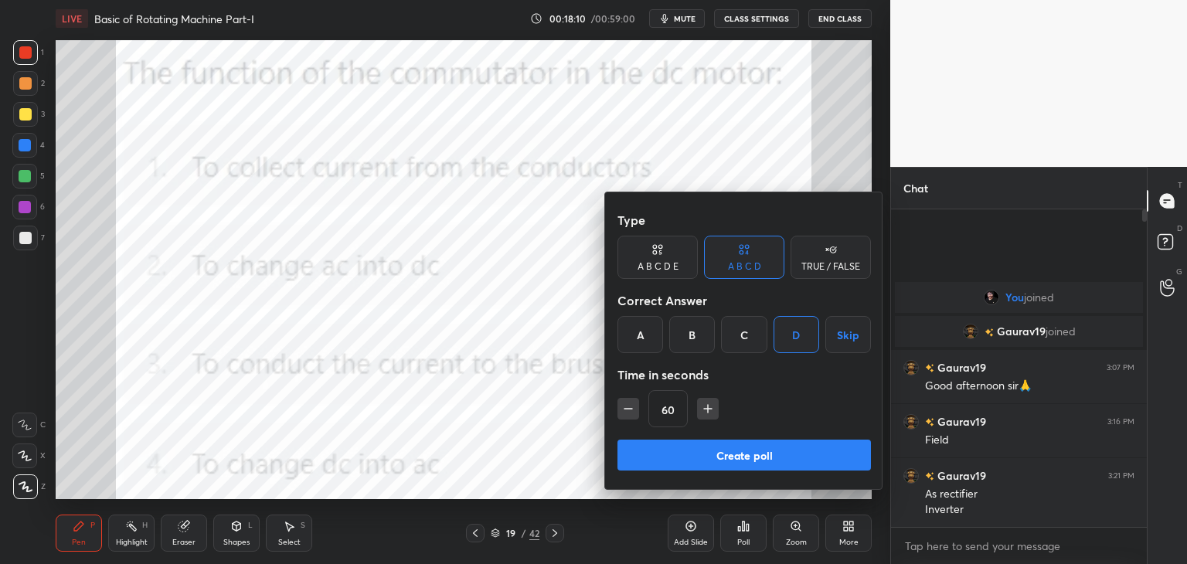
click at [707, 453] on button "Create poll" at bounding box center [743, 455] width 253 height 31
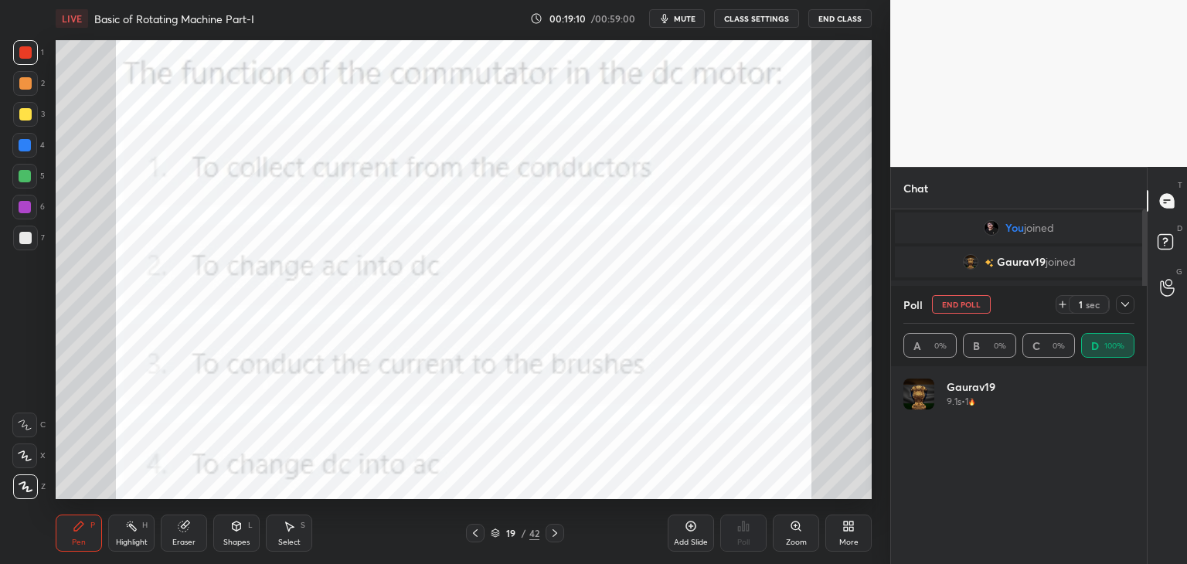
scroll to position [233, 251]
click at [1125, 305] on icon at bounding box center [1125, 304] width 12 height 12
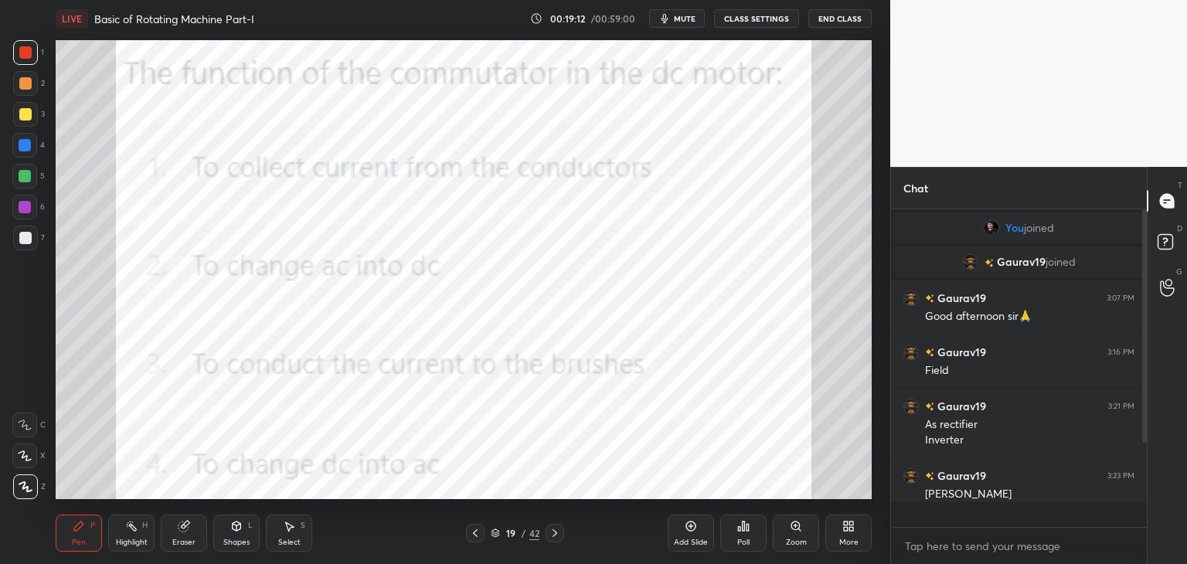
scroll to position [5, 5]
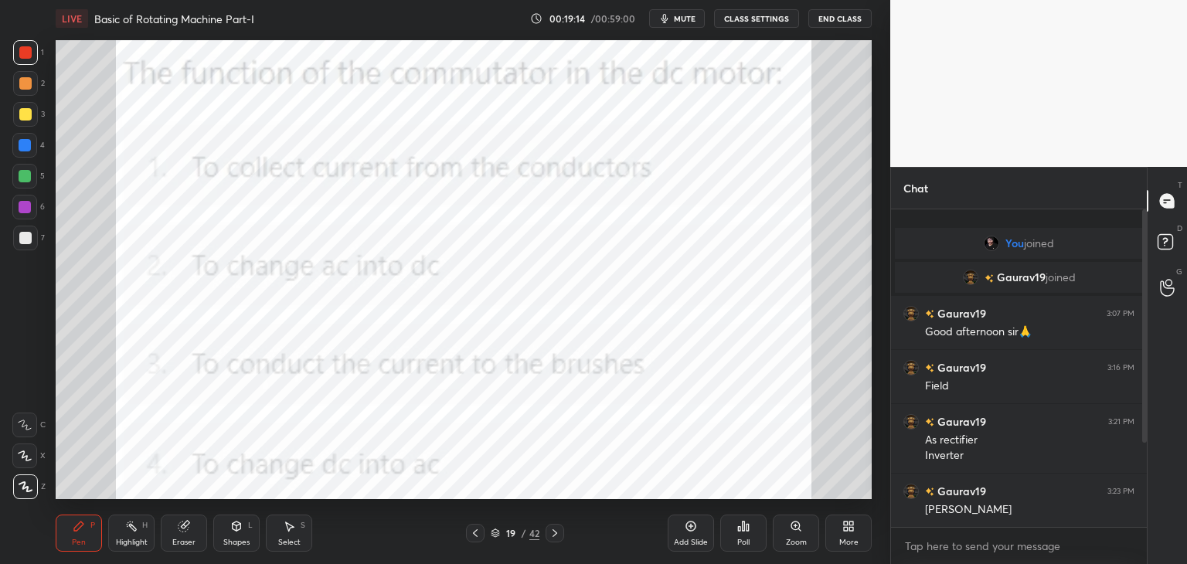
drag, startPoint x: 188, startPoint y: 535, endPoint x: 123, endPoint y: 531, distance: 65.0
click at [188, 536] on div "Eraser" at bounding box center [184, 533] width 46 height 37
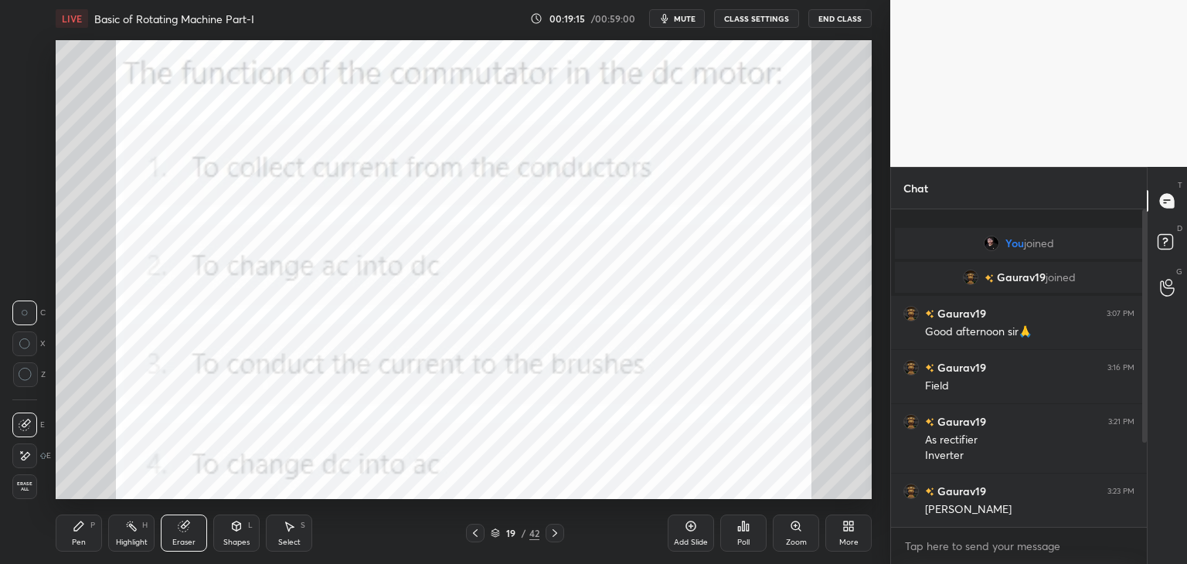
drag, startPoint x: 30, startPoint y: 488, endPoint x: 65, endPoint y: 511, distance: 41.8
click at [31, 488] on span "Erase all" at bounding box center [24, 486] width 23 height 11
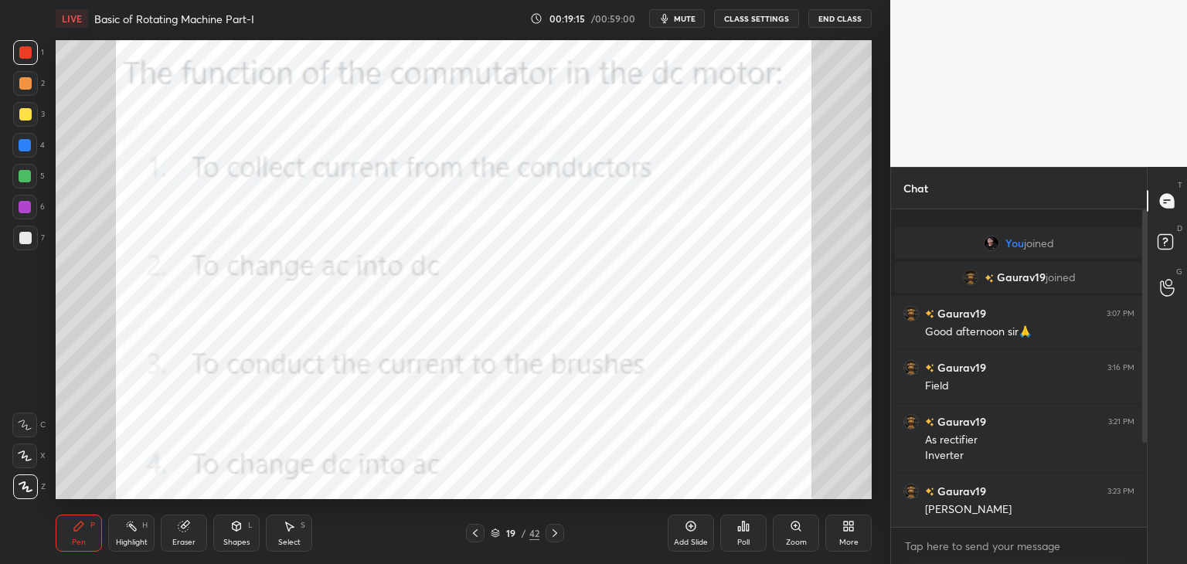
click at [71, 520] on div "Pen P" at bounding box center [79, 533] width 46 height 37
drag, startPoint x: 1144, startPoint y: 432, endPoint x: 1146, endPoint y: 565, distance: 133.7
click at [1146, 0] on html "1 2 3 4 5 6 7 C X Z C X Z E E Erase all H H LIVE Basic of Rotating Machine Part…" at bounding box center [593, 0] width 1187 height 0
click at [1143, 441] on div at bounding box center [1141, 368] width 9 height 318
click at [1145, 440] on div "Chat You joined Gaurav19 joined Gaurav19 3:07 PM Good afternoon sir🙏 Gaurav19 3…" at bounding box center [1038, 365] width 297 height 397
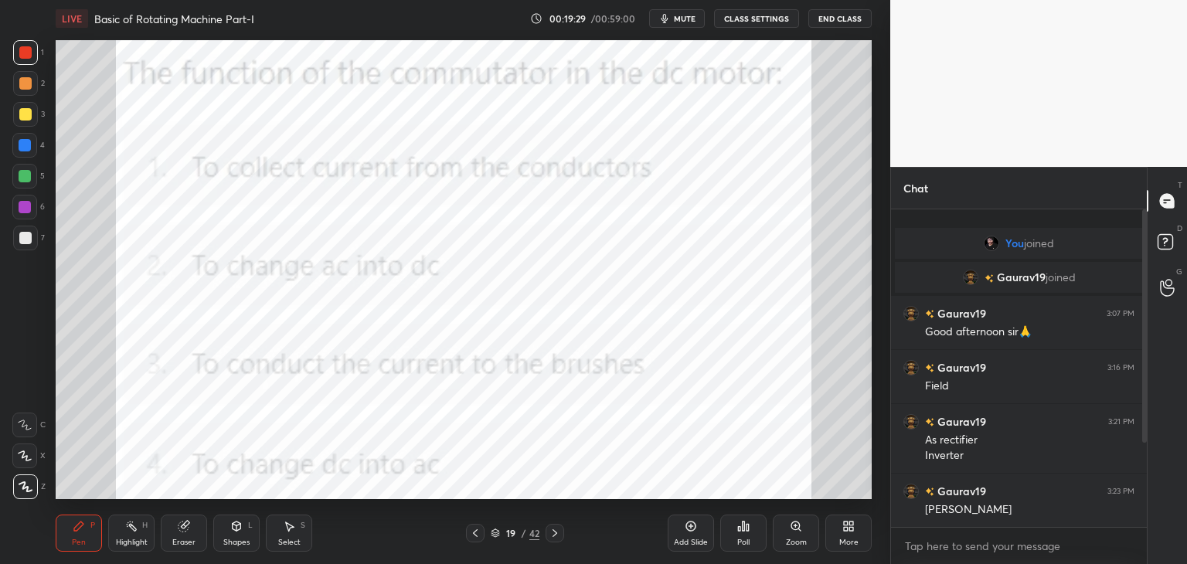
click at [1145, 501] on div at bounding box center [1141, 368] width 9 height 318
click at [1143, 510] on div at bounding box center [1141, 368] width 9 height 318
click at [1143, 511] on div at bounding box center [1141, 368] width 9 height 318
click at [1142, 516] on div at bounding box center [1141, 368] width 9 height 318
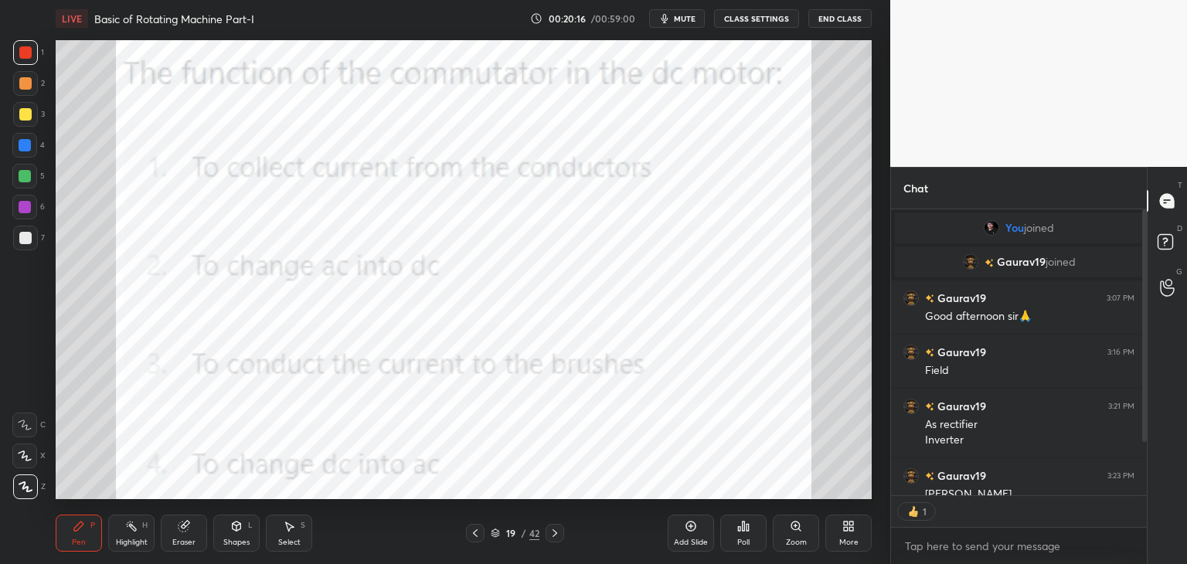
scroll to position [5, 5]
click at [496, 535] on icon at bounding box center [495, 532] width 9 height 9
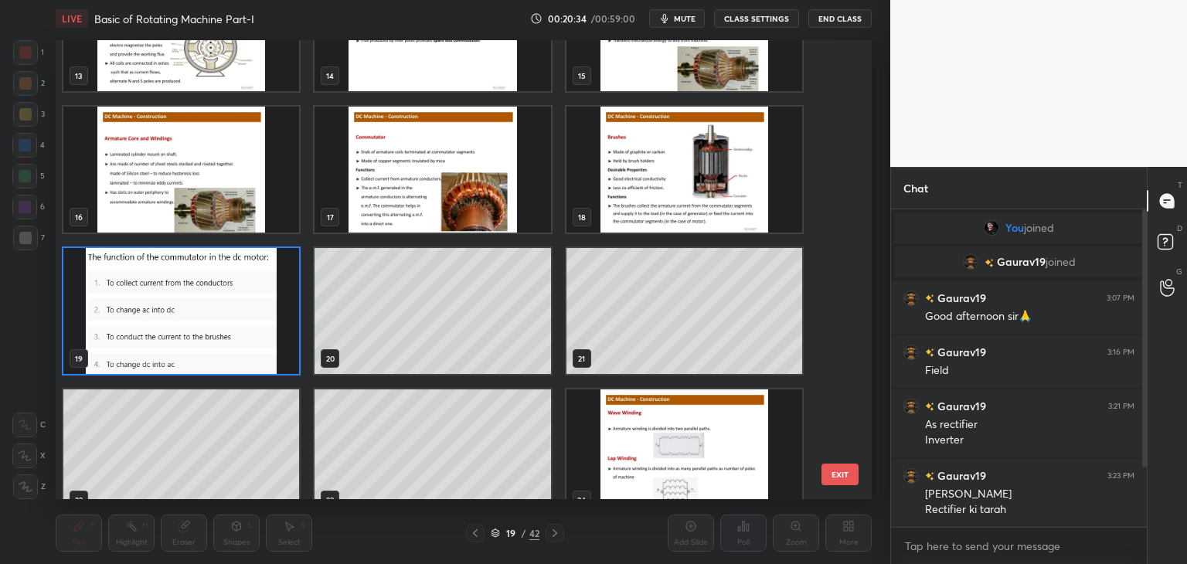
scroll to position [643, 0]
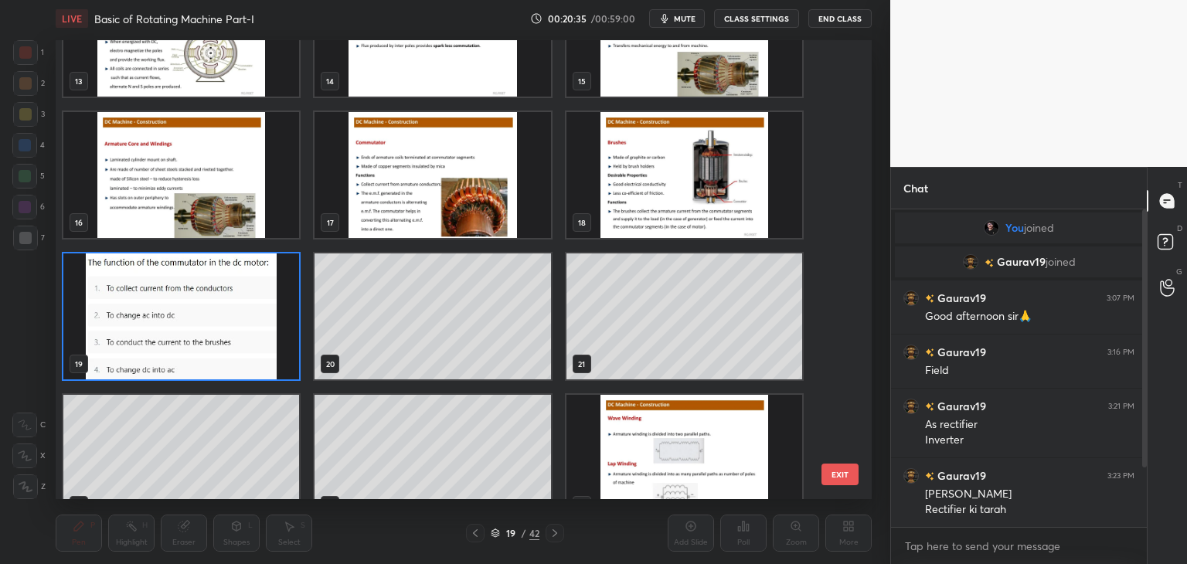
click at [477, 179] on img "grid" at bounding box center [432, 175] width 236 height 126
click at [481, 183] on img "grid" at bounding box center [432, 175] width 236 height 126
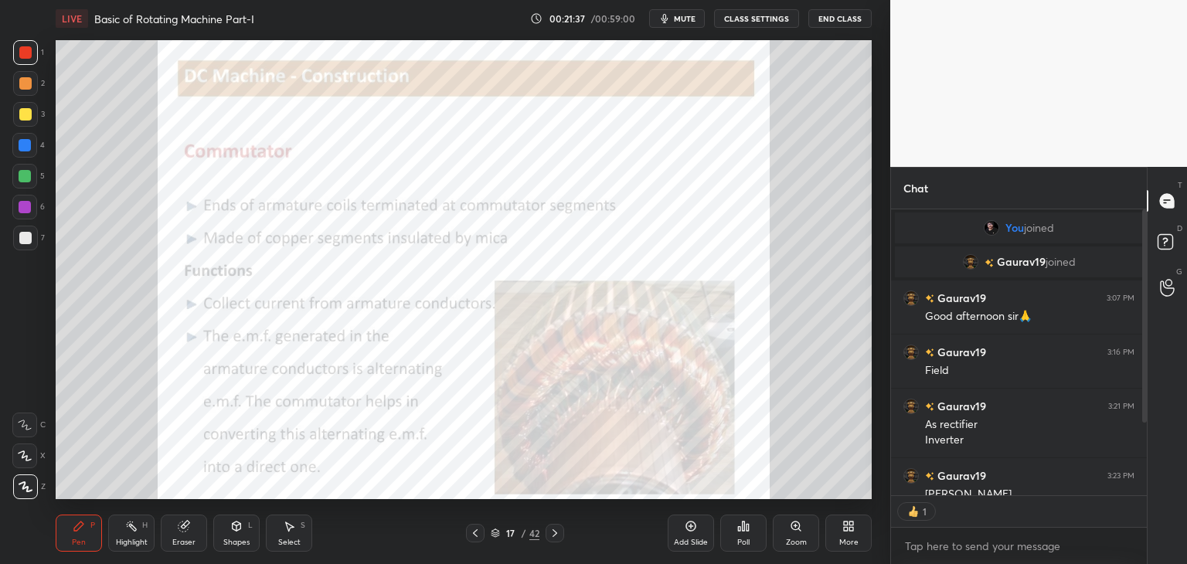
scroll to position [155, 0]
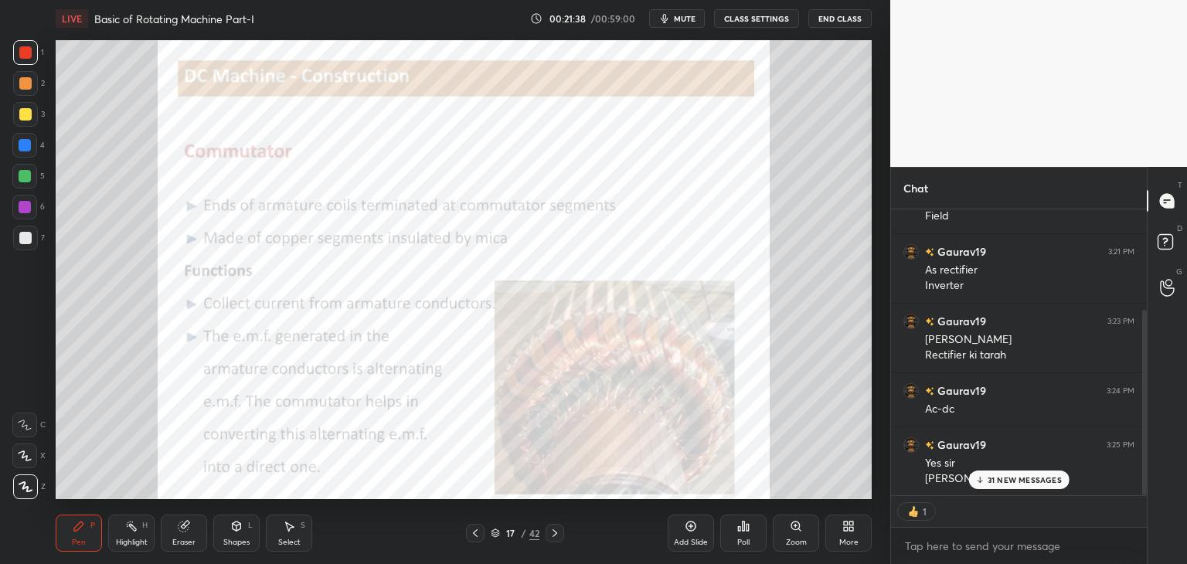
drag, startPoint x: 1144, startPoint y: 416, endPoint x: 1139, endPoint y: 484, distance: 67.4
click at [1138, 490] on div at bounding box center [1141, 352] width 9 height 286
click at [1026, 478] on p "31 NEW MESSAGES" at bounding box center [1024, 479] width 74 height 9
click at [25, 117] on div at bounding box center [25, 114] width 12 height 12
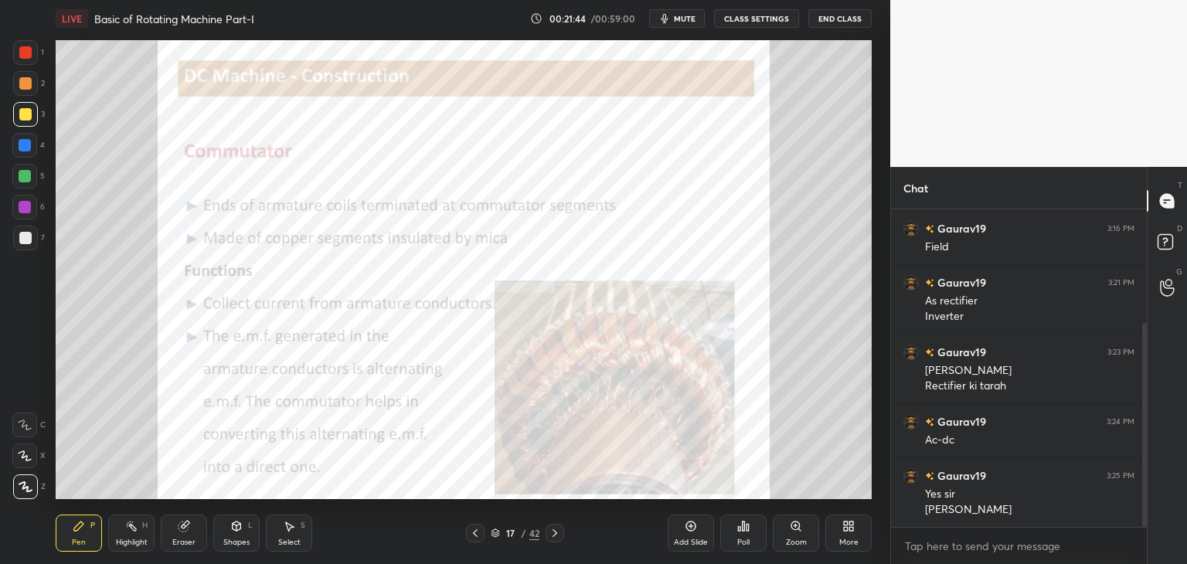
scroll to position [178, 0]
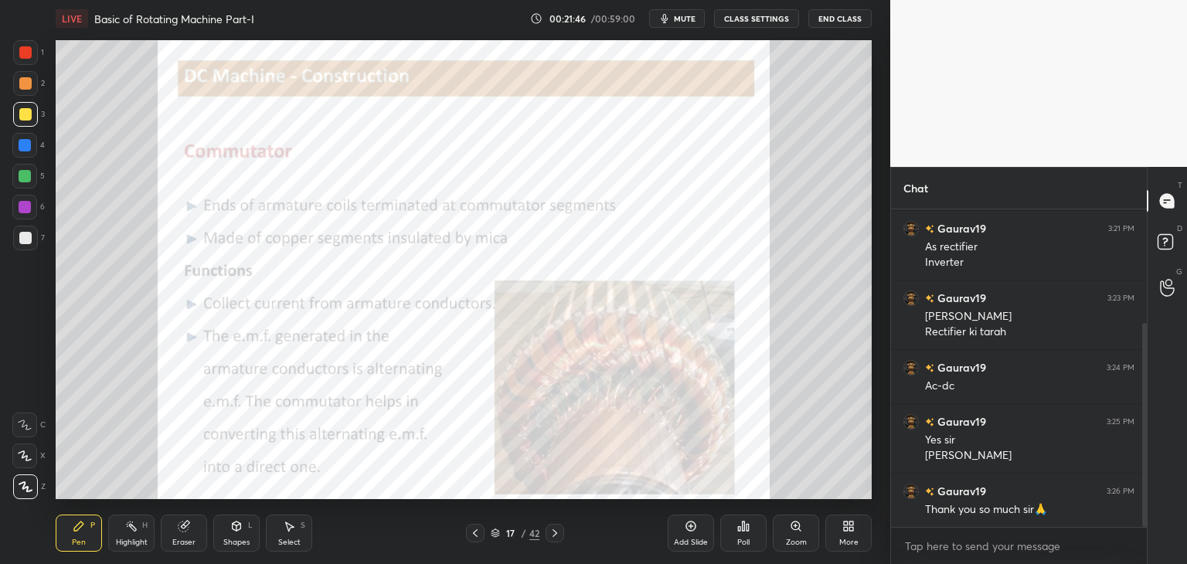
click at [30, 54] on div at bounding box center [25, 52] width 12 height 12
click at [679, 19] on span "mute" at bounding box center [685, 18] width 22 height 11
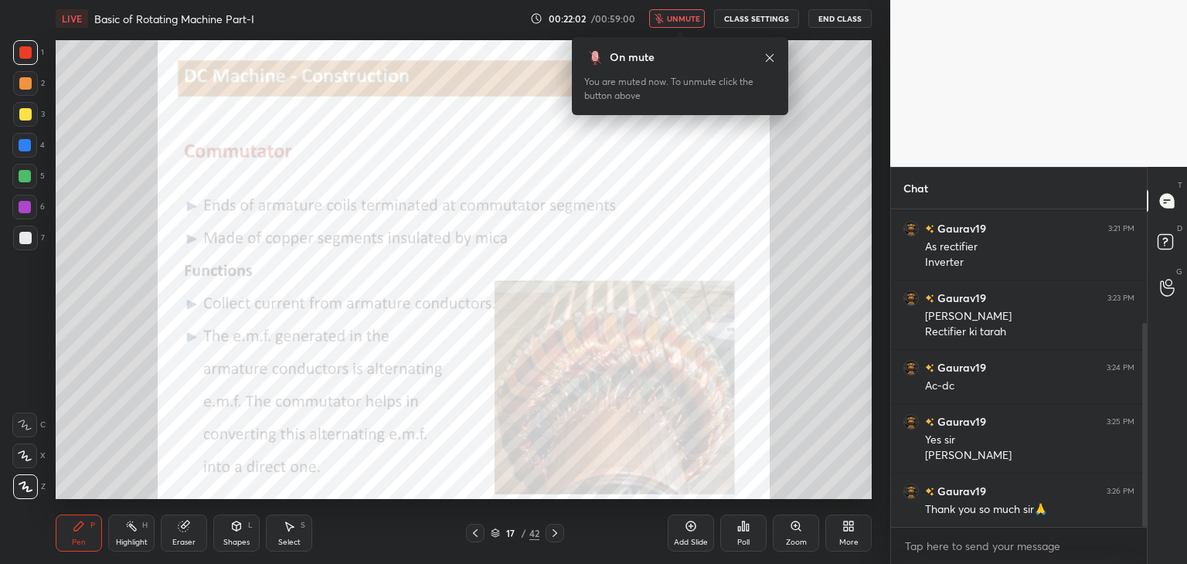
click at [841, 17] on button "End Class" at bounding box center [839, 18] width 63 height 19
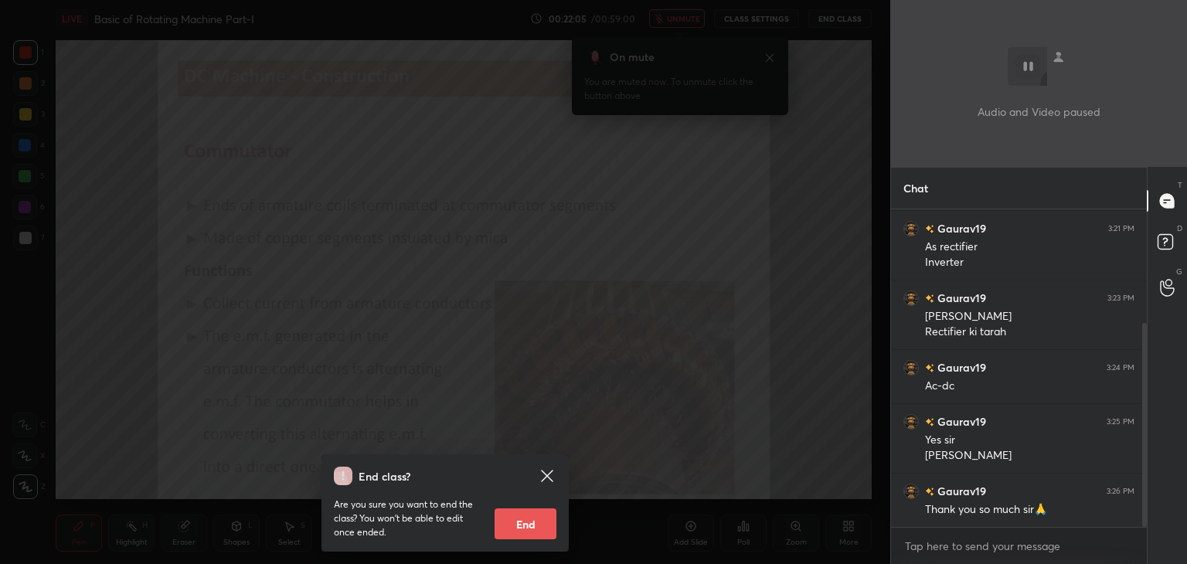
click at [523, 525] on button "End" at bounding box center [525, 523] width 62 height 31
type textarea "x"
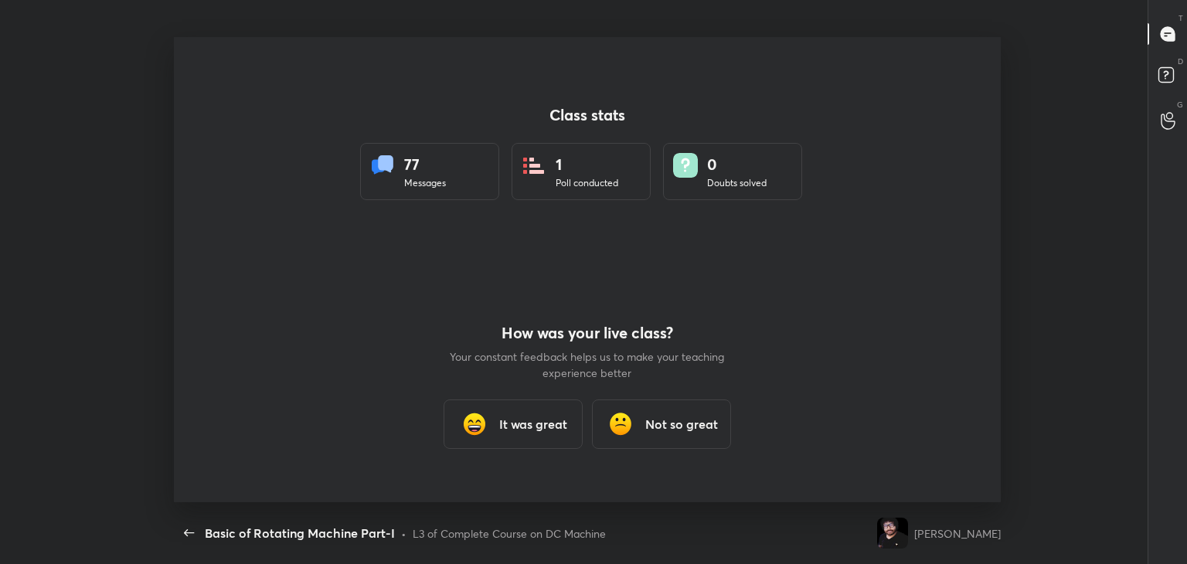
scroll to position [76787, 76078]
click at [534, 436] on div "It was great" at bounding box center [512, 423] width 139 height 49
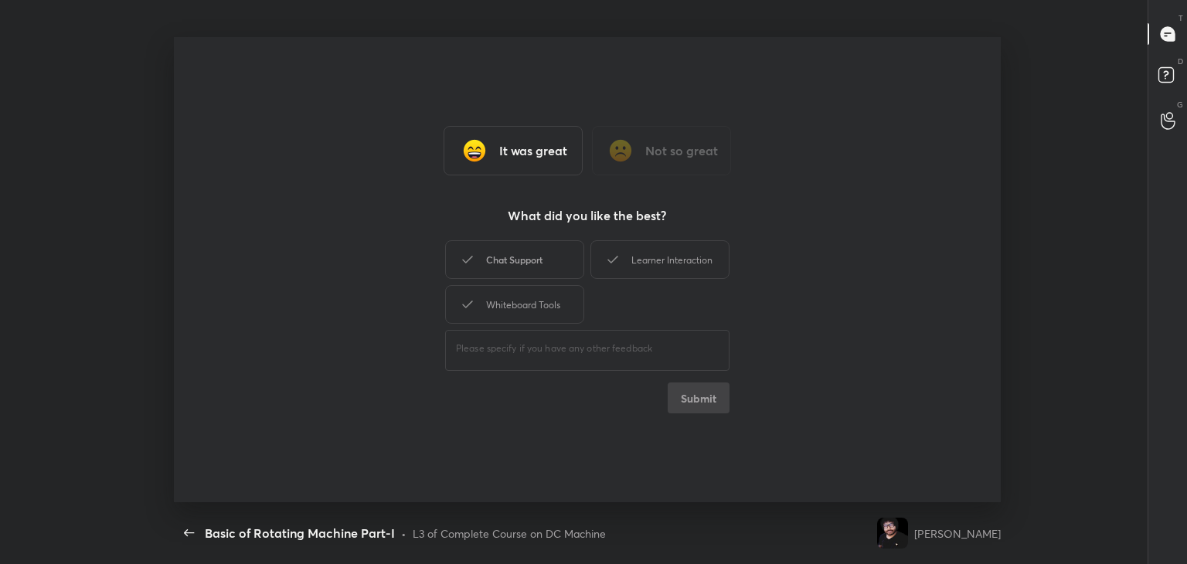
click at [522, 267] on div "Chat Support" at bounding box center [514, 259] width 139 height 39
drag, startPoint x: 526, startPoint y: 311, endPoint x: 565, endPoint y: 297, distance: 42.0
click at [528, 309] on div "Whiteboard Tools" at bounding box center [514, 304] width 139 height 39
click at [680, 256] on div "Learner Interaction" at bounding box center [659, 259] width 139 height 39
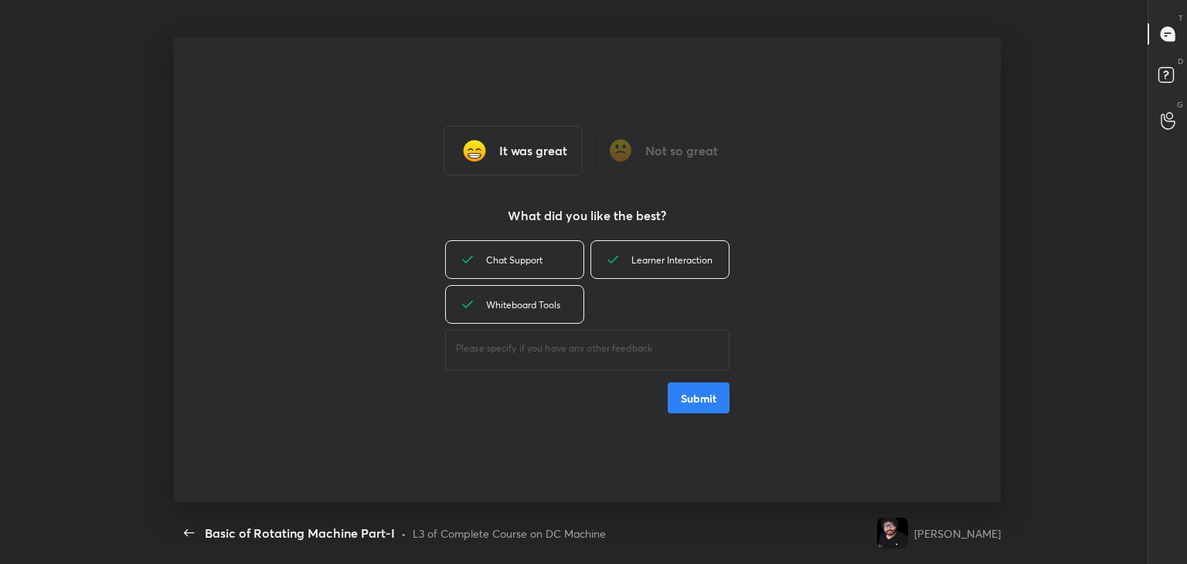
click at [692, 409] on button "Submit" at bounding box center [698, 397] width 62 height 31
